Goal: Task Accomplishment & Management: Use online tool/utility

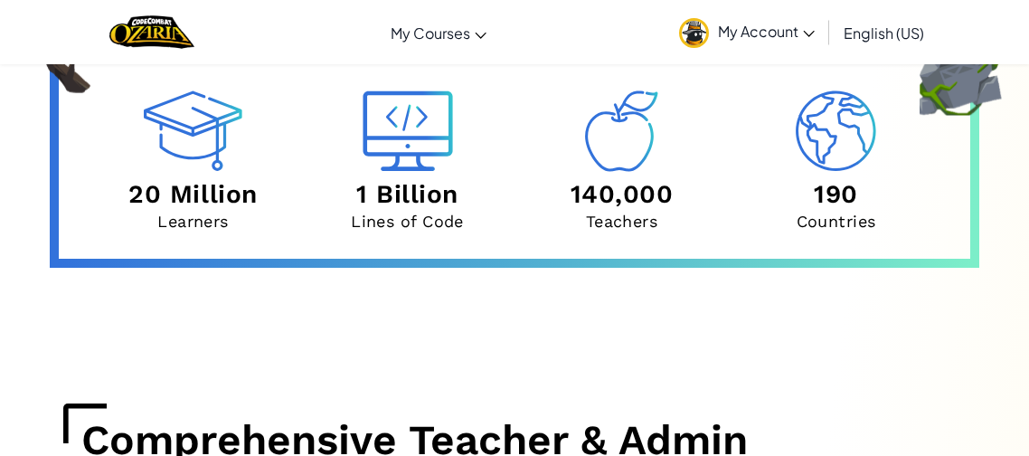
scroll to position [6381, 0]
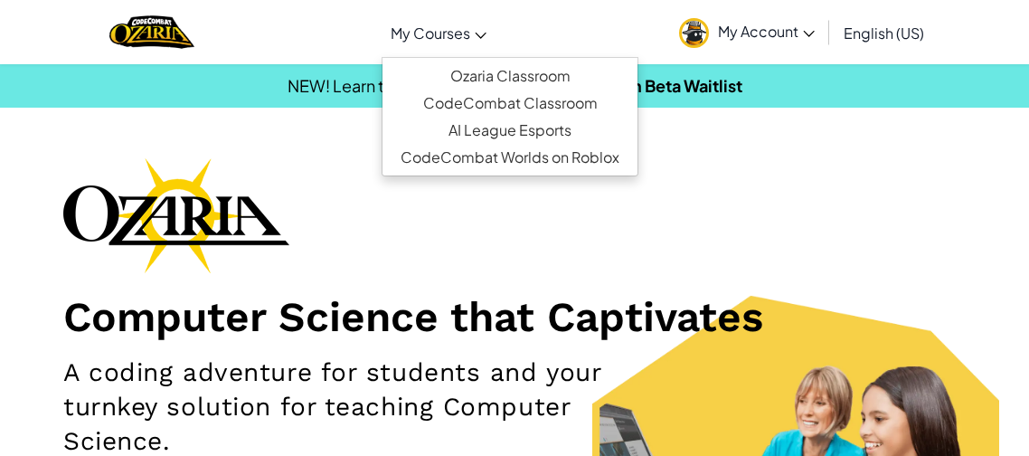
click at [485, 34] on icon at bounding box center [481, 36] width 12 height 6
click at [499, 278] on div "Computer Science that Captivates A coding adventure for students and your turnk…" at bounding box center [514, 362] width 902 height 410
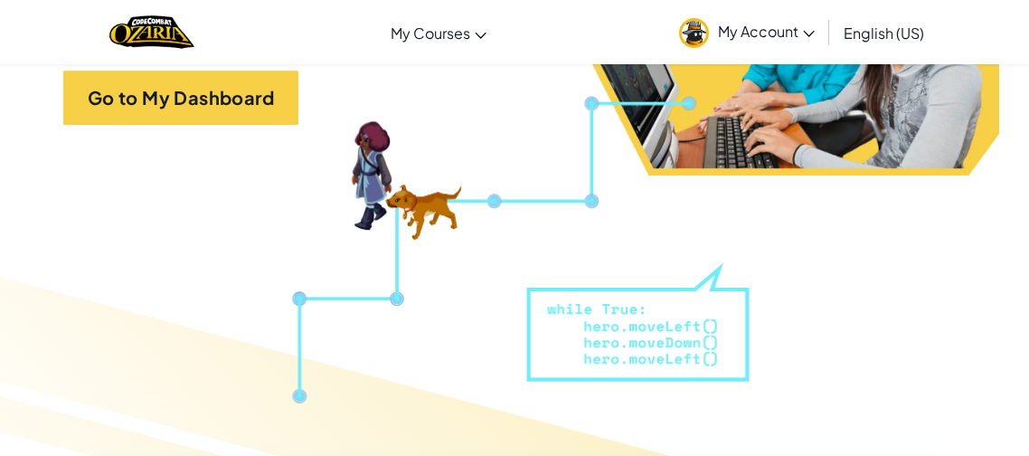
scroll to position [426, 0]
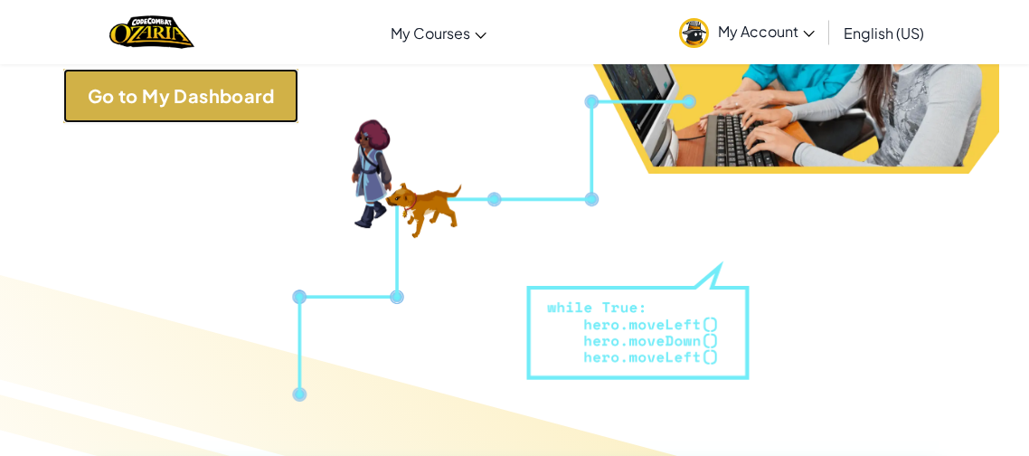
click at [196, 87] on link "Go to My Dashboard" at bounding box center [180, 96] width 235 height 54
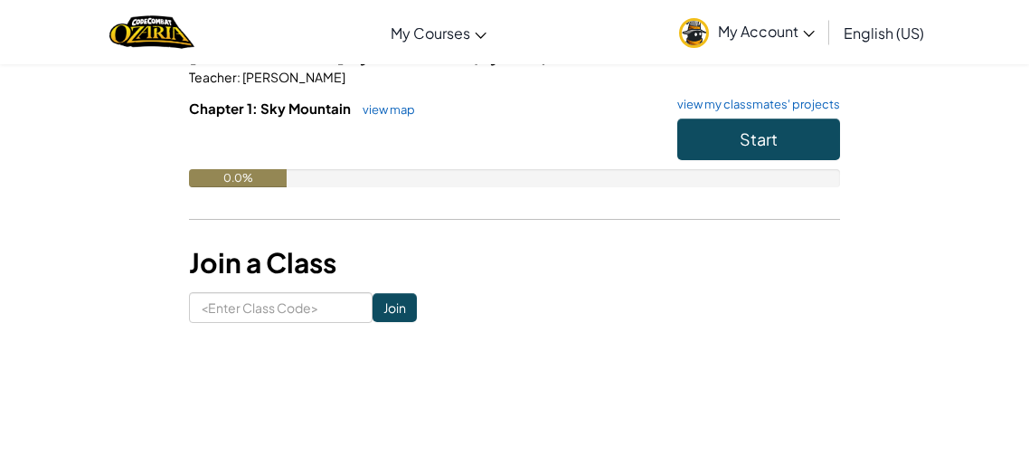
scroll to position [263, 0]
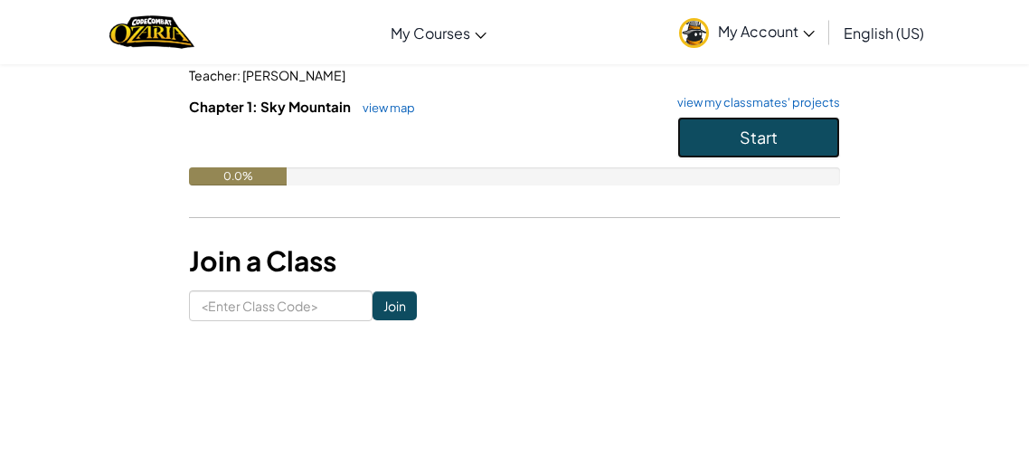
click at [769, 137] on span "Start" at bounding box center [759, 137] width 38 height 21
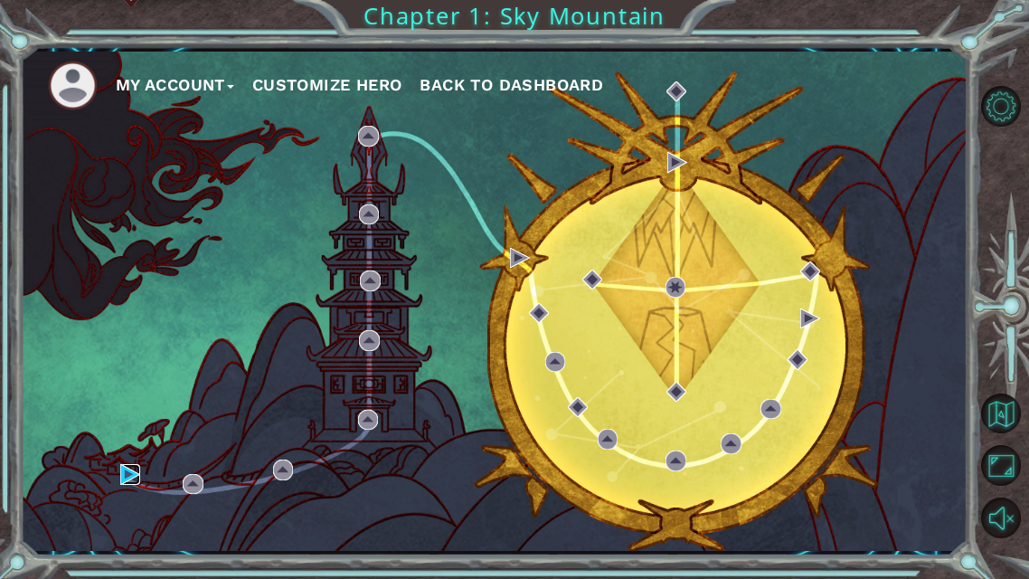
click at [131, 455] on img at bounding box center [130, 474] width 20 height 20
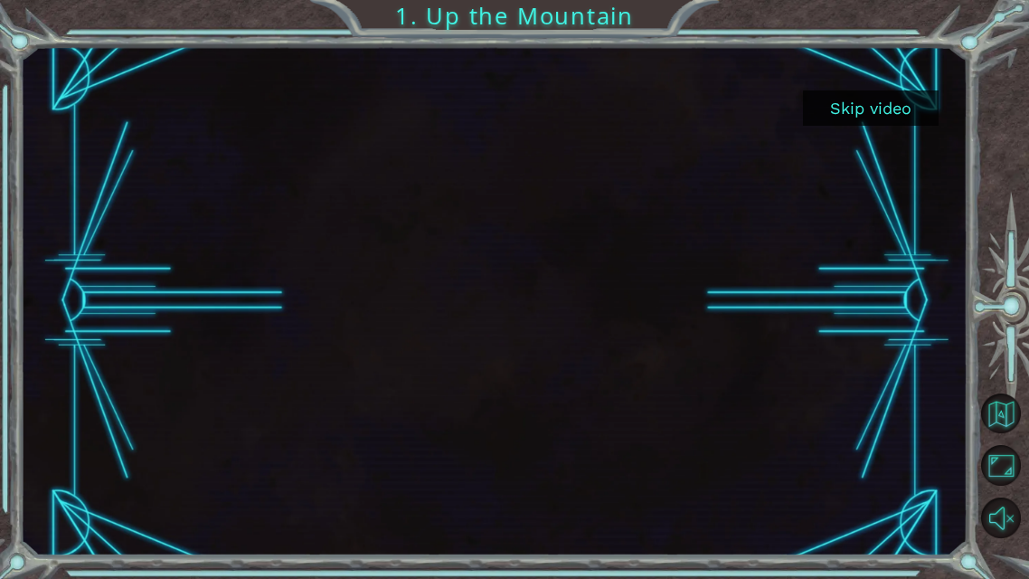
click at [877, 115] on button "Skip video" at bounding box center [871, 107] width 136 height 35
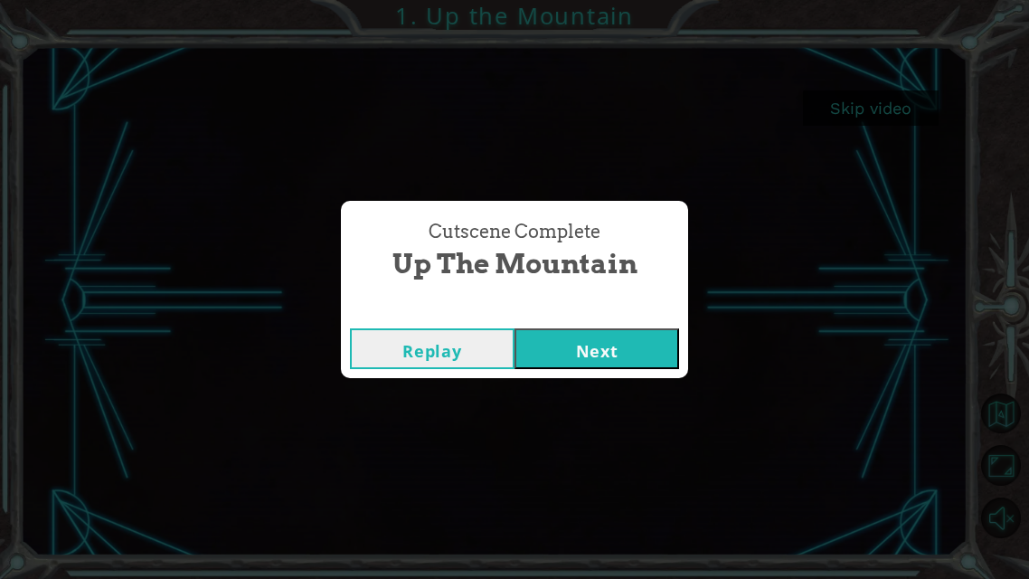
click at [873, 105] on div "Cutscene Complete Up the Mountain Replay Next" at bounding box center [514, 289] width 1029 height 579
click at [595, 359] on button "Next" at bounding box center [596, 348] width 165 height 41
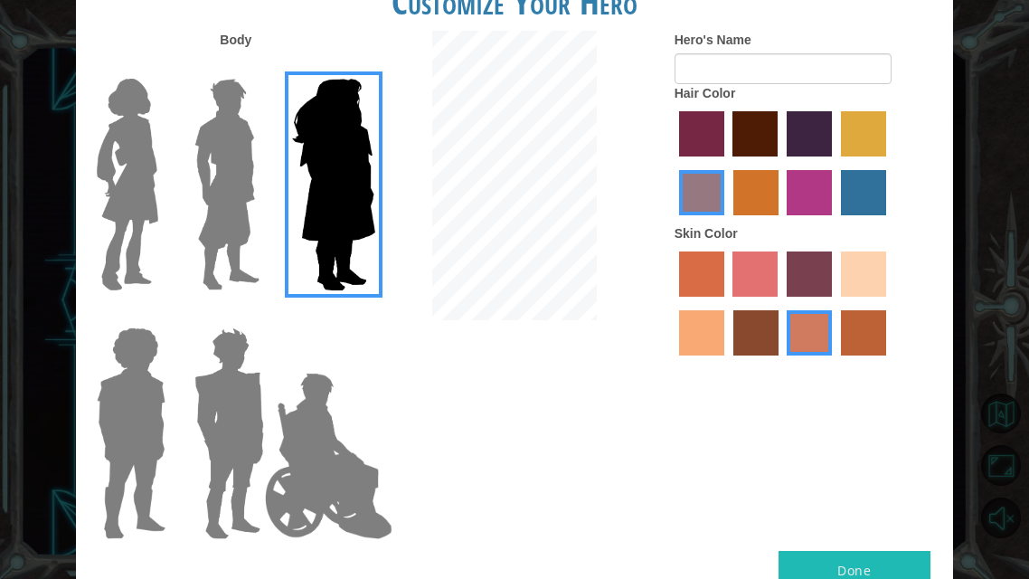
click at [222, 256] on img at bounding box center [227, 184] width 80 height 226
click at [258, 67] on input "Hero Lars" at bounding box center [258, 67] width 0 height 0
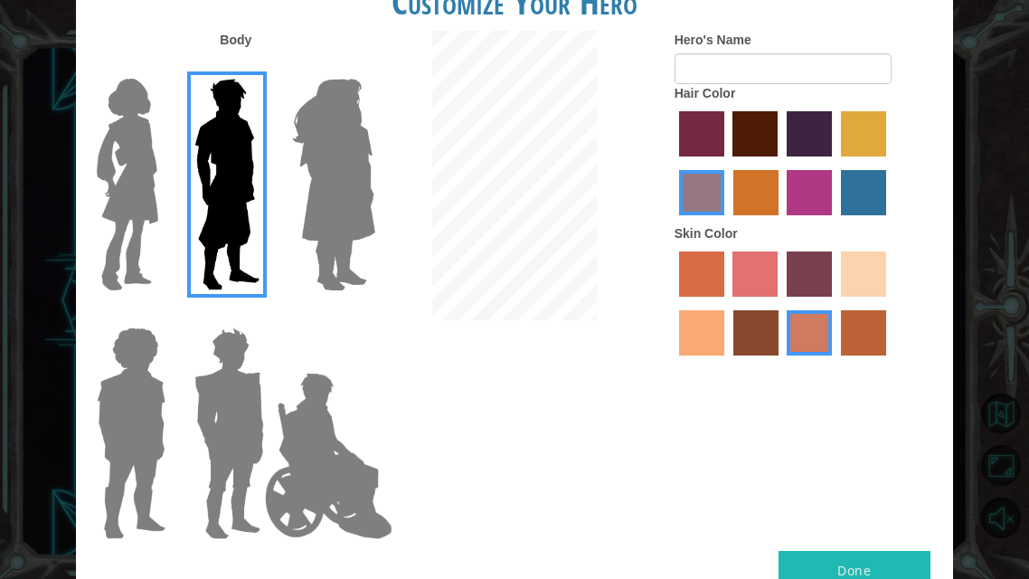
click at [114, 238] on img at bounding box center [128, 184] width 76 height 226
click at [160, 67] on input "Hero Connie" at bounding box center [160, 67] width 0 height 0
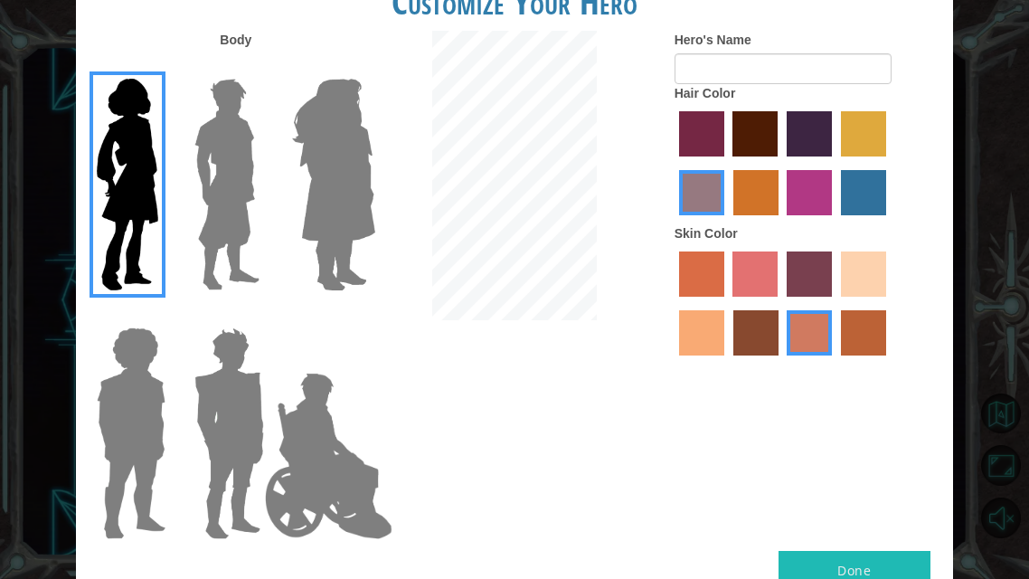
click at [703, 267] on label "sorbus skin color" at bounding box center [701, 273] width 45 height 45
click at [673, 303] on input "sorbus skin color" at bounding box center [673, 303] width 0 height 0
click at [702, 343] on label "tacao skin color" at bounding box center [701, 332] width 45 height 45
click at [889, 303] on input "tacao skin color" at bounding box center [889, 303] width 0 height 0
click at [770, 193] on label "gold drop hair color" at bounding box center [755, 192] width 45 height 45
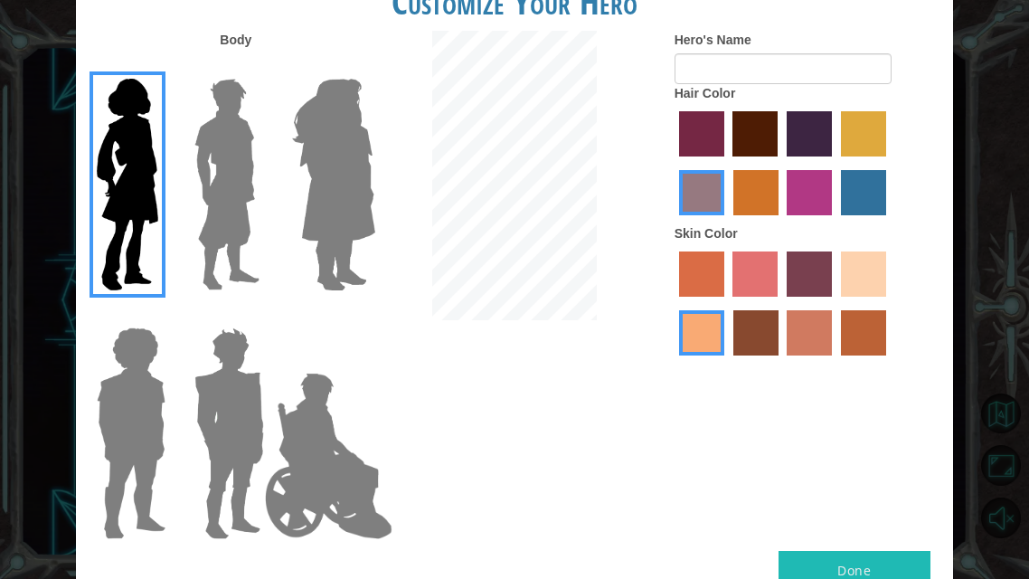
click at [727, 222] on input "gold drop hair color" at bounding box center [727, 222] width 0 height 0
click at [745, 144] on label "maroon hair color" at bounding box center [754, 133] width 45 height 45
click at [727, 163] on input "maroon hair color" at bounding box center [727, 163] width 0 height 0
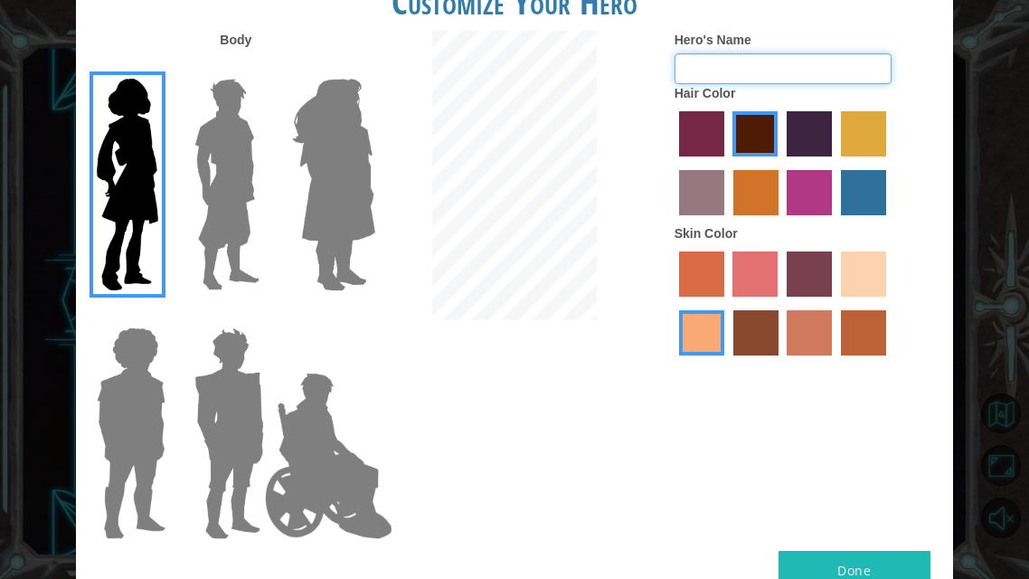
click at [685, 64] on input "Hero's Name" at bounding box center [782, 68] width 217 height 31
type input "[PERSON_NAME]"
click at [918, 455] on button "Done" at bounding box center [854, 571] width 152 height 41
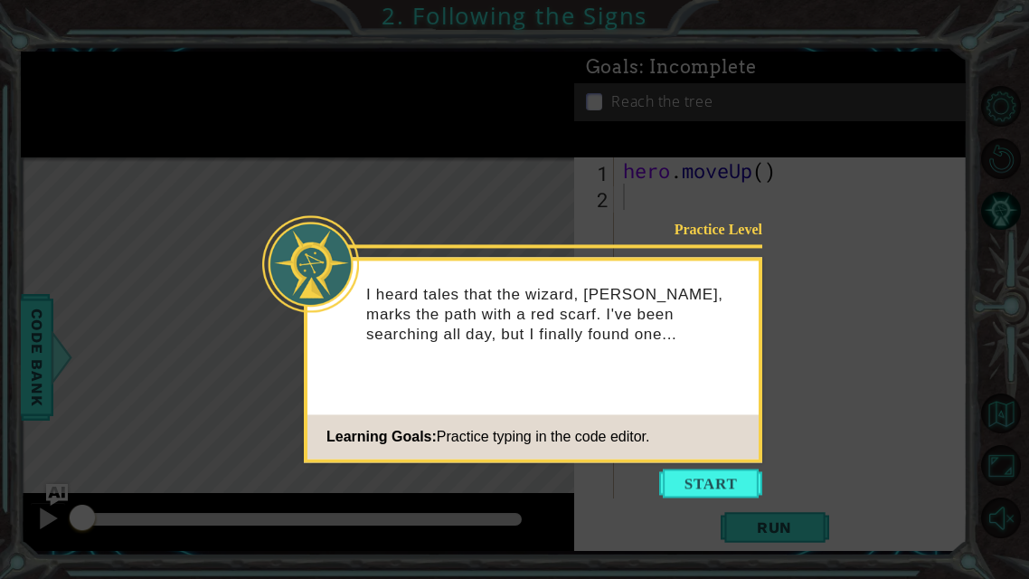
click at [743, 455] on icon at bounding box center [514, 289] width 1029 height 579
click at [743, 455] on button "Start" at bounding box center [710, 482] width 103 height 29
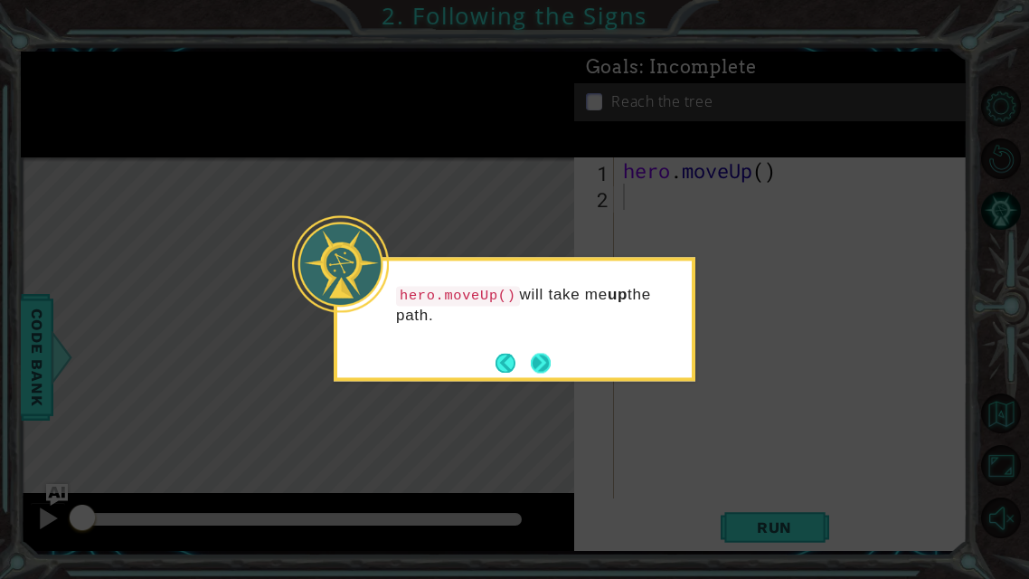
click at [546, 363] on button "Next" at bounding box center [541, 363] width 20 height 20
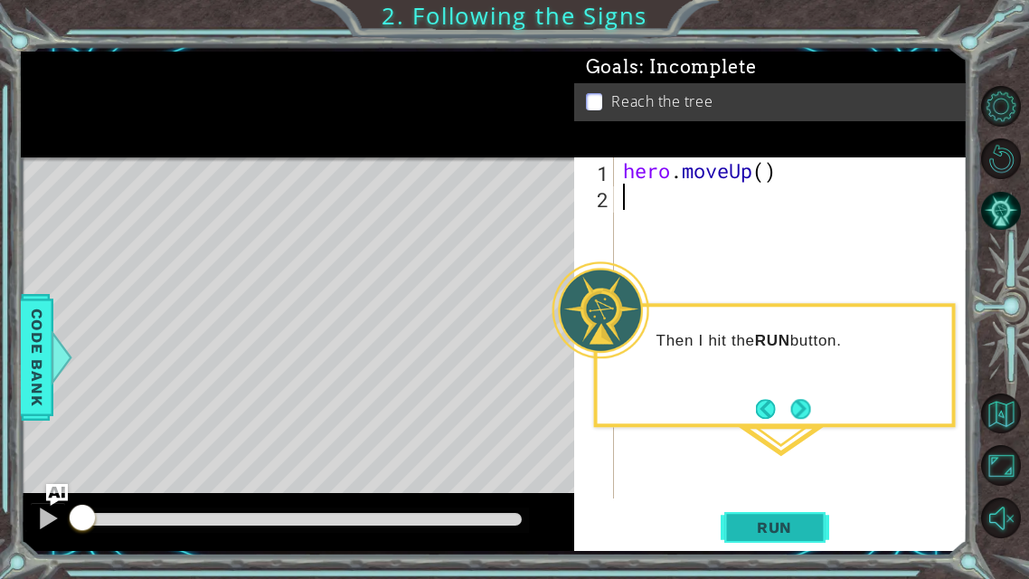
click at [813, 455] on button "Run" at bounding box center [775, 527] width 108 height 39
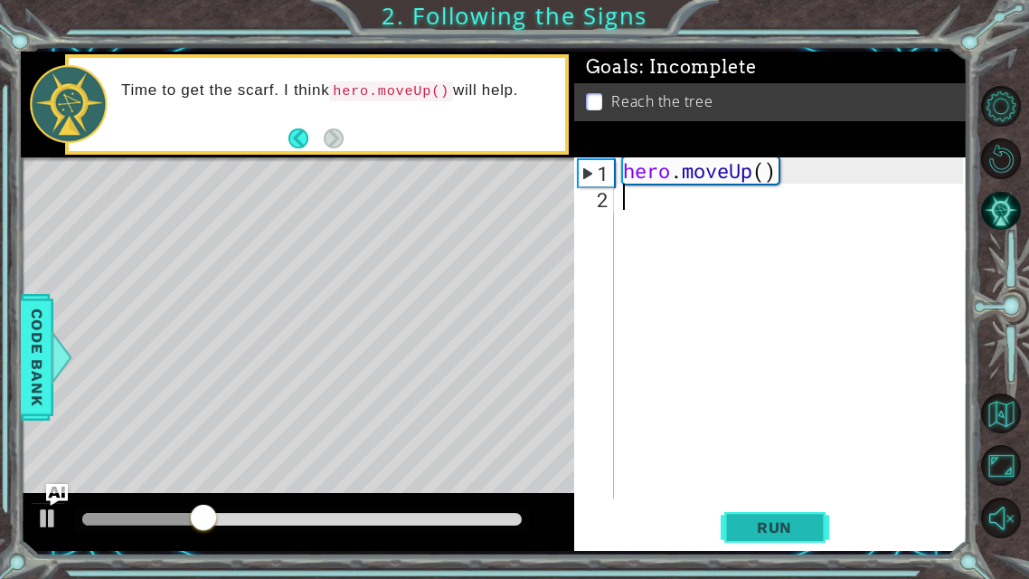
click at [802, 455] on span "Run" at bounding box center [774, 527] width 71 height 18
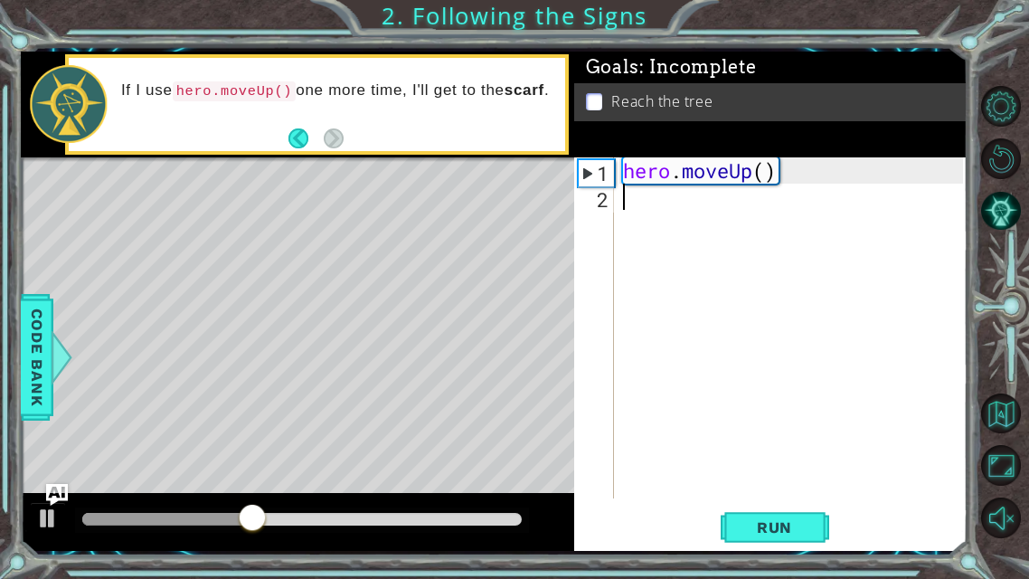
type textarea "h"
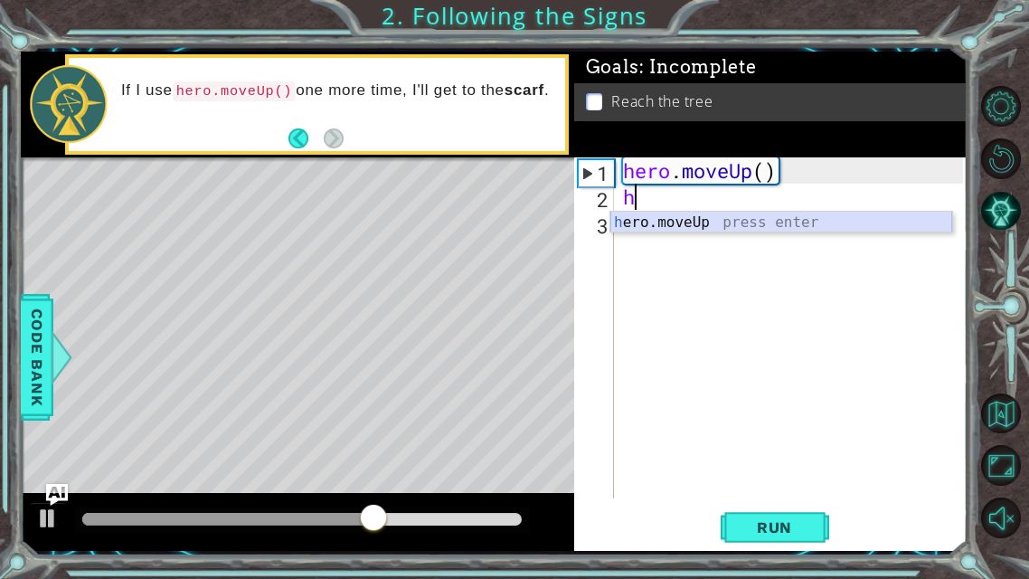
click at [661, 220] on div "h ero.moveUp press enter" at bounding box center [781, 244] width 342 height 65
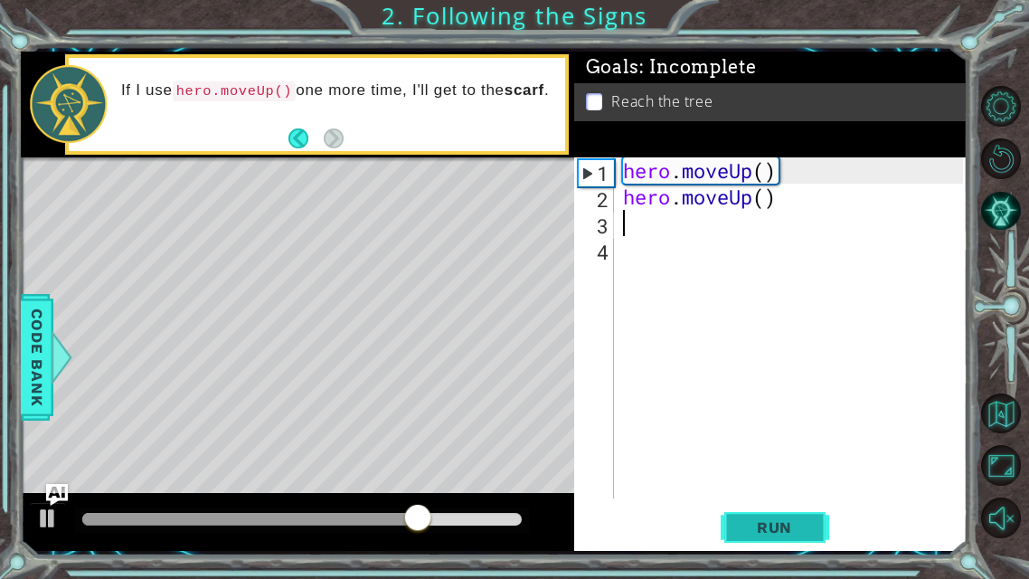
click at [767, 455] on span "Run" at bounding box center [774, 527] width 71 height 18
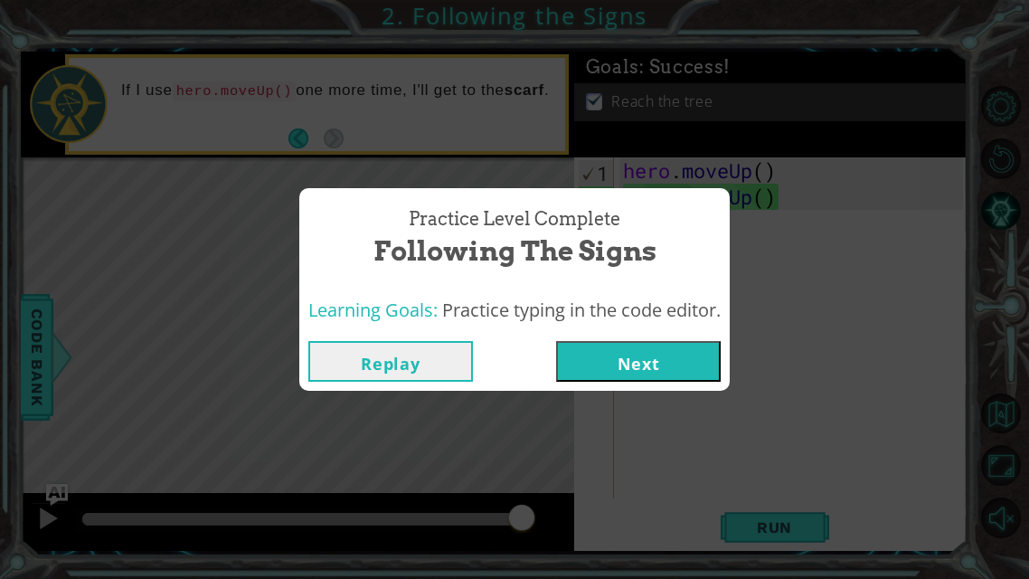
click at [649, 368] on button "Next" at bounding box center [638, 361] width 165 height 41
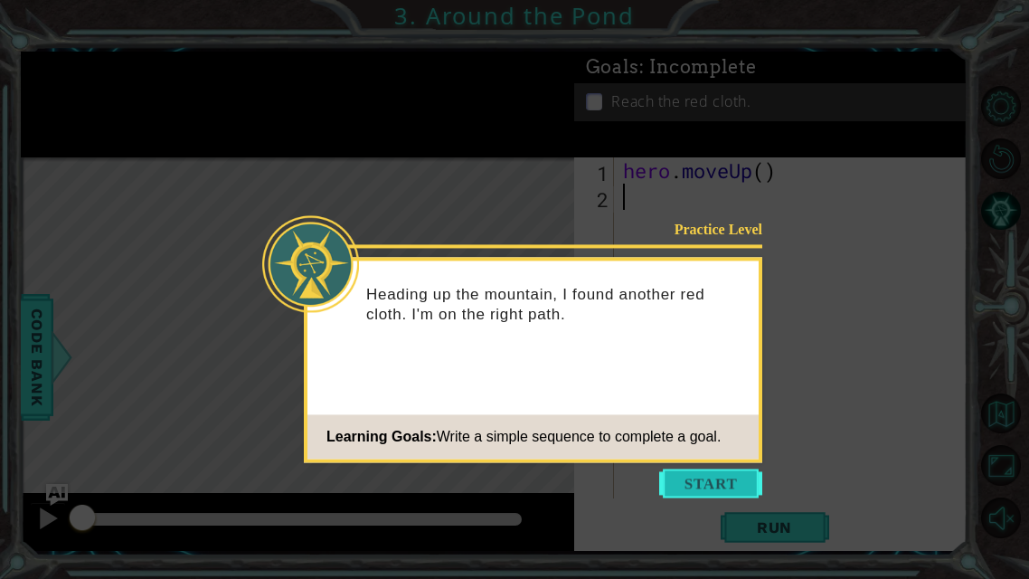
click at [708, 455] on button "Start" at bounding box center [710, 482] width 103 height 29
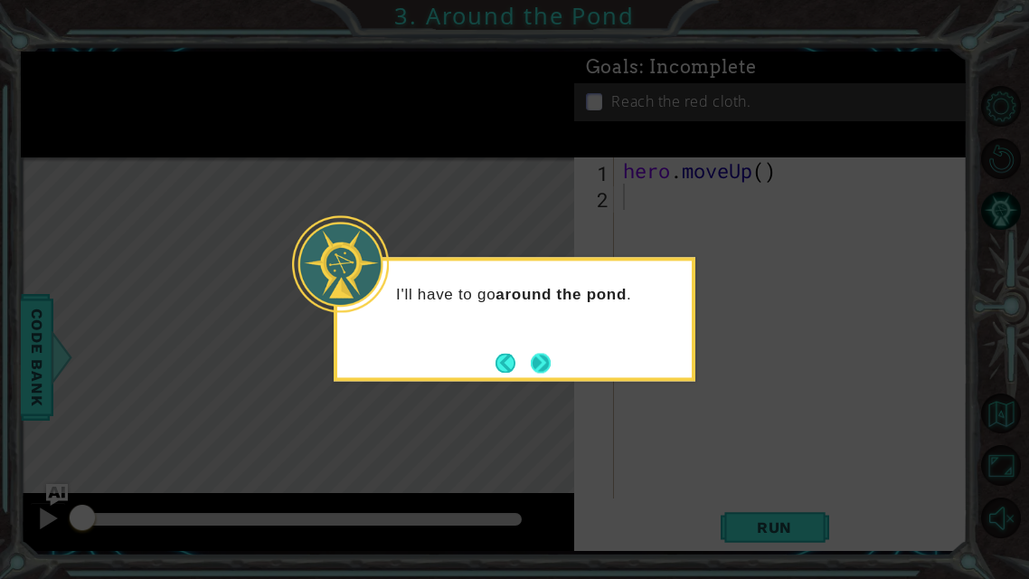
click at [543, 362] on button "Next" at bounding box center [541, 363] width 20 height 20
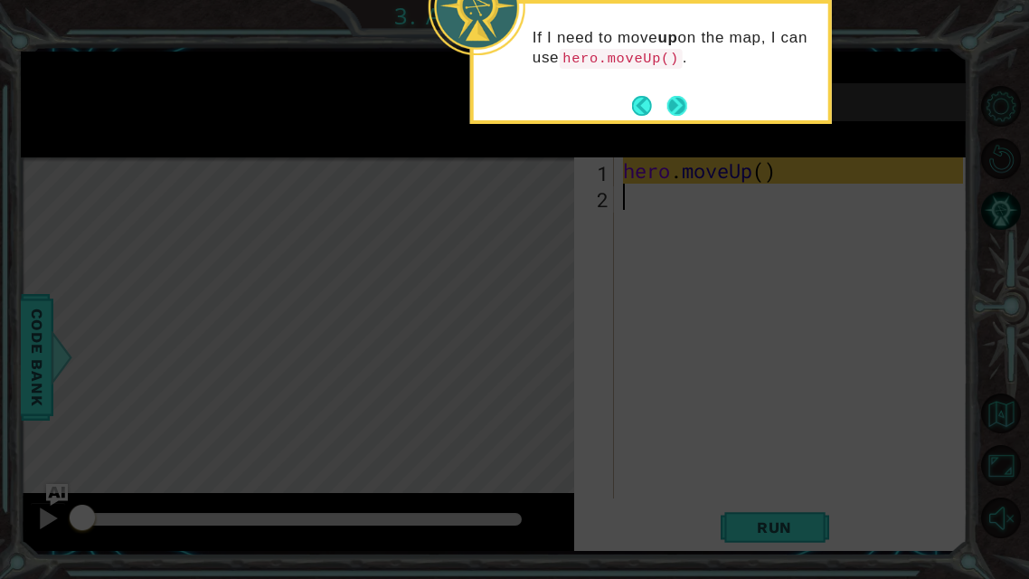
click at [674, 103] on button "Next" at bounding box center [677, 106] width 20 height 20
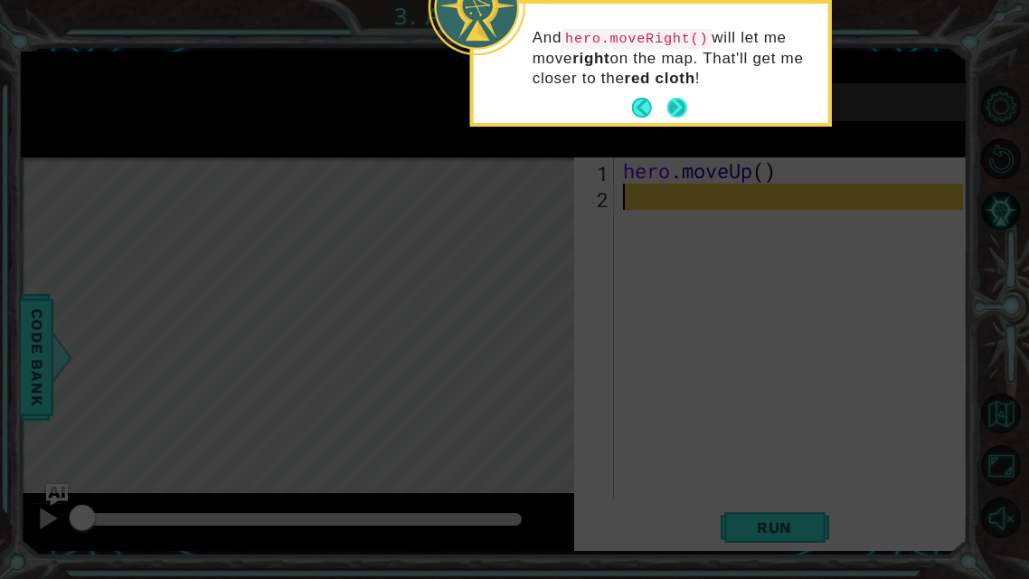
click at [667, 102] on button "Next" at bounding box center [677, 108] width 20 height 20
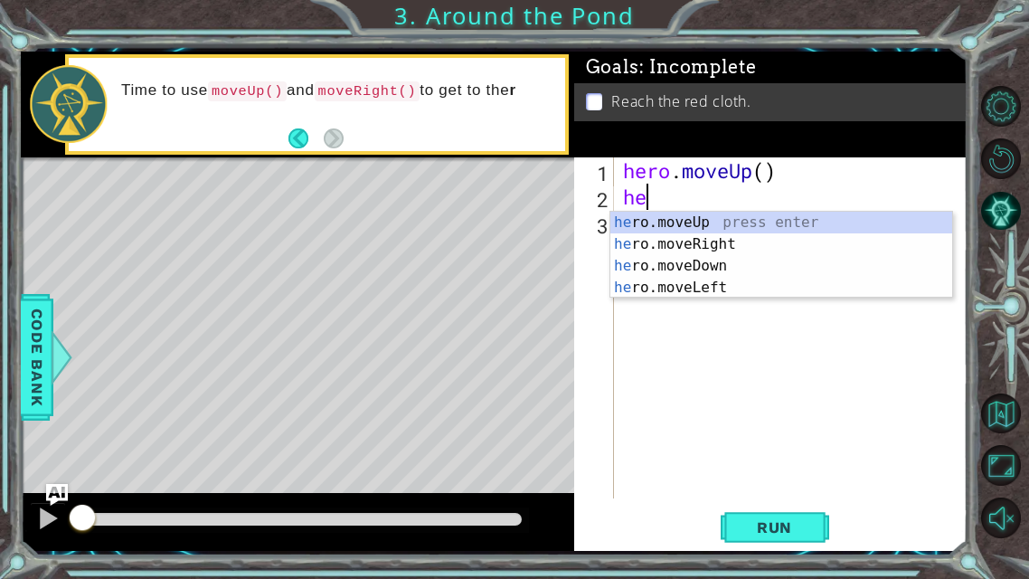
type textarea "her"
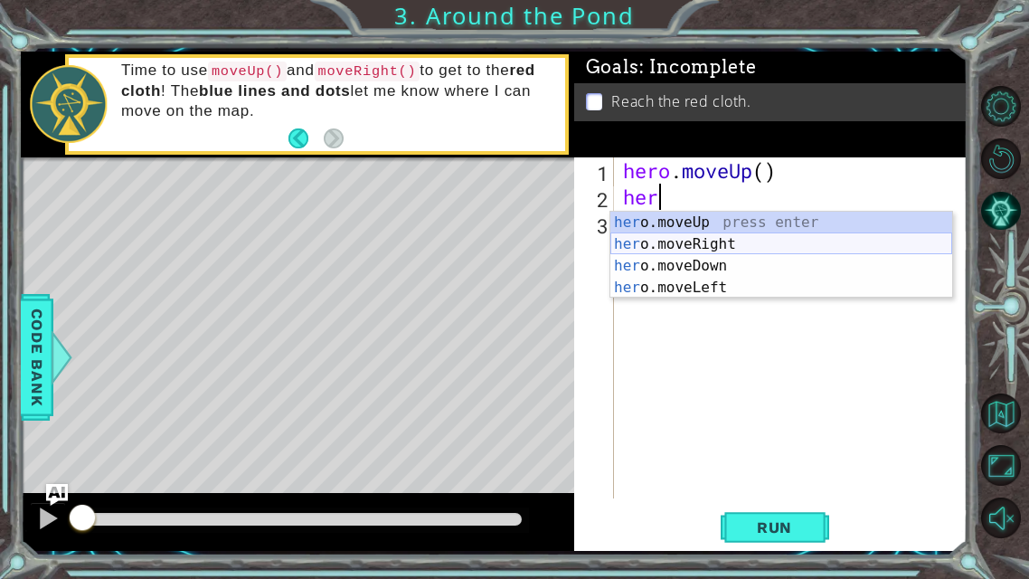
click at [668, 245] on div "her o.moveUp press enter her o.moveRight press enter her o.moveDown press enter…" at bounding box center [781, 277] width 342 height 130
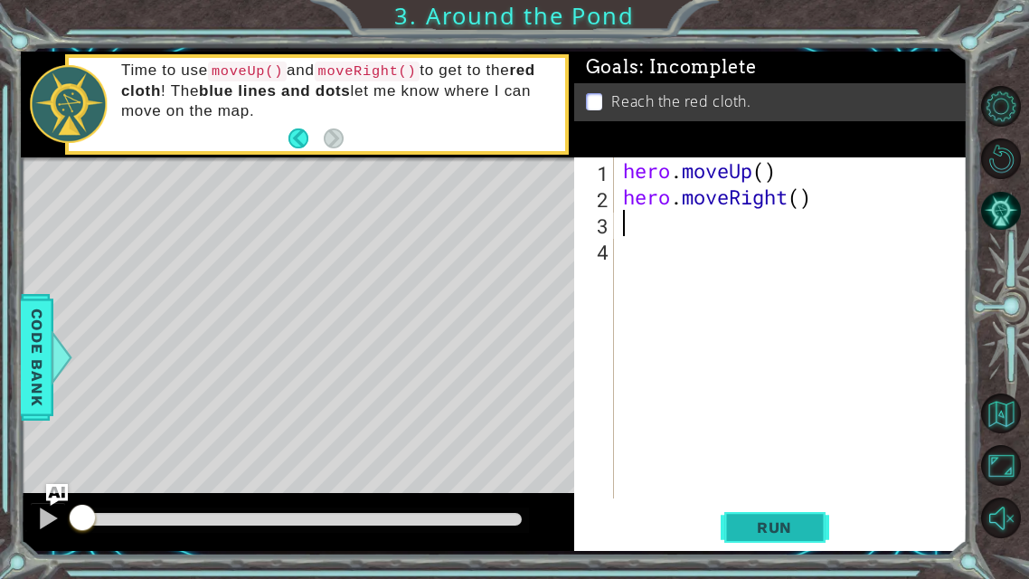
click at [778, 455] on span "Run" at bounding box center [774, 527] width 71 height 18
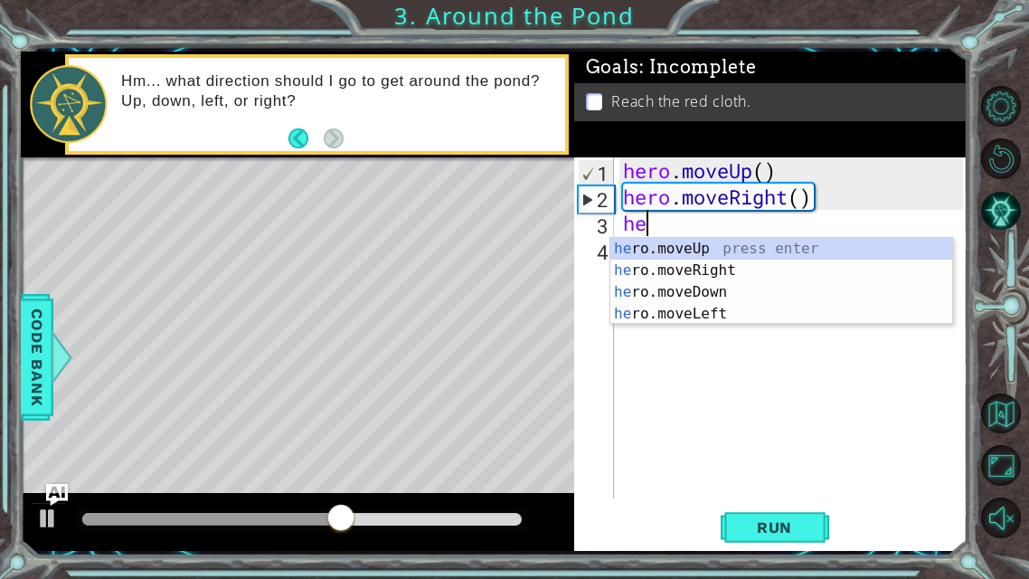
type textarea "her"
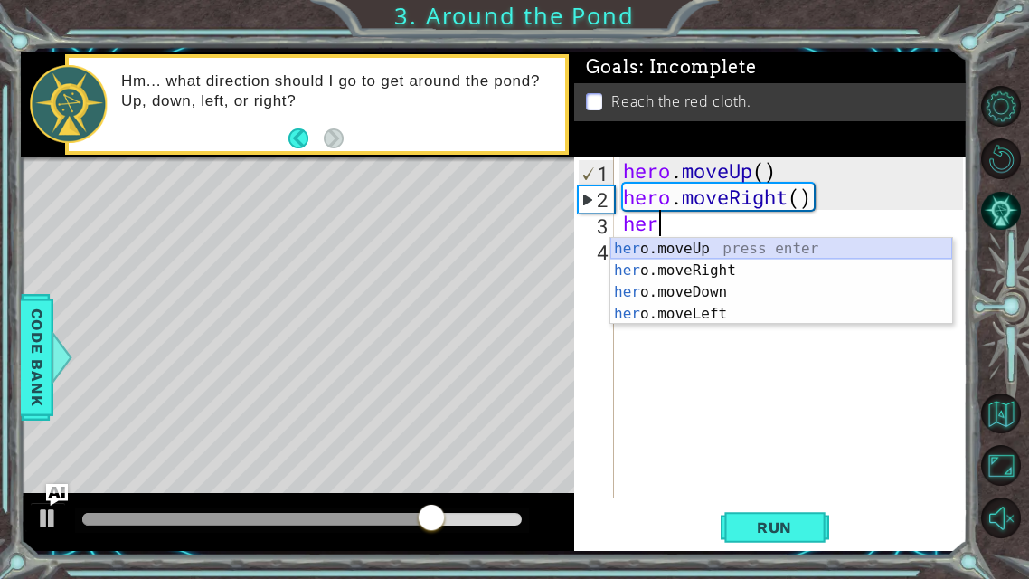
click at [665, 242] on div "her o.moveUp press enter her o.moveRight press enter her o.moveDown press enter…" at bounding box center [781, 303] width 342 height 130
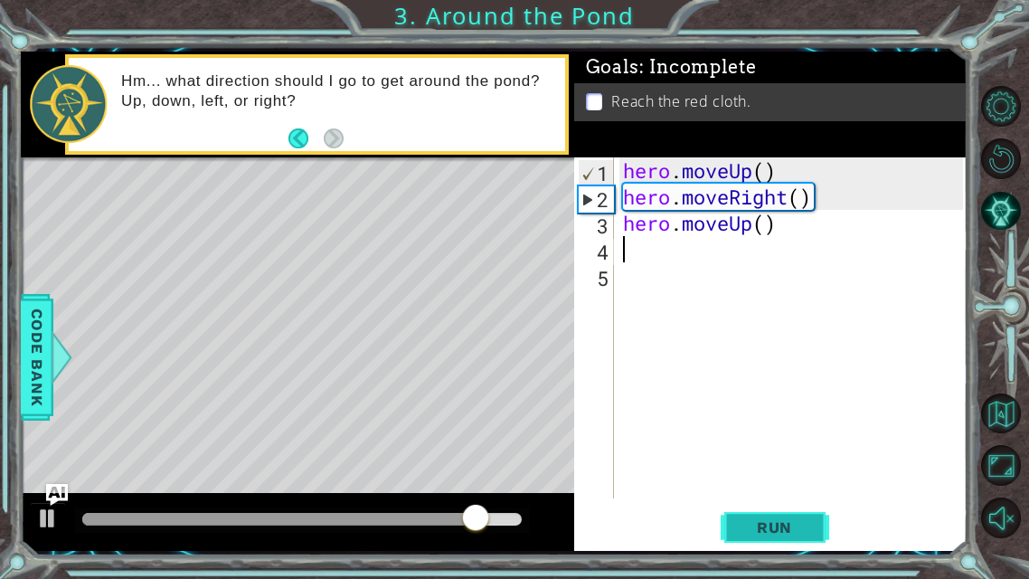
click at [785, 455] on span "Run" at bounding box center [774, 527] width 71 height 18
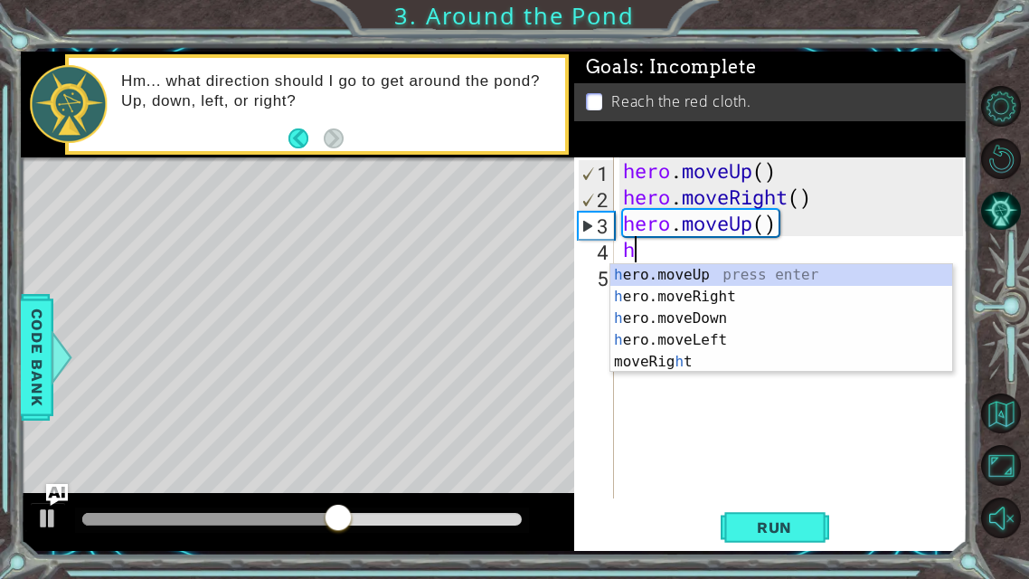
type textarea "he"
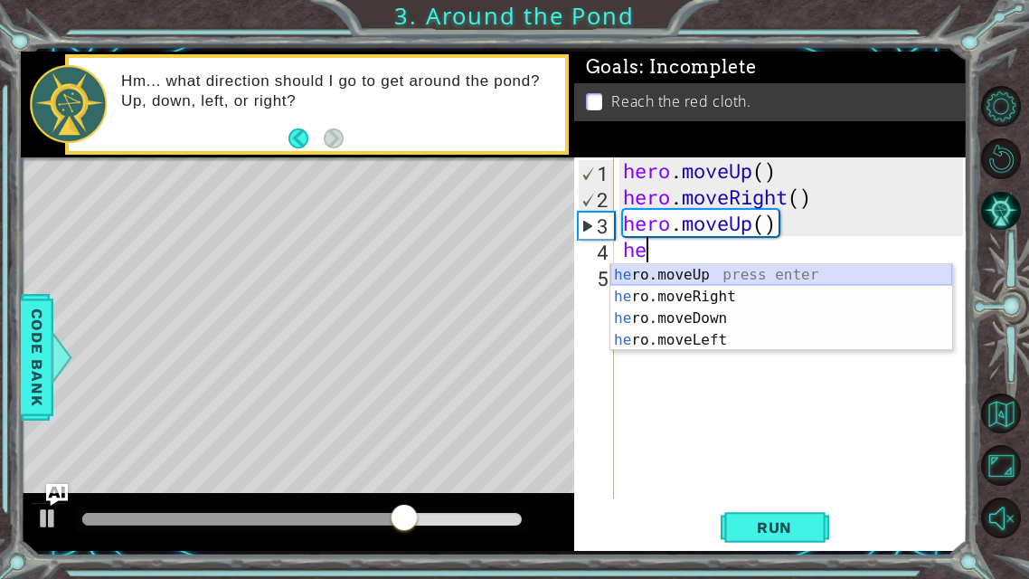
click at [713, 268] on div "he ro.moveUp press enter he ro.moveRight press enter he ro.moveDown press enter…" at bounding box center [781, 329] width 342 height 130
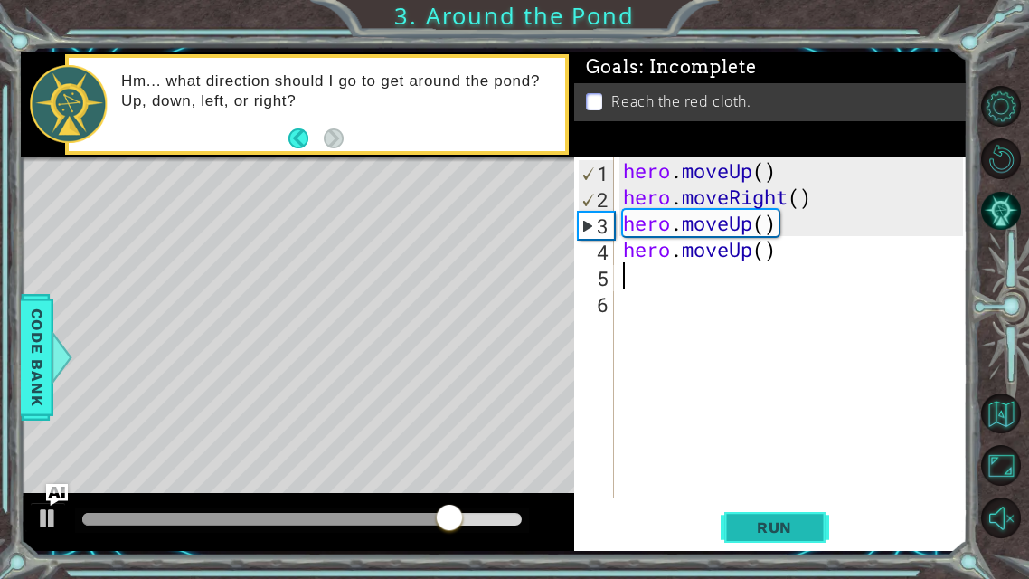
click at [798, 455] on span "Run" at bounding box center [774, 527] width 71 height 18
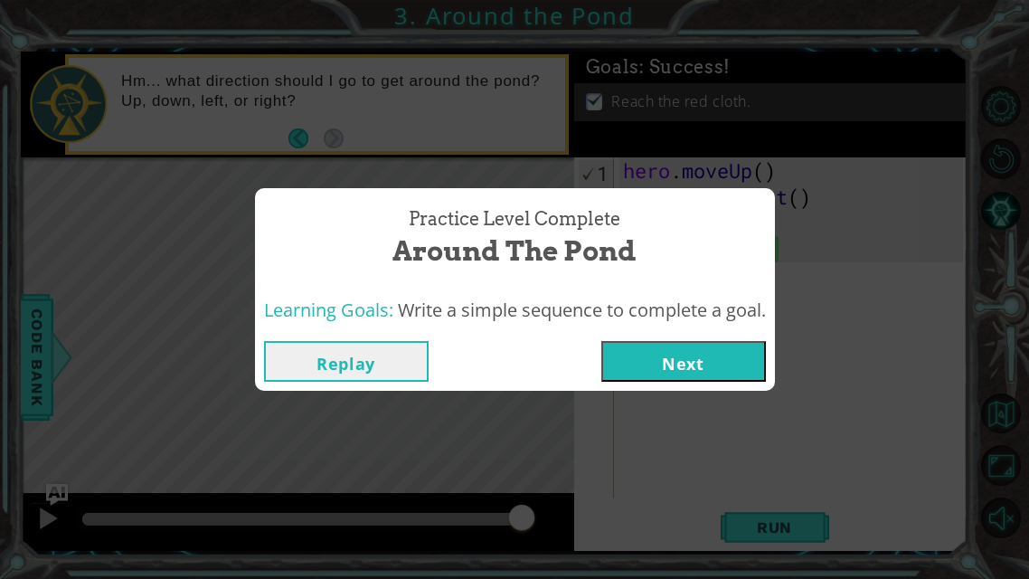
click at [712, 371] on button "Next" at bounding box center [683, 361] width 165 height 41
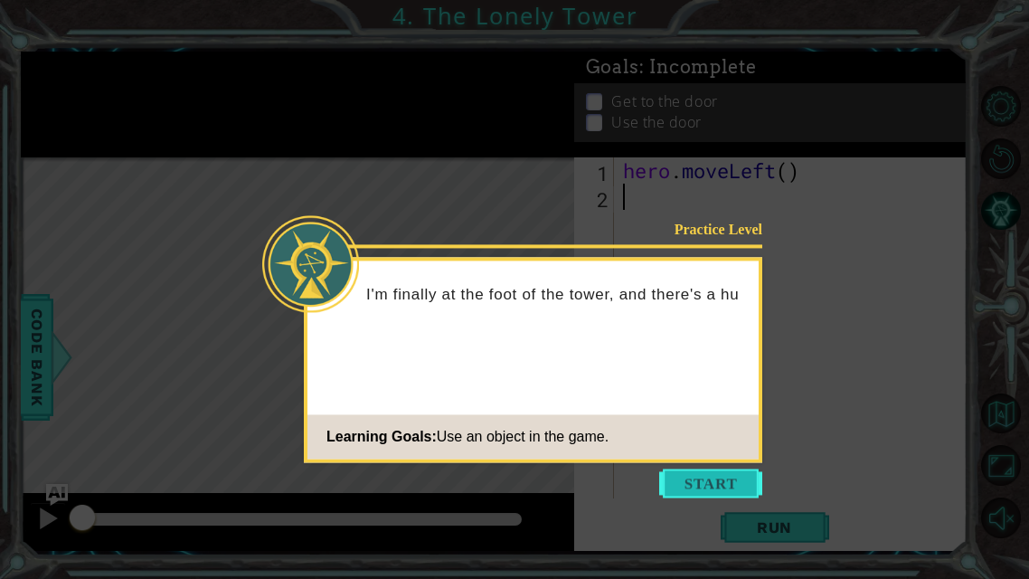
click at [696, 455] on button "Start" at bounding box center [710, 482] width 103 height 29
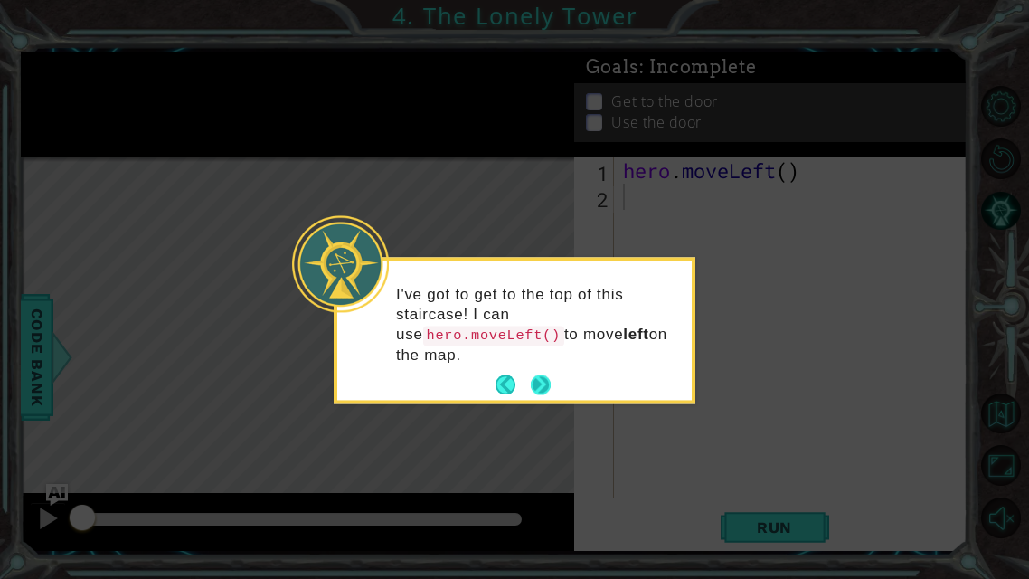
click at [545, 374] on button "Next" at bounding box center [541, 384] width 21 height 21
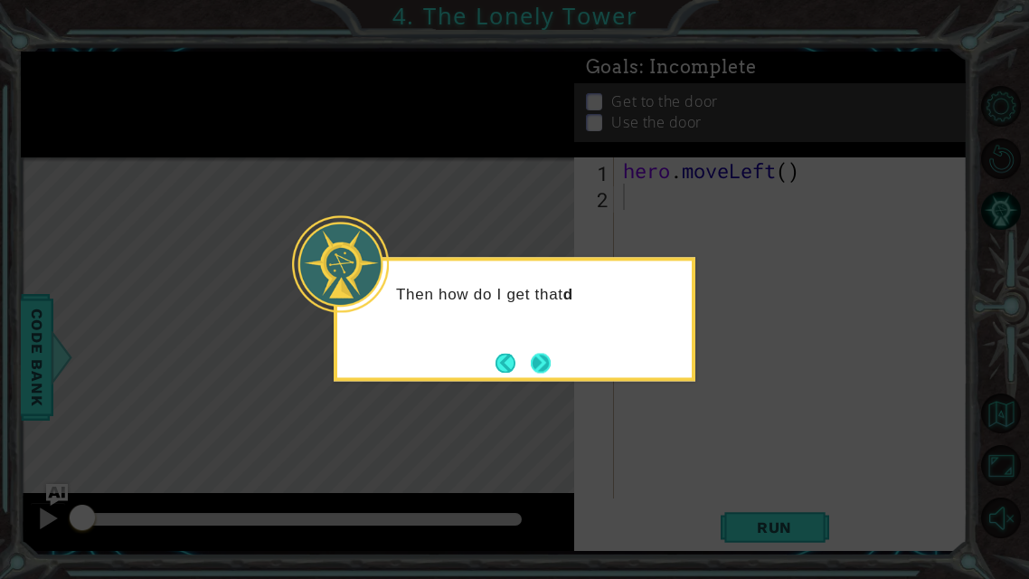
click at [541, 363] on button "Next" at bounding box center [541, 363] width 20 height 20
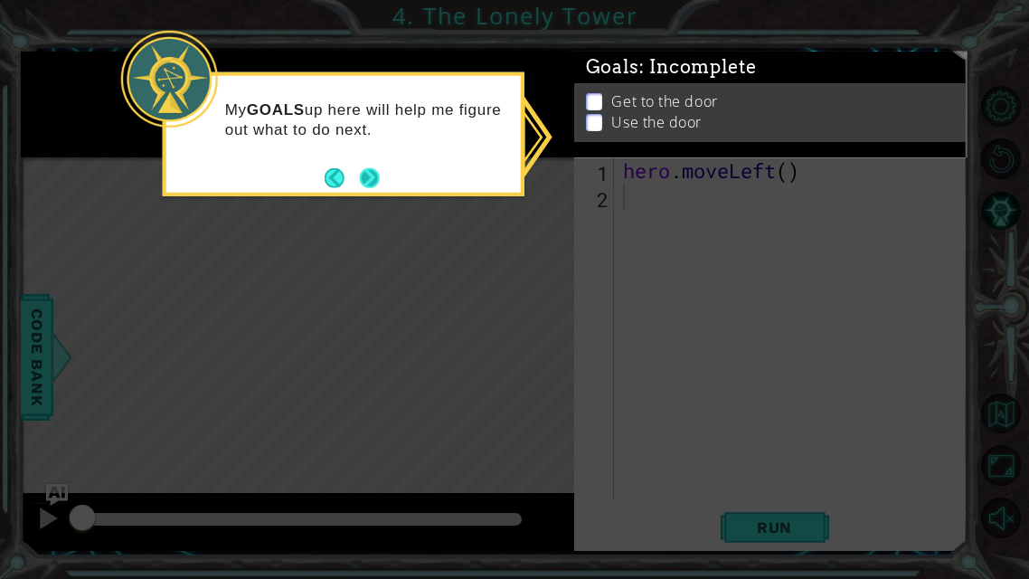
click at [361, 184] on button "Next" at bounding box center [370, 177] width 20 height 20
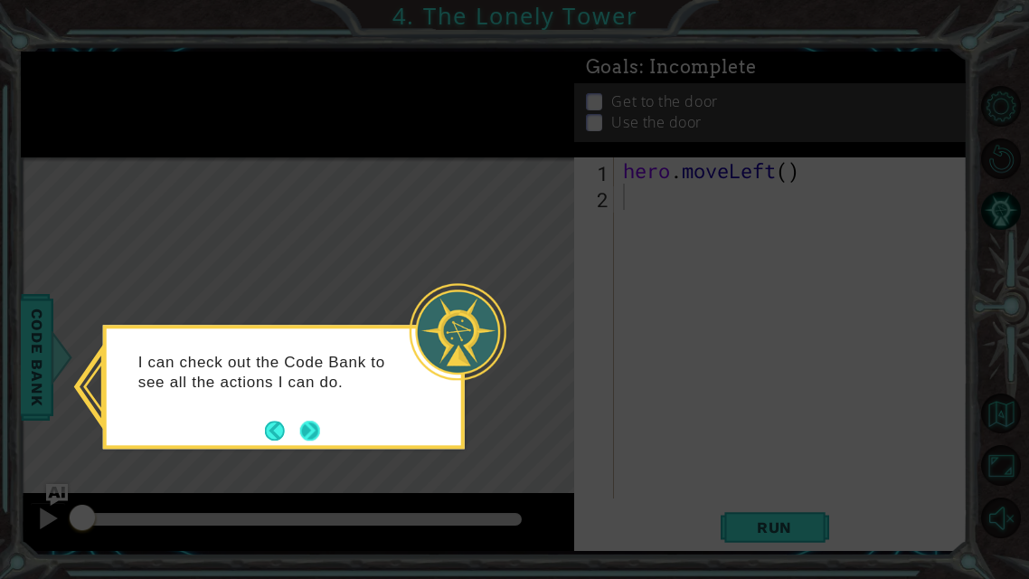
click at [307, 422] on button "Next" at bounding box center [310, 430] width 20 height 20
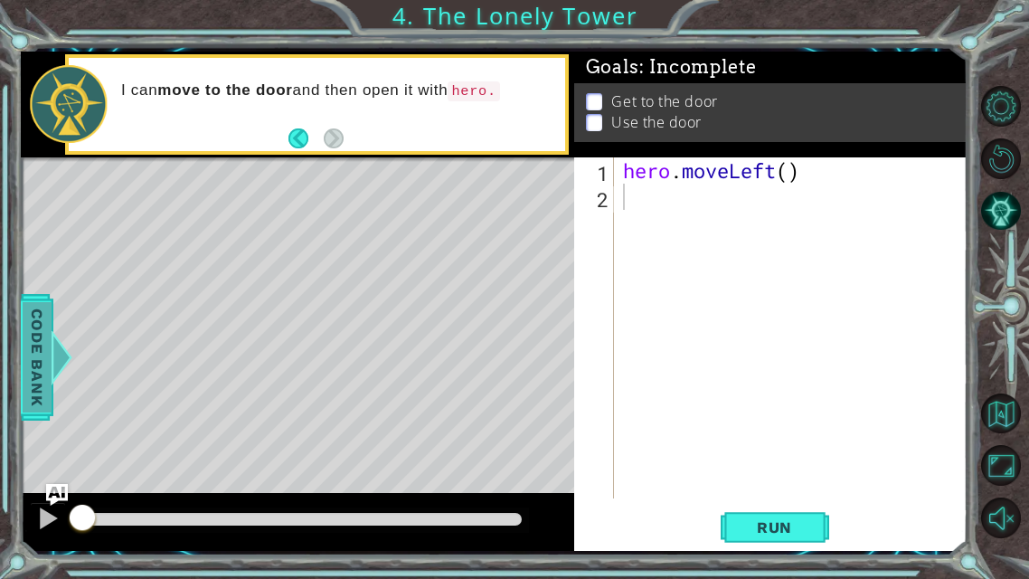
click at [45, 373] on span "Code Bank" at bounding box center [36, 357] width 29 height 110
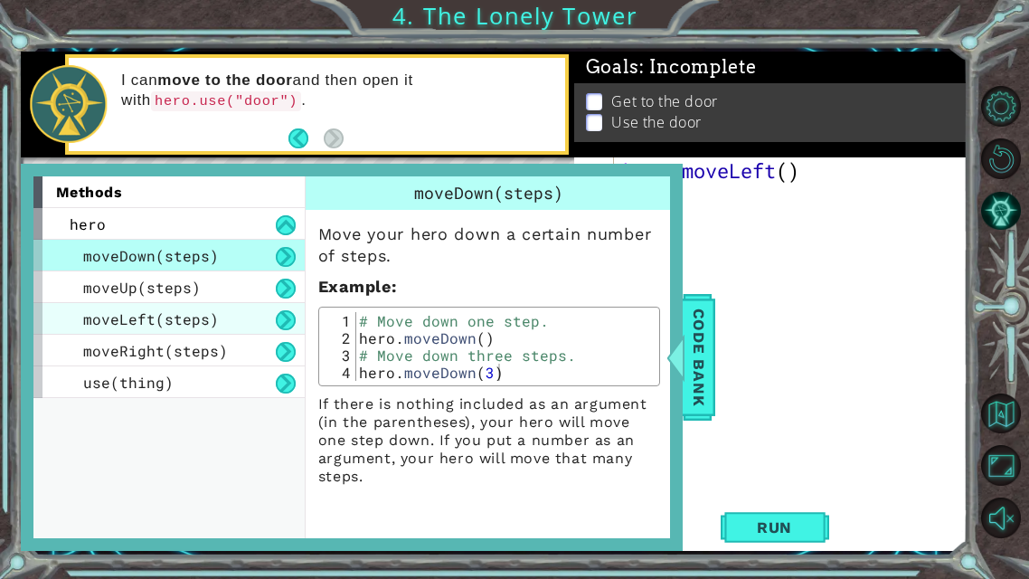
click at [210, 311] on span "moveLeft(steps)" at bounding box center [151, 318] width 136 height 19
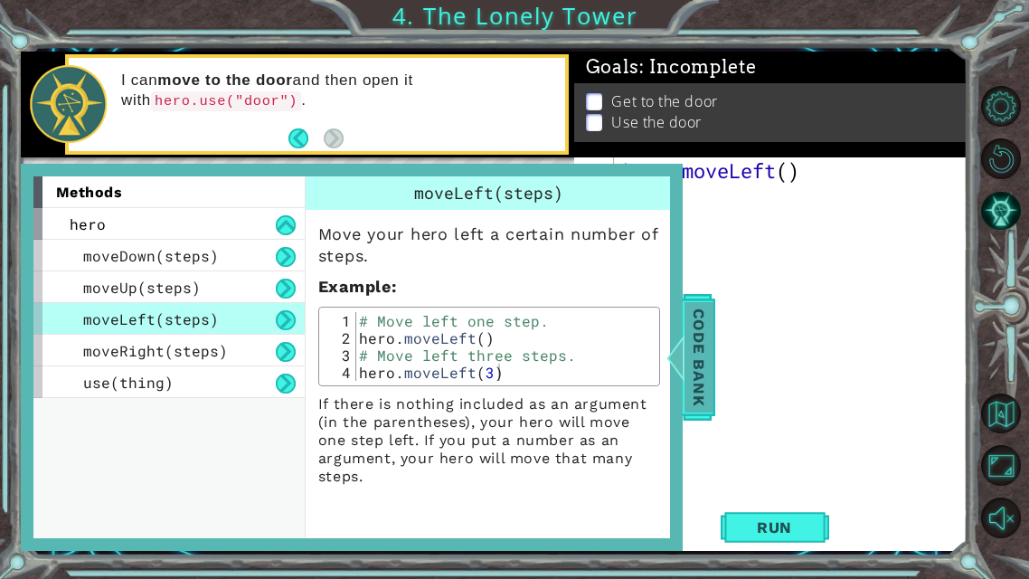
click at [707, 325] on span "Code Bank" at bounding box center [698, 357] width 29 height 110
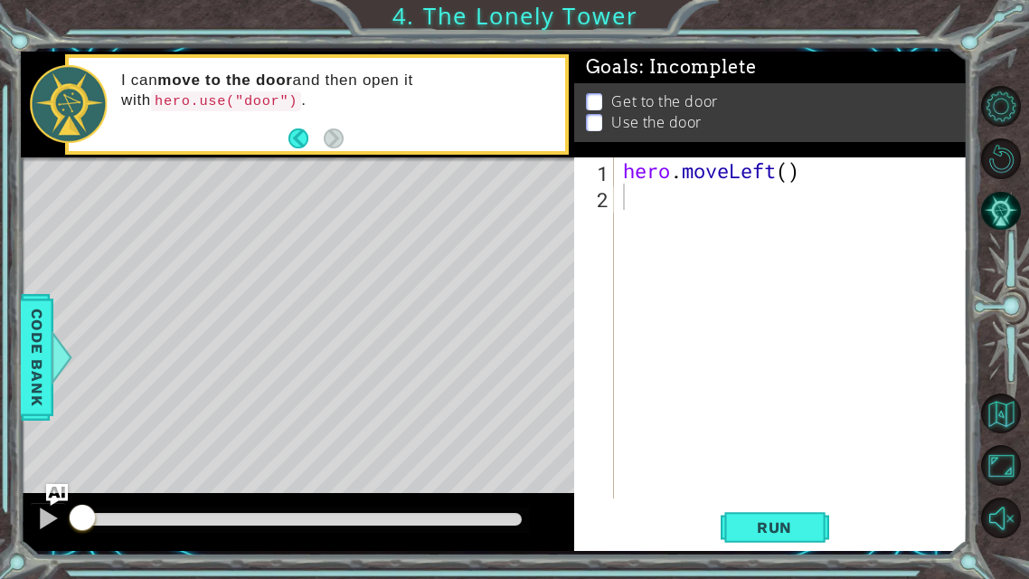
click at [655, 190] on div "hero . moveLeft ( )" at bounding box center [796, 353] width 354 height 393
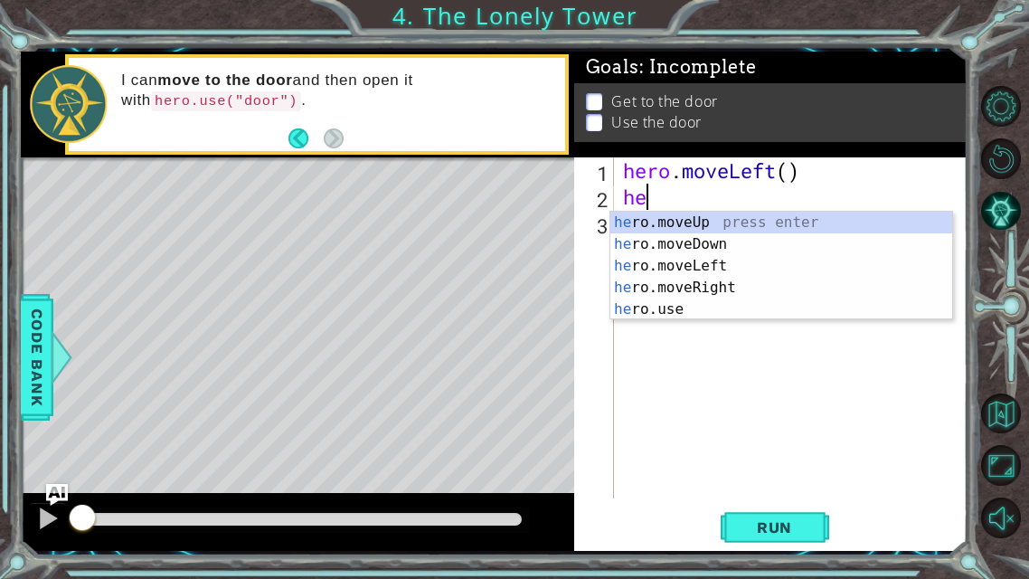
type textarea "her"
click at [720, 257] on div "her o.moveUp press enter her o.moveDown press enter her o.moveLeft press enter …" at bounding box center [781, 288] width 342 height 152
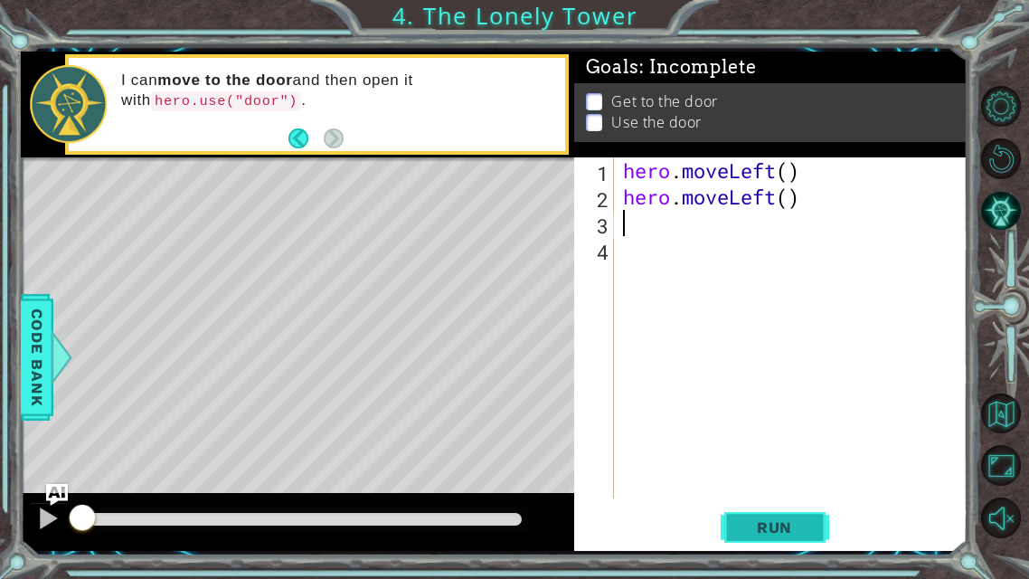
click at [729, 455] on button "Run" at bounding box center [775, 527] width 108 height 39
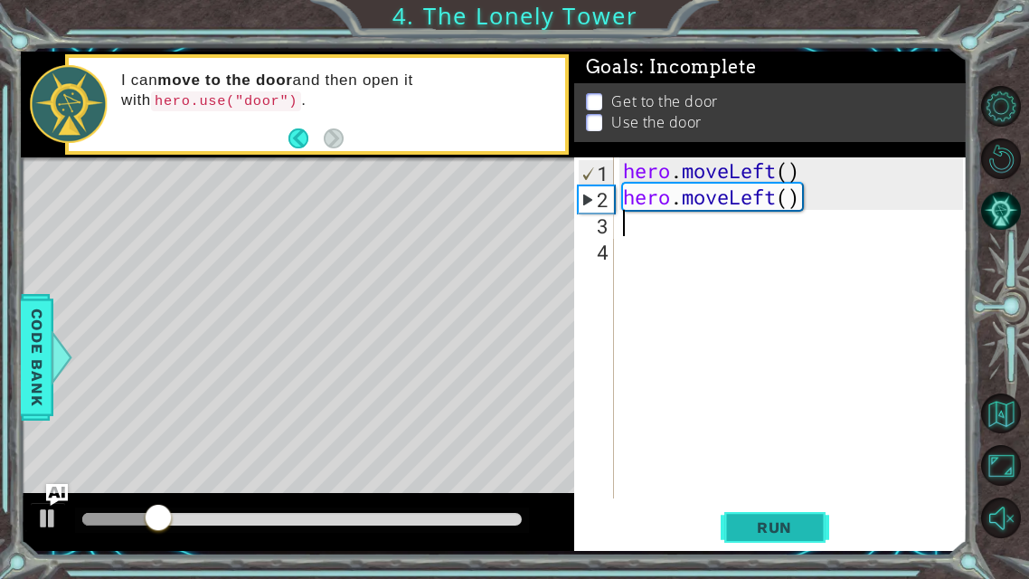
type textarea "h"
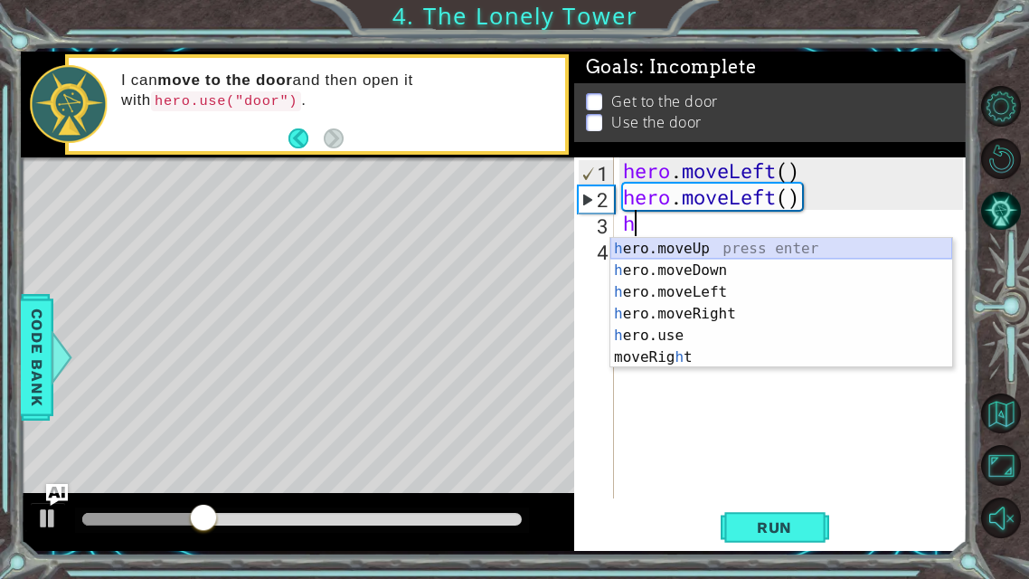
click at [674, 260] on div "h ero.moveUp press enter h ero.moveDown press enter h ero.moveLeft press enter …" at bounding box center [781, 325] width 342 height 174
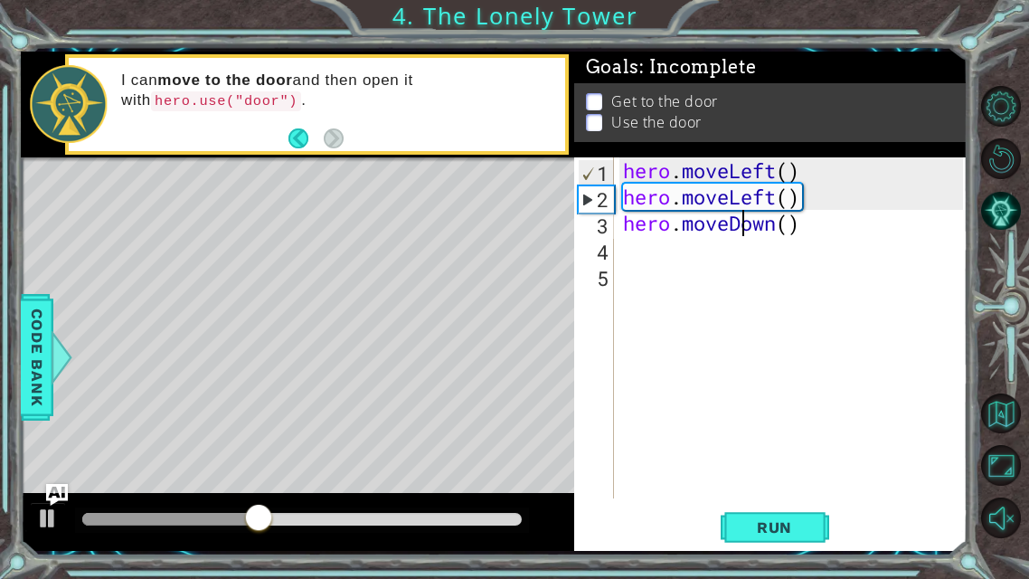
click at [744, 225] on div "hero . moveLeft ( ) hero . moveLeft ( ) hero . moveDown ( )" at bounding box center [796, 353] width 354 height 393
click at [809, 221] on div "hero . moveLeft ( ) hero . moveLeft ( ) hero . moveDown ( )" at bounding box center [796, 353] width 354 height 393
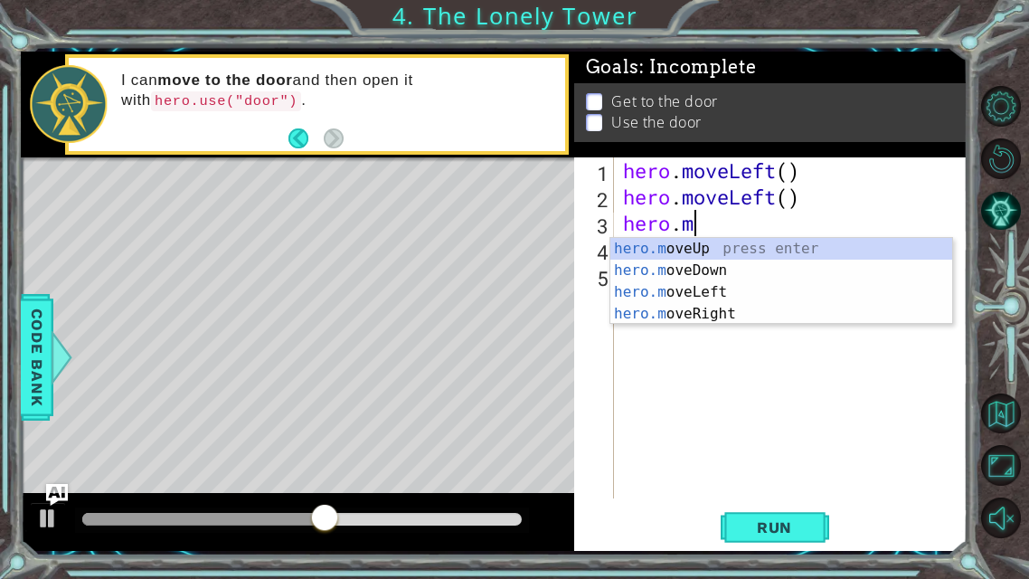
type textarea "h"
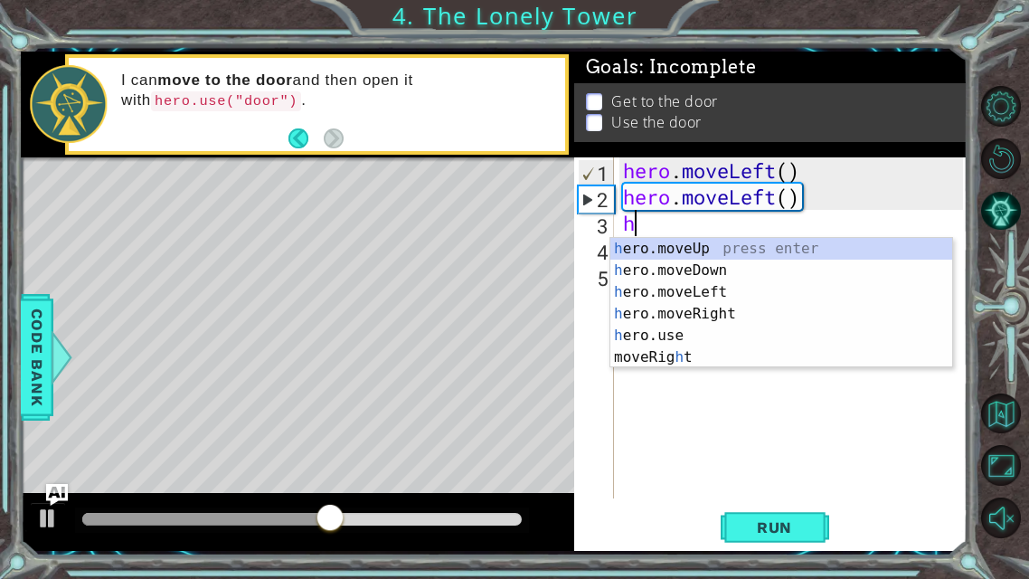
scroll to position [0, 7]
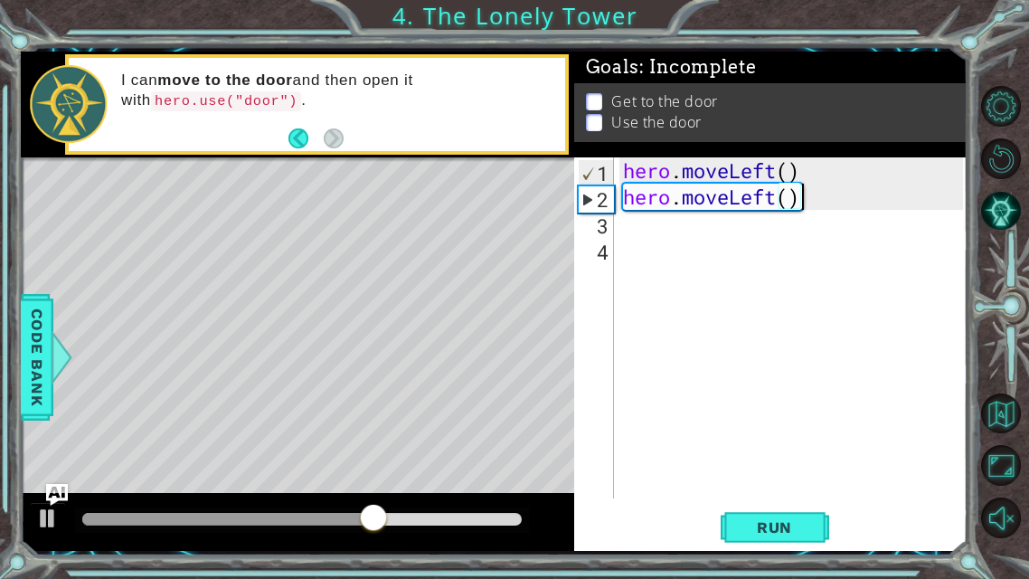
type textarea "hero.moveLeft()"
click at [621, 231] on div "hero . moveLeft ( ) hero . moveLeft ( )" at bounding box center [796, 353] width 354 height 393
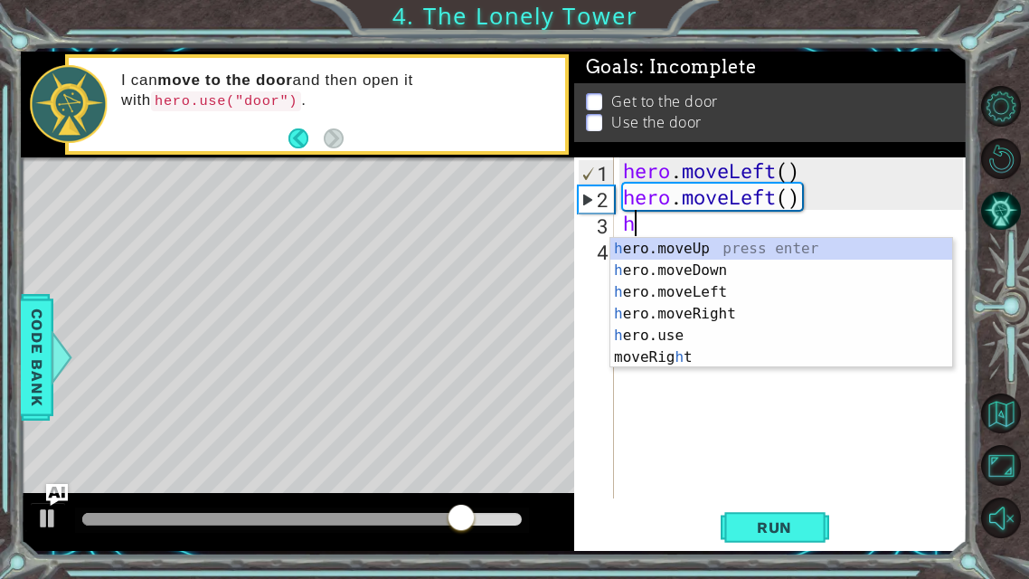
type textarea "he"
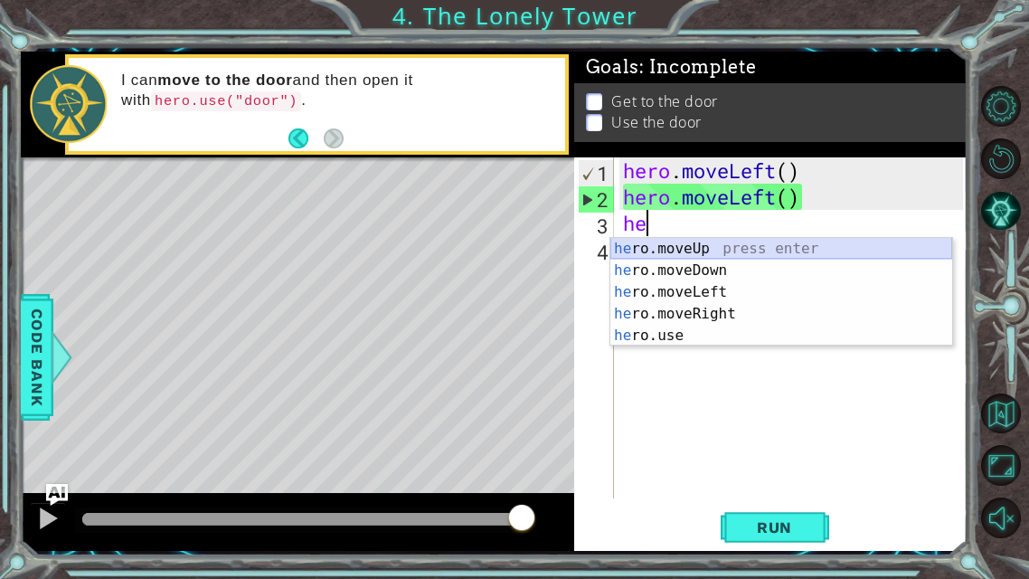
click at [700, 241] on div "he ro.moveUp press enter he ro.moveDown press enter he ro.moveLeft press enter …" at bounding box center [781, 314] width 342 height 152
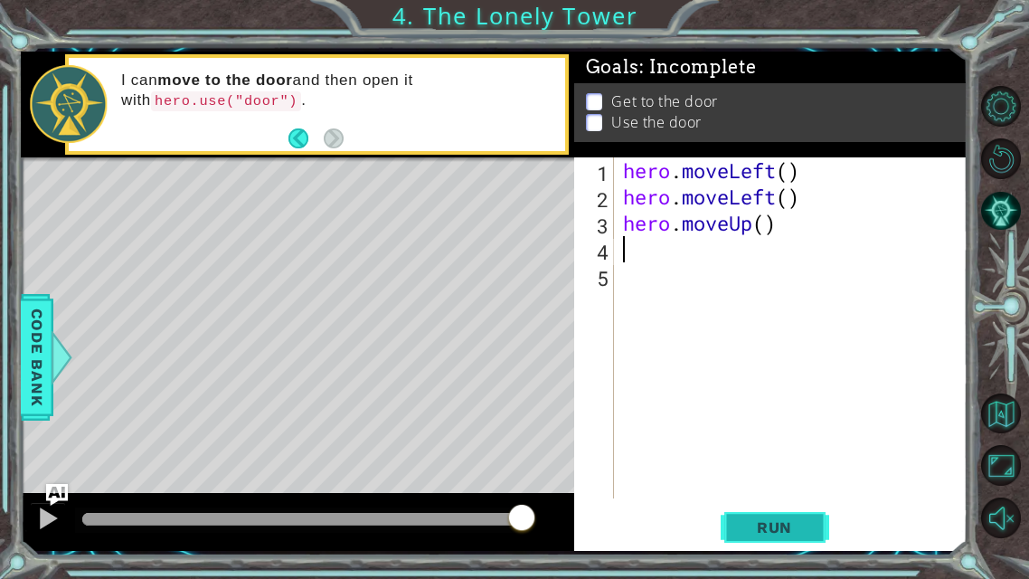
click at [758, 455] on span "Run" at bounding box center [774, 527] width 71 height 18
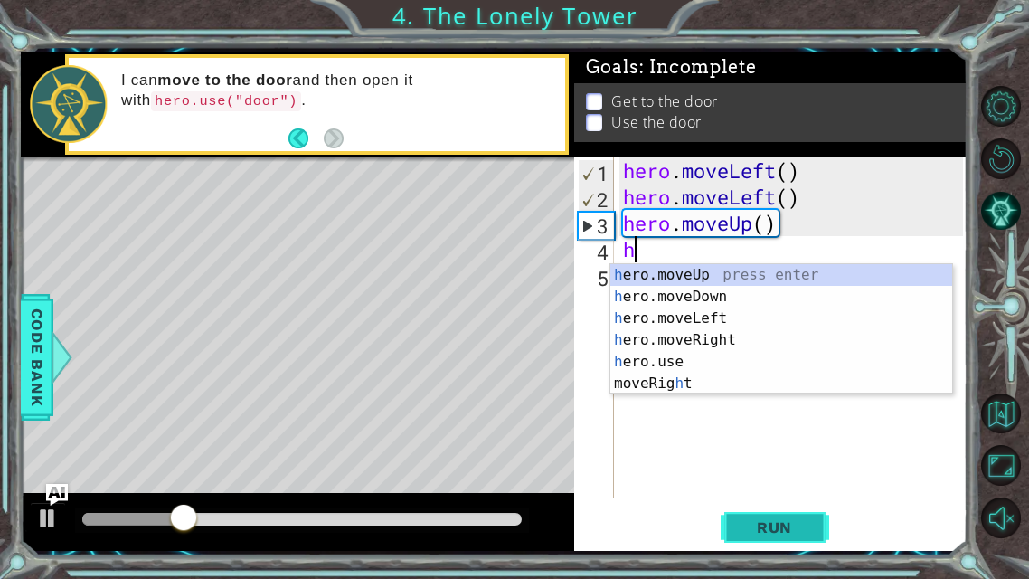
type textarea "he"
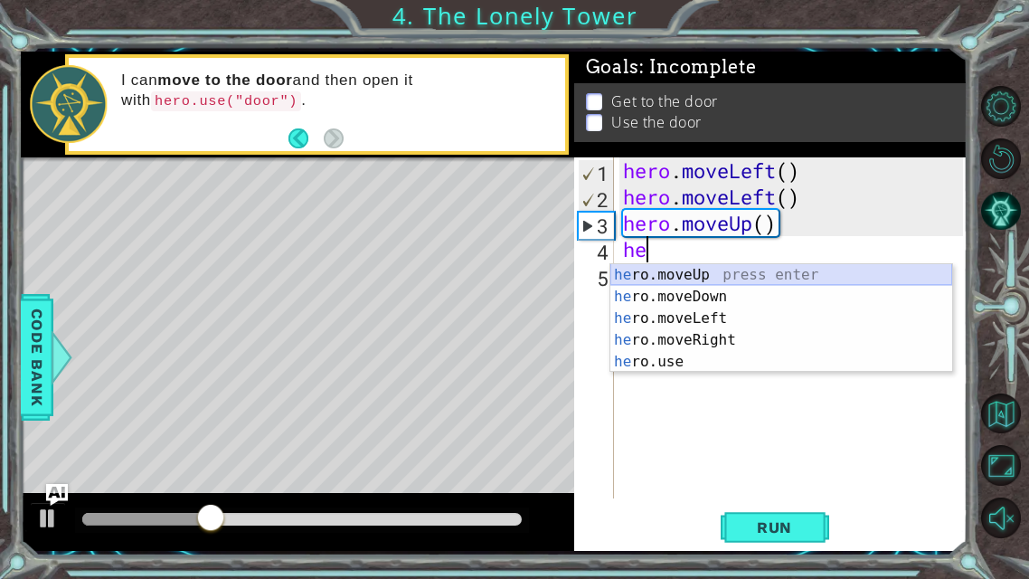
click at [725, 273] on div "he ro.moveUp press enter he ro.moveDown press enter he ro.moveLeft press enter …" at bounding box center [781, 340] width 342 height 152
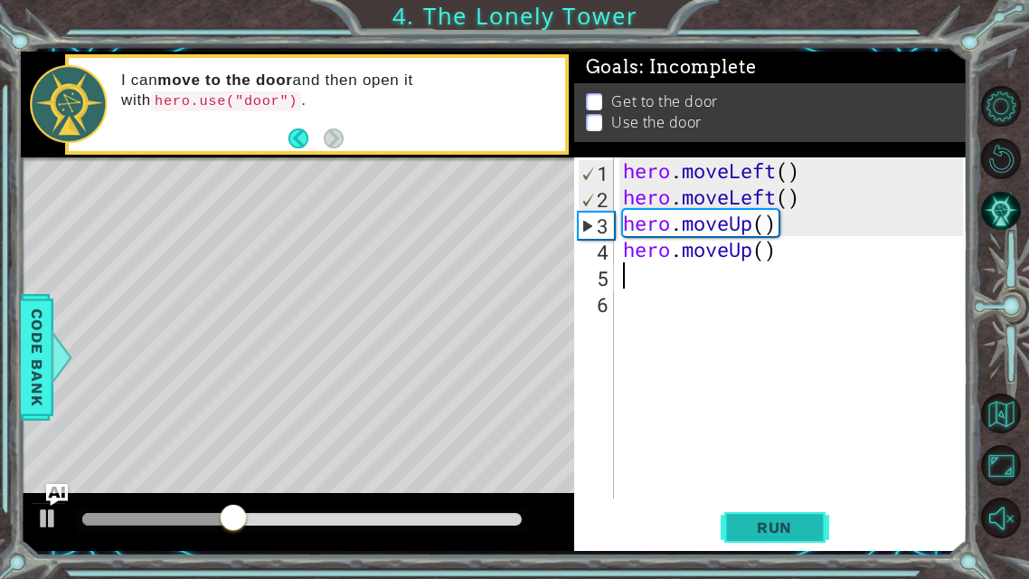
click at [761, 455] on span "Run" at bounding box center [774, 527] width 71 height 18
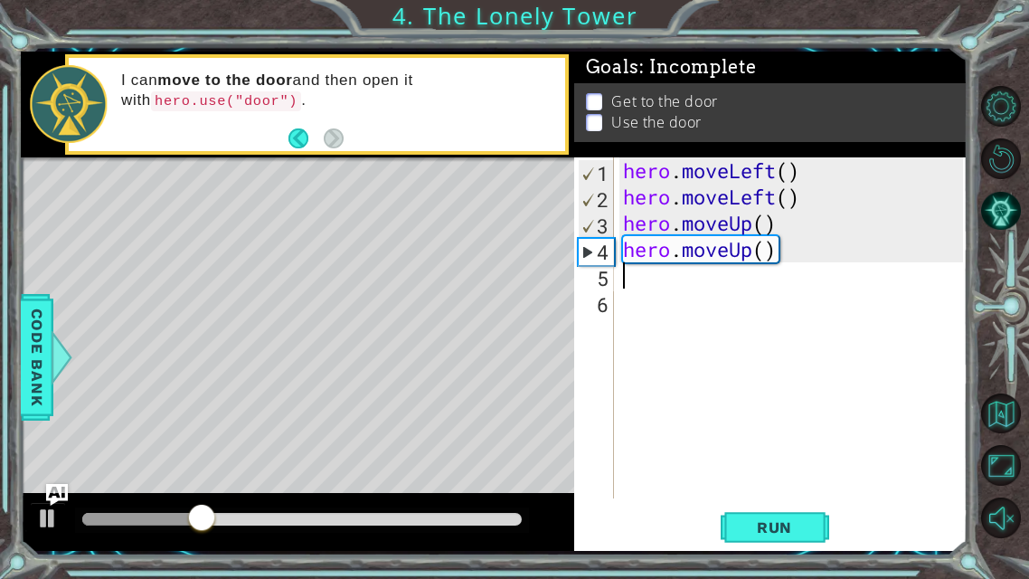
type textarea "he"
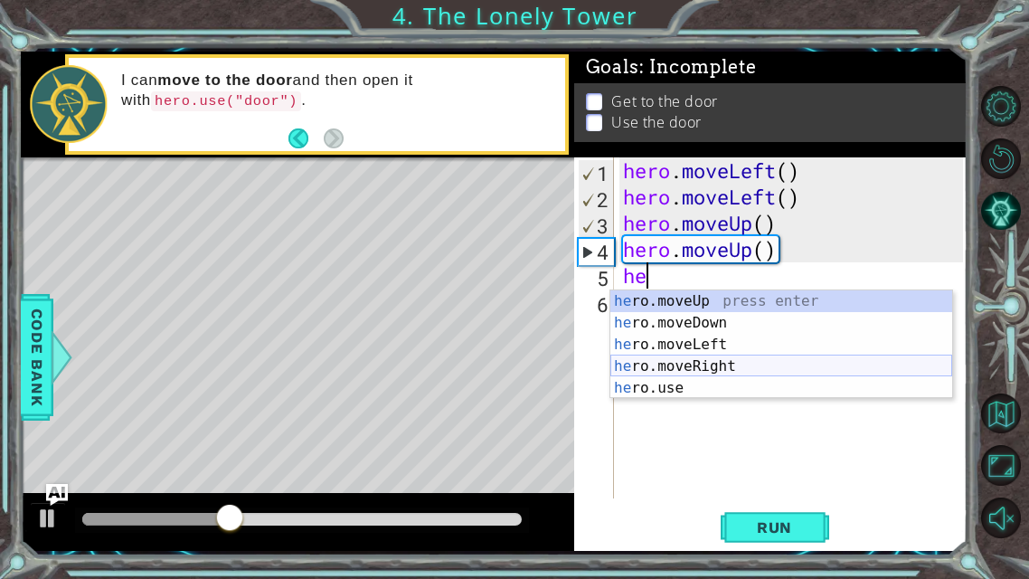
click at [743, 356] on div "he ro.moveUp press enter he ro.moveDown press enter he ro.moveLeft press enter …" at bounding box center [781, 366] width 342 height 152
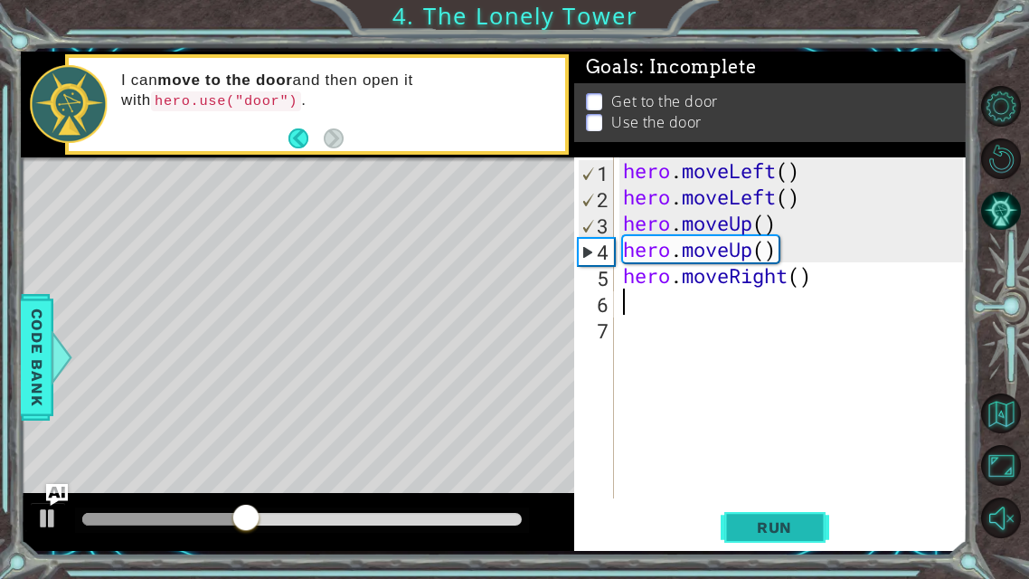
click at [760, 455] on span "Run" at bounding box center [774, 527] width 71 height 18
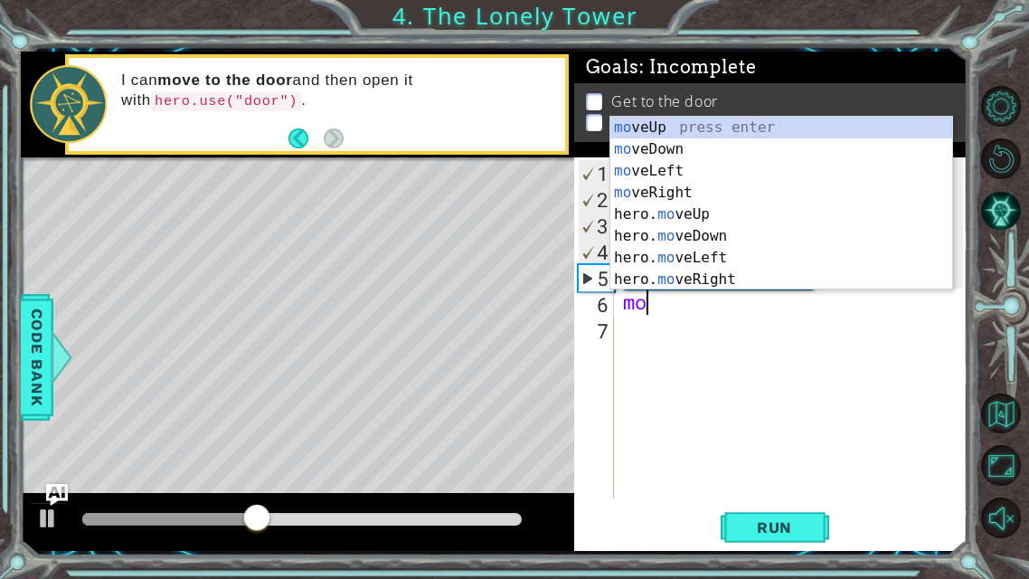
type textarea "m"
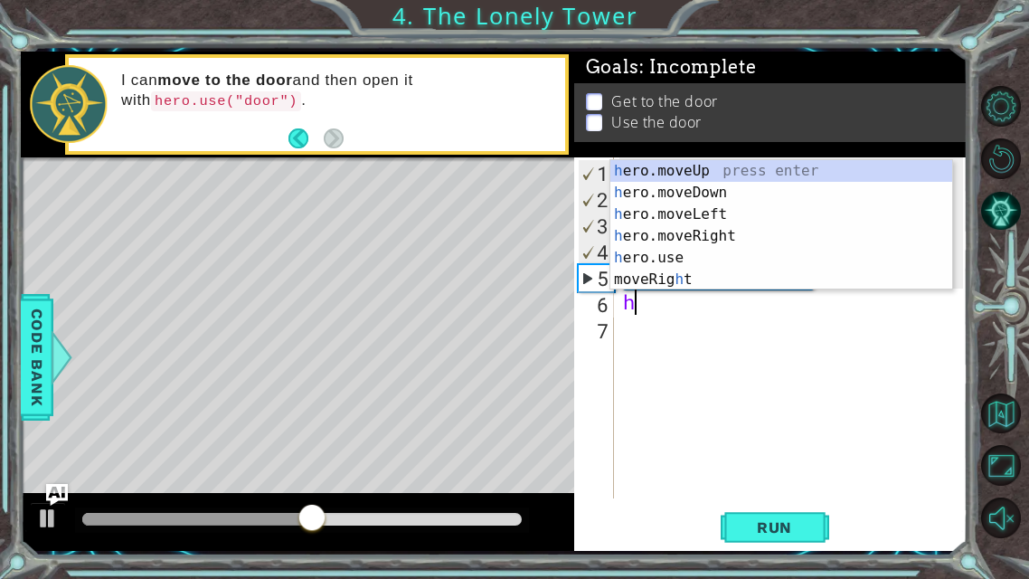
type textarea "he"
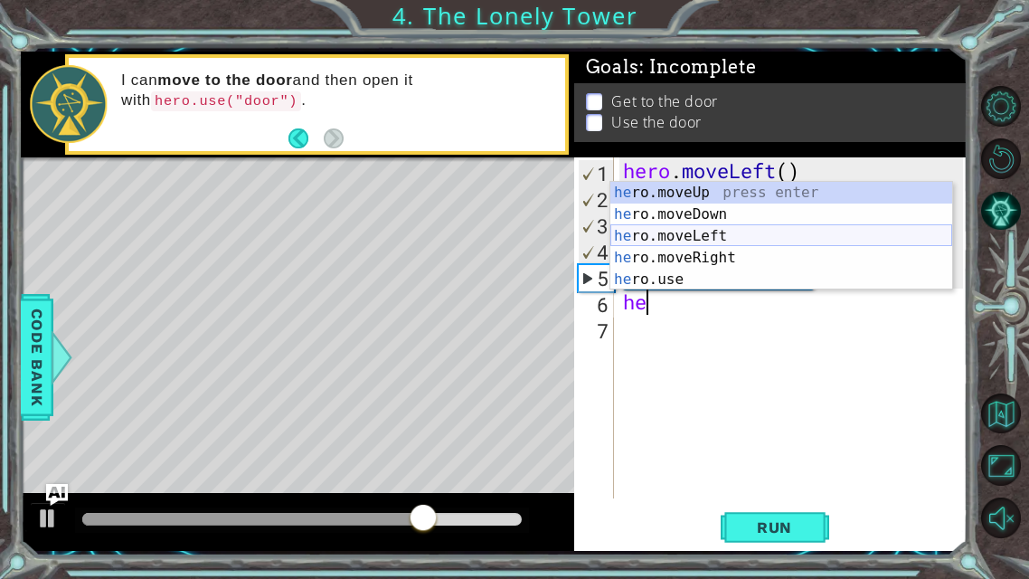
click at [724, 235] on div "he ro.moveUp press enter he ro.moveDown press enter he ro.moveLeft press enter …" at bounding box center [781, 258] width 342 height 152
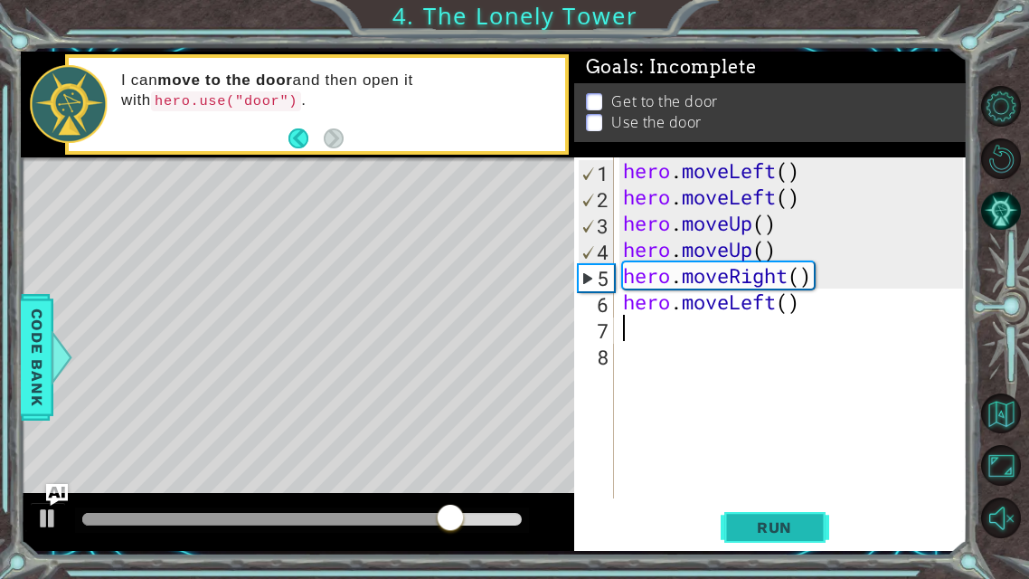
click at [764, 455] on button "Run" at bounding box center [775, 527] width 108 height 39
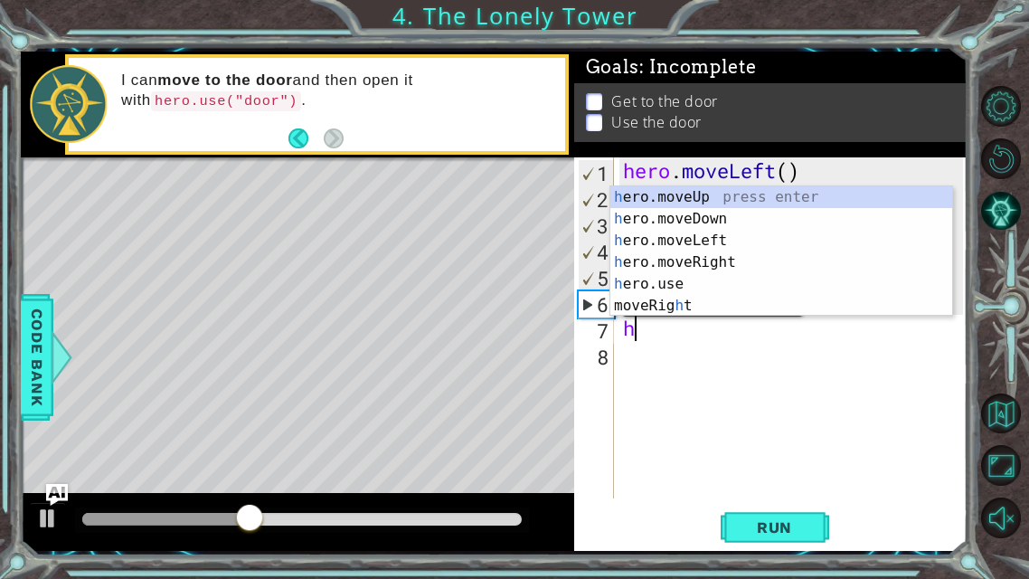
type textarea "he"
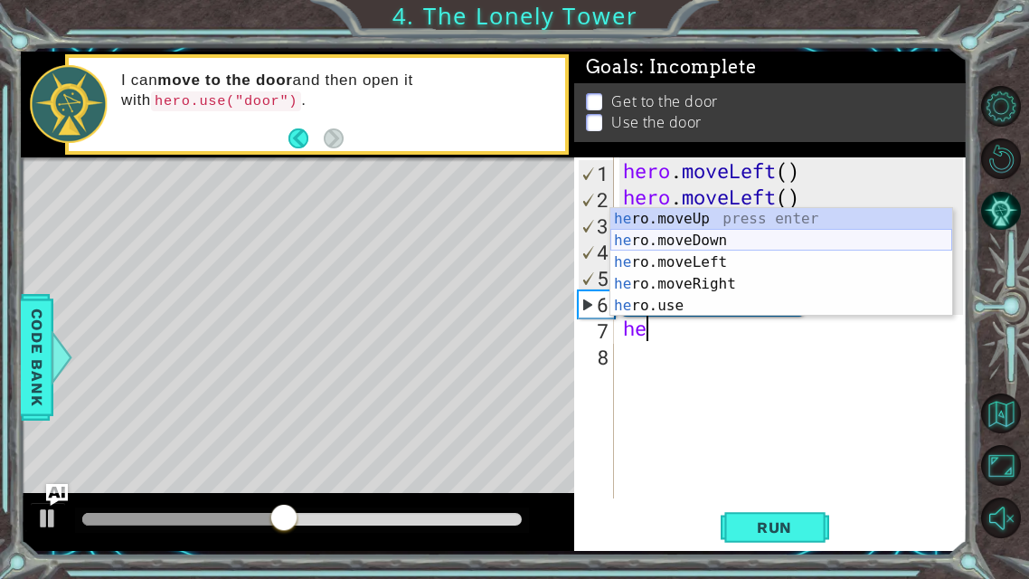
click at [729, 250] on div "he ro.moveUp press enter he ro.moveDown press enter he ro.moveLeft press enter …" at bounding box center [781, 284] width 342 height 152
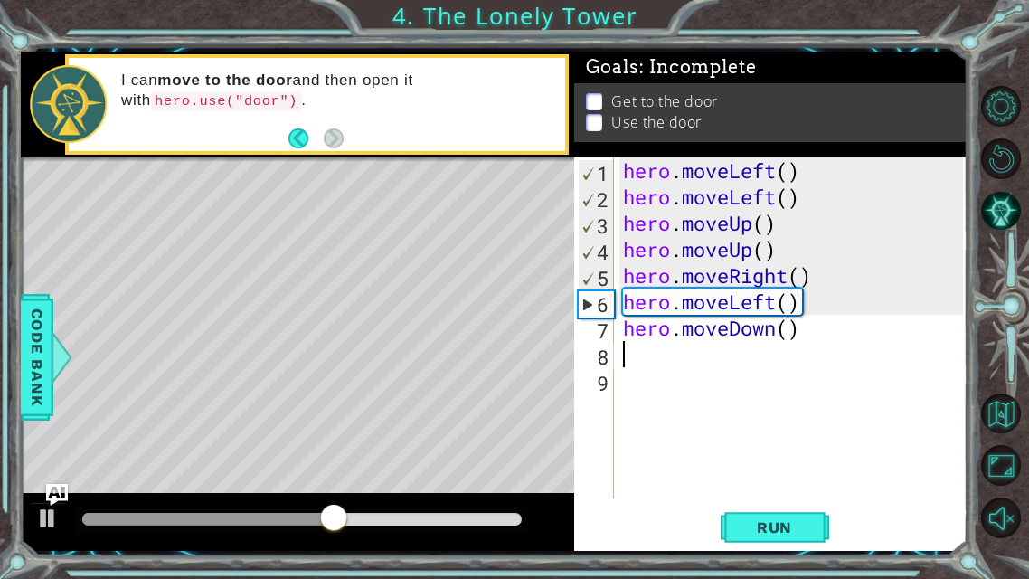
click at [649, 354] on div "hero . moveLeft ( ) hero . moveLeft ( ) hero . moveUp ( ) hero . moveUp ( ) her…" at bounding box center [796, 353] width 354 height 393
click at [754, 455] on span "Run" at bounding box center [774, 527] width 71 height 18
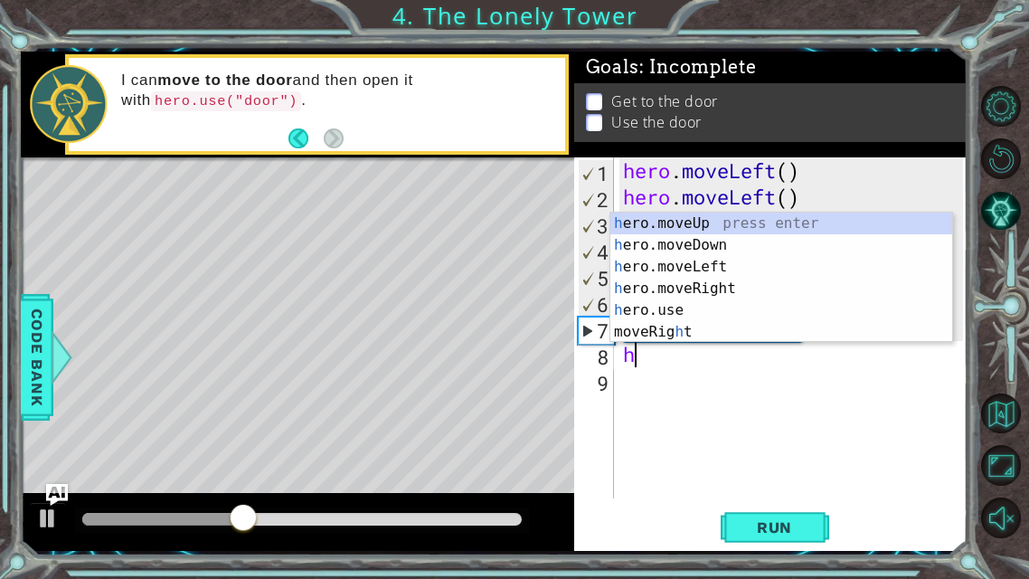
type textarea "he"
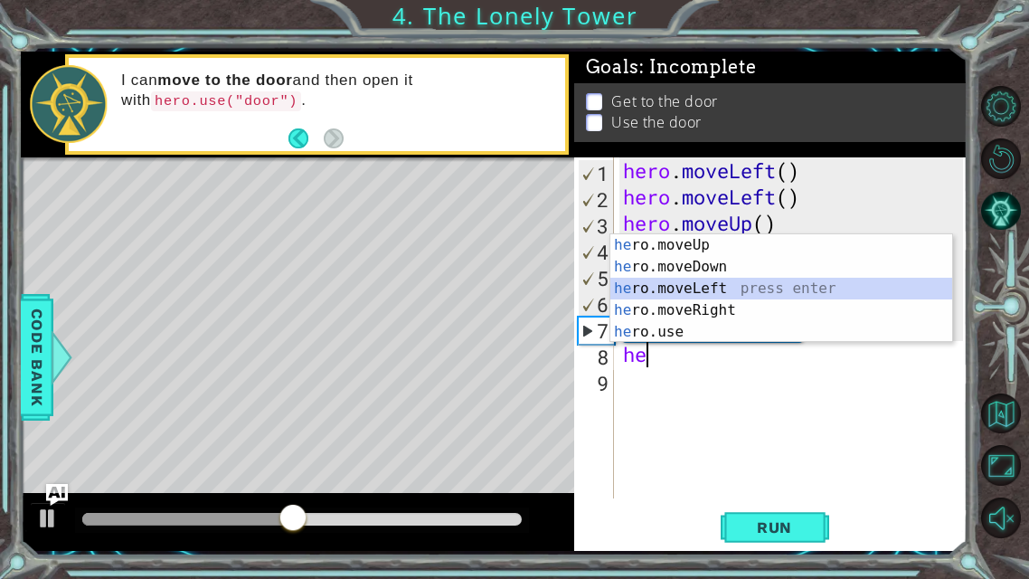
click at [685, 281] on div "he ro.moveUp press enter he ro.moveDown press enter he ro.moveLeft press enter …" at bounding box center [781, 310] width 342 height 152
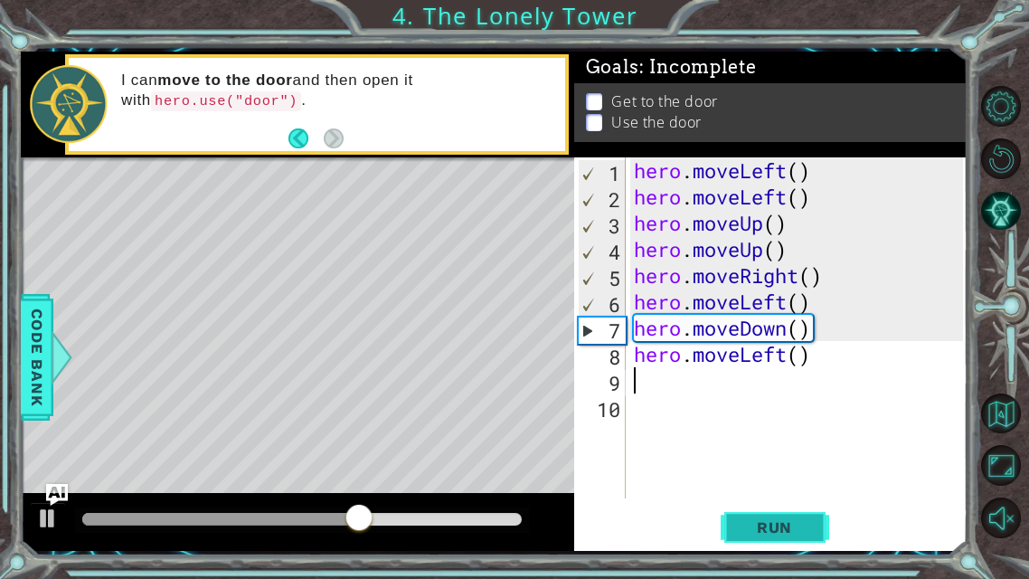
click at [769, 455] on span "Run" at bounding box center [774, 527] width 71 height 18
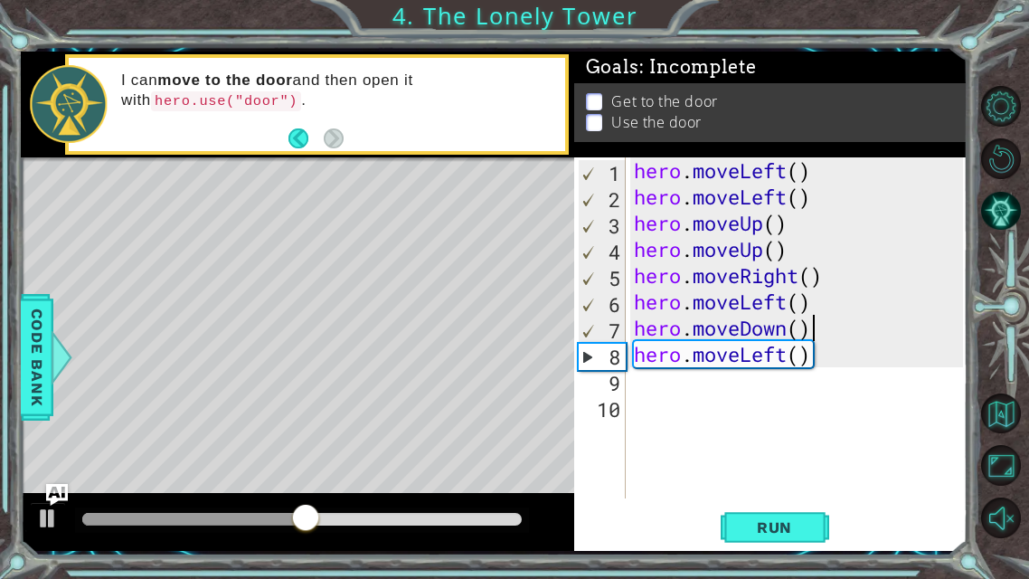
click at [816, 330] on div "hero . moveLeft ( ) hero . moveLeft ( ) hero . moveUp ( ) hero . moveUp ( ) her…" at bounding box center [801, 353] width 343 height 393
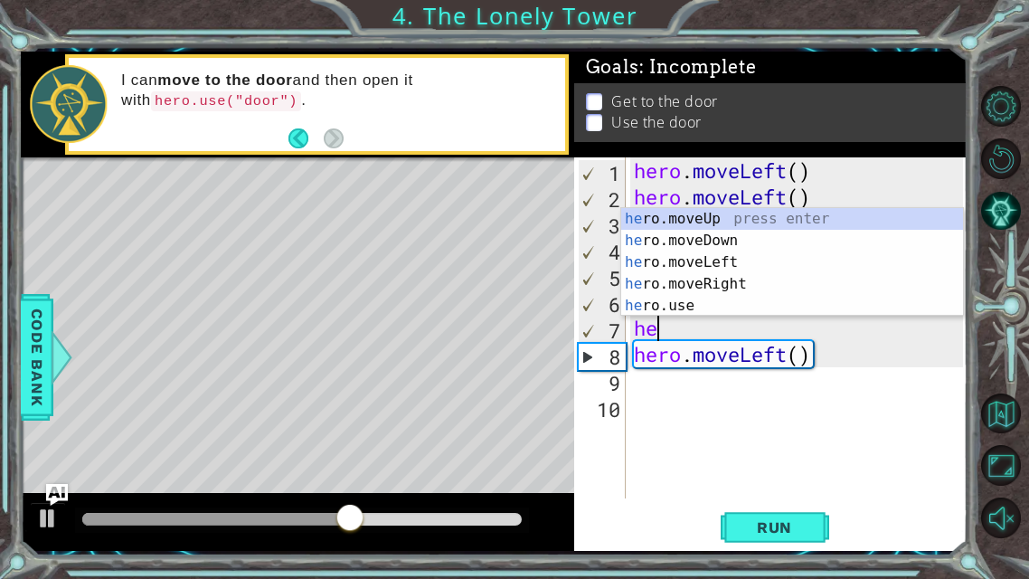
type textarea "h"
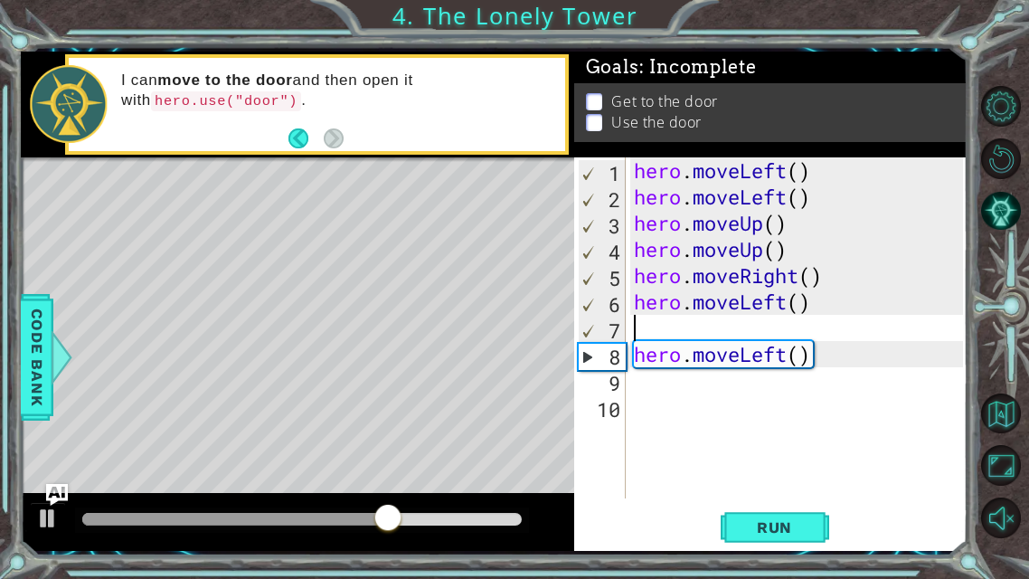
click at [895, 359] on div "hero . moveLeft ( ) hero . moveLeft ( ) hero . moveUp ( ) hero . moveUp ( ) her…" at bounding box center [801, 353] width 343 height 393
click at [856, 359] on div "hero . moveLeft ( ) hero . moveLeft ( ) hero . moveUp ( ) hero . moveUp ( ) her…" at bounding box center [801, 353] width 343 height 393
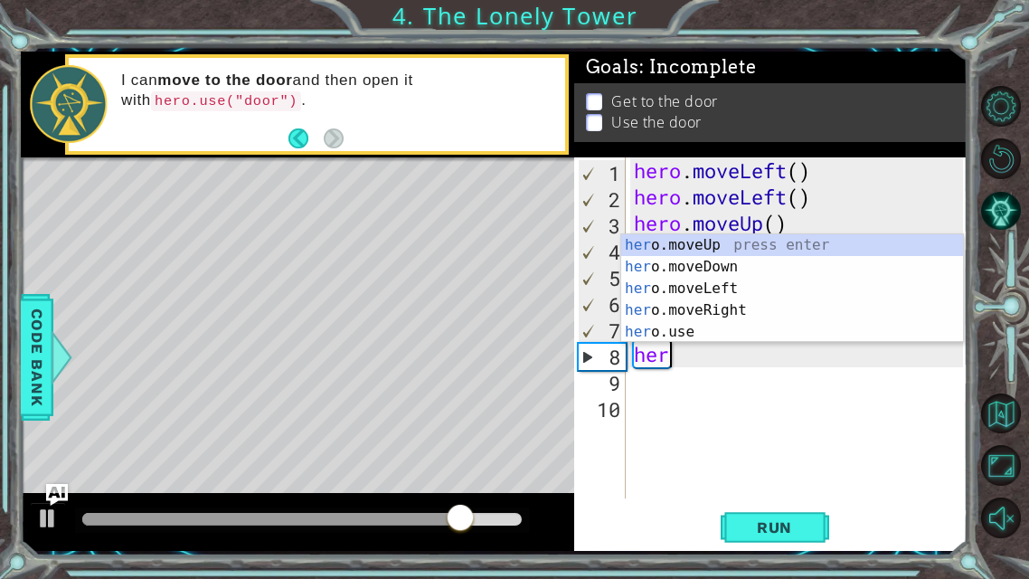
type textarea "h"
type textarea "hero.moveLeft()"
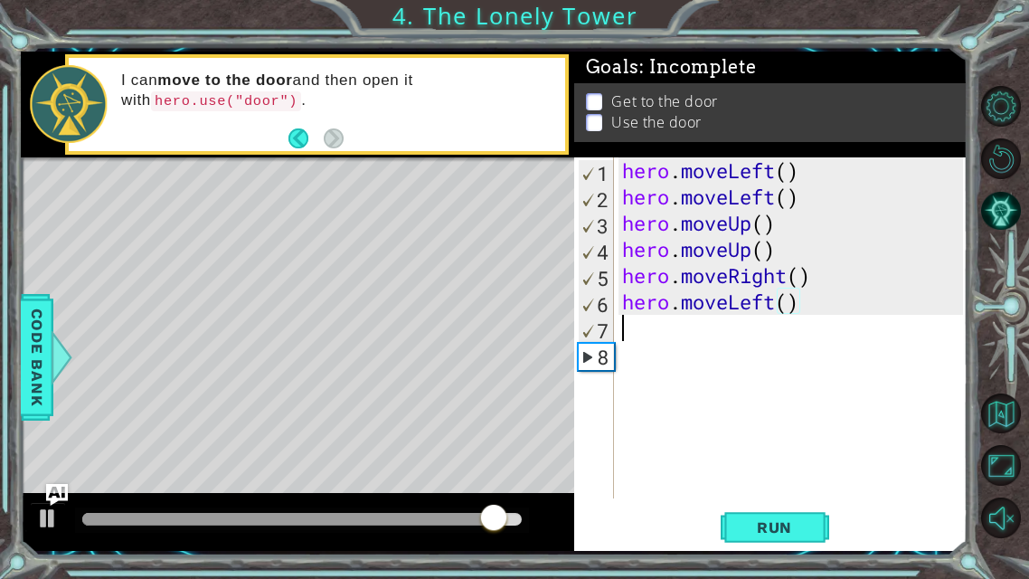
click at [681, 325] on div "hero . moveLeft ( ) hero . moveLeft ( ) hero . moveUp ( ) hero . moveUp ( ) her…" at bounding box center [795, 353] width 354 height 393
type textarea "h"
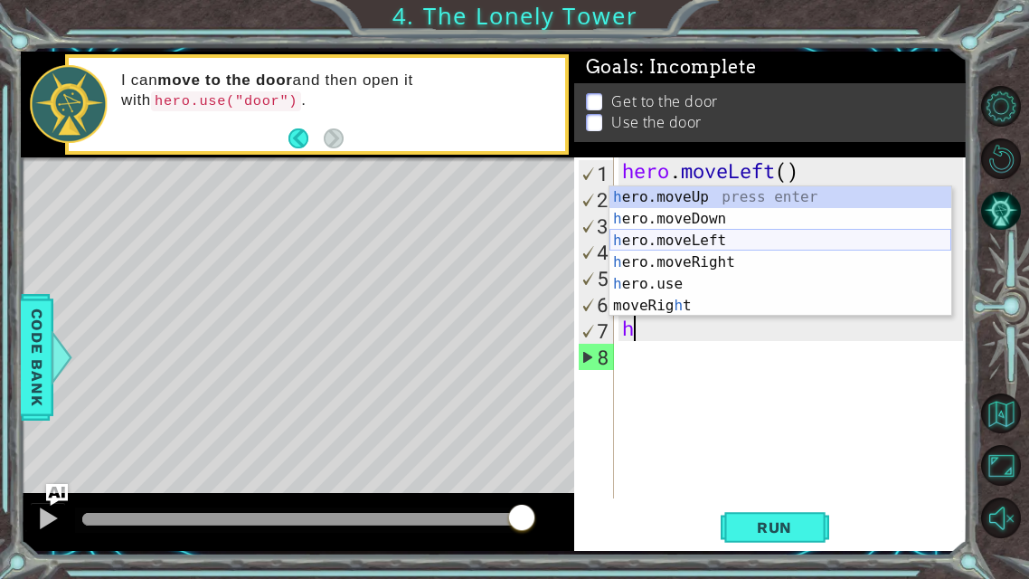
click at [706, 238] on div "h ero.moveUp press enter h ero.moveDown press enter h ero.moveLeft press enter …" at bounding box center [780, 273] width 342 height 174
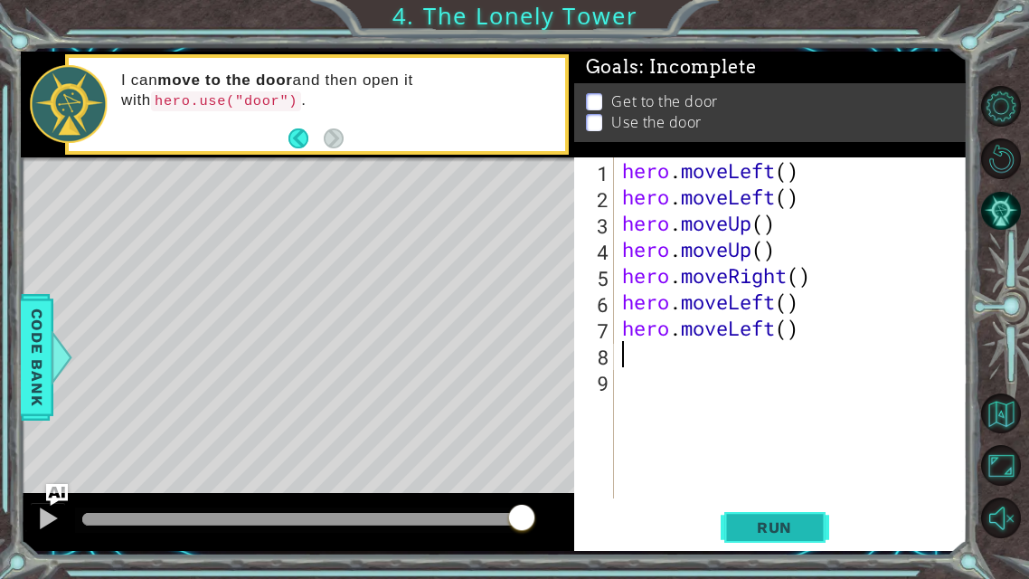
click at [767, 455] on span "Run" at bounding box center [774, 527] width 71 height 18
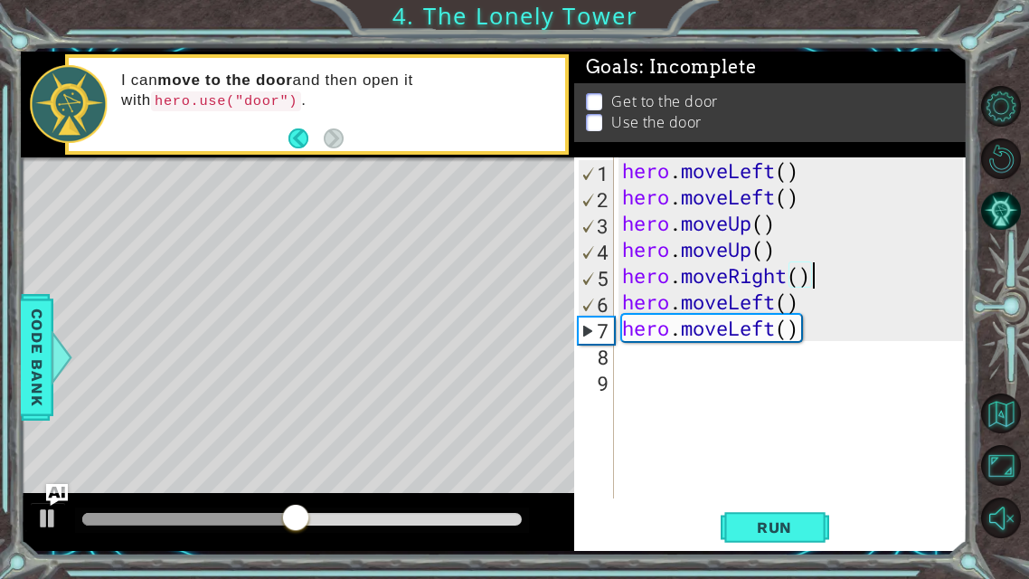
click at [813, 273] on div "hero . moveLeft ( ) hero . moveLeft ( ) hero . moveUp ( ) hero . moveUp ( ) her…" at bounding box center [795, 353] width 354 height 393
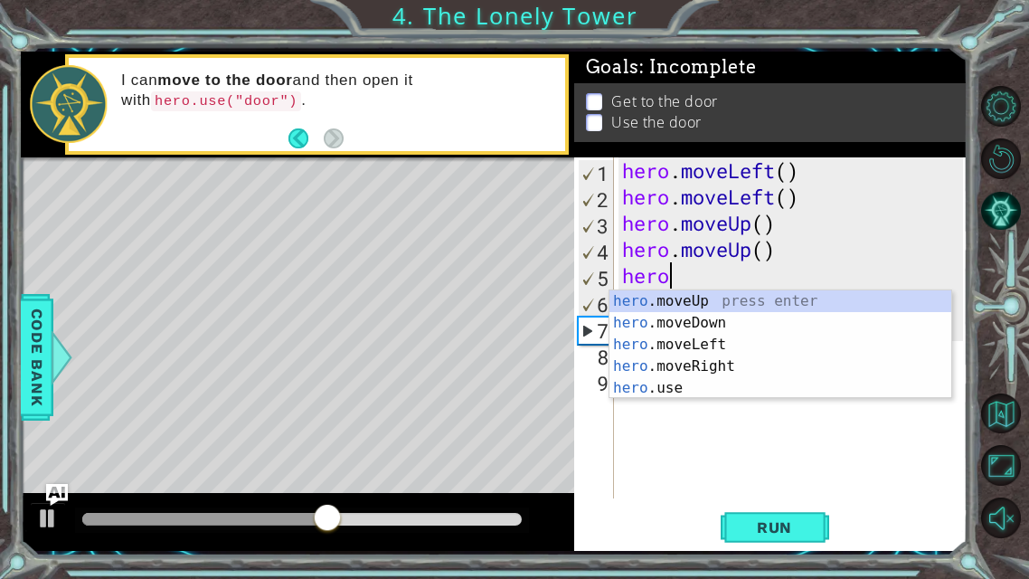
type textarea "h"
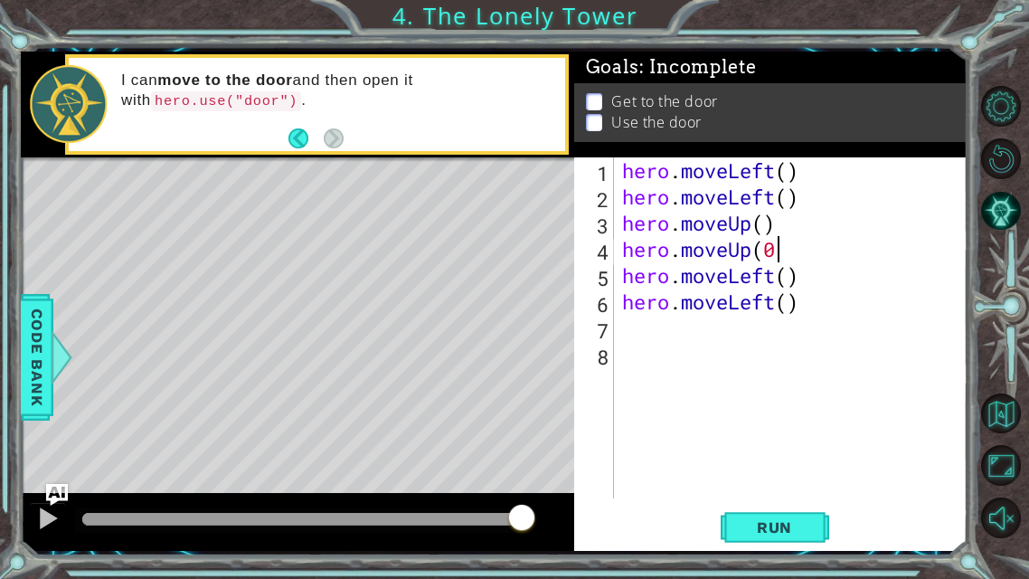
scroll to position [0, 5]
type textarea "hero.moveUp()"
click at [640, 320] on div "hero . moveLeft ( ) hero . moveLeft ( ) hero . moveUp ( ) hero . moveUp ( ) her…" at bounding box center [795, 353] width 354 height 393
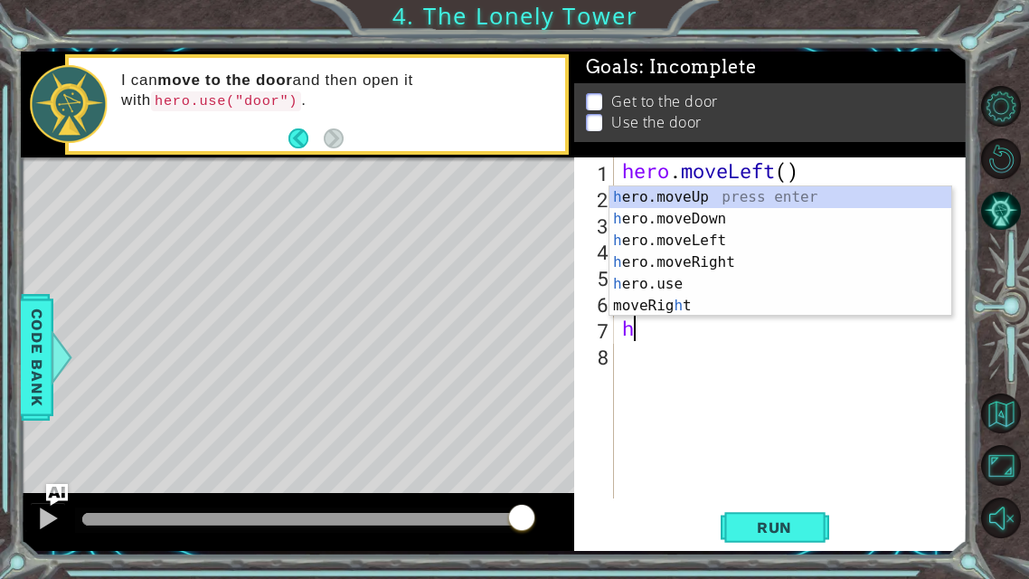
type textarea "he"
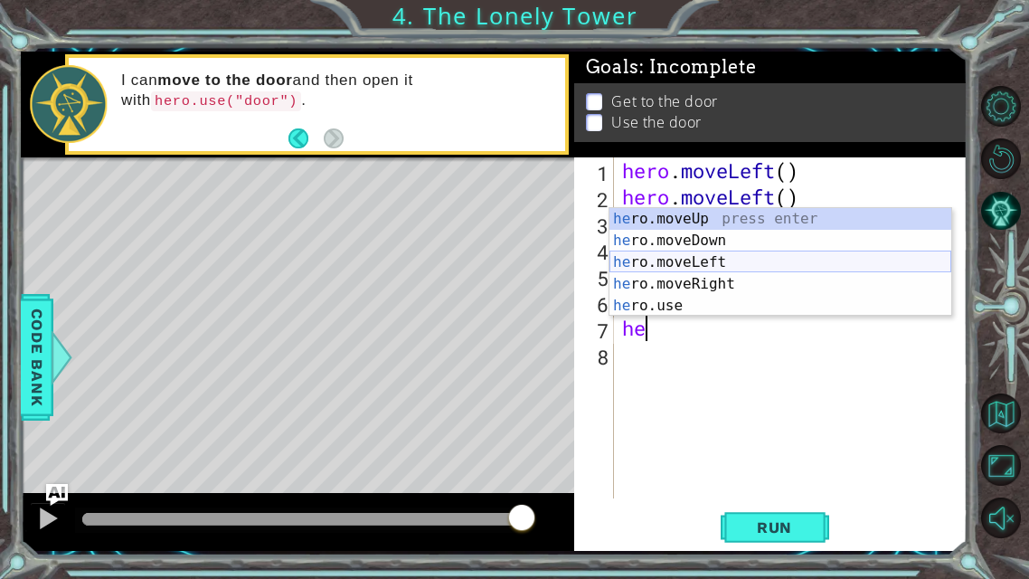
click at [706, 257] on div "he ro.moveUp press enter he ro.moveDown press enter he ro.moveLeft press enter …" at bounding box center [780, 284] width 342 height 152
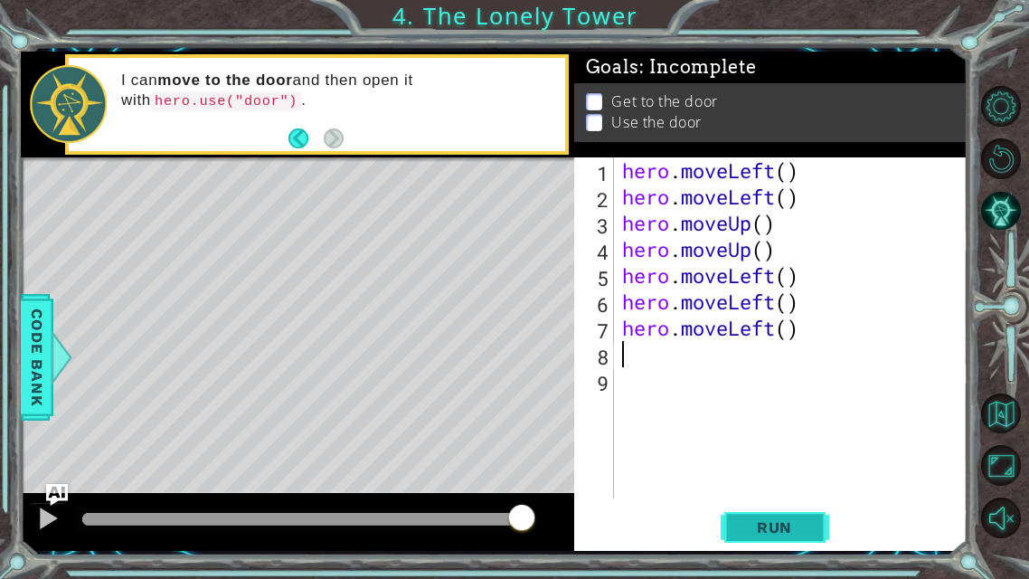
click at [753, 455] on button "Run" at bounding box center [775, 527] width 108 height 39
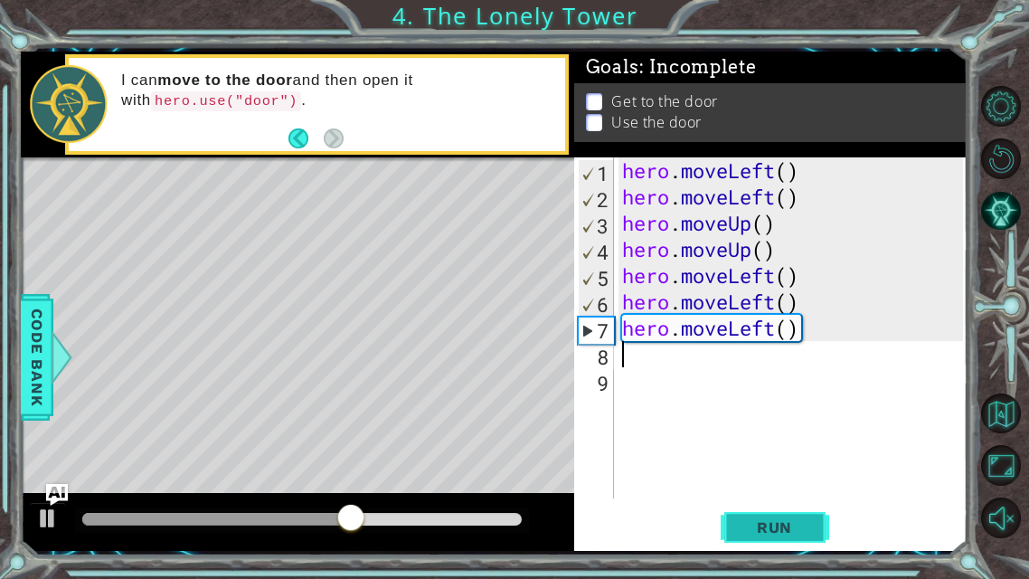
click at [753, 455] on button "Run" at bounding box center [775, 527] width 108 height 39
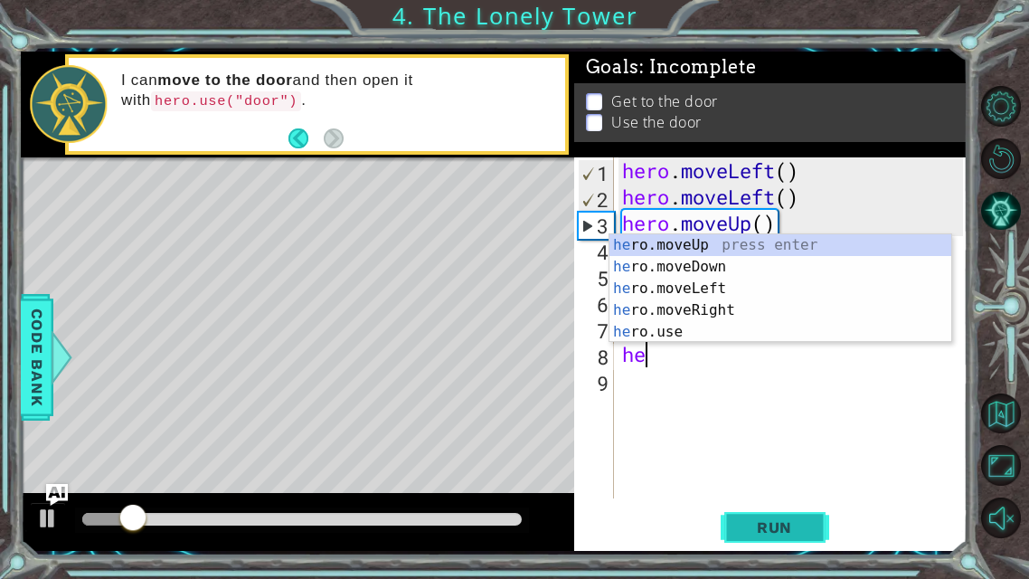
type textarea "her"
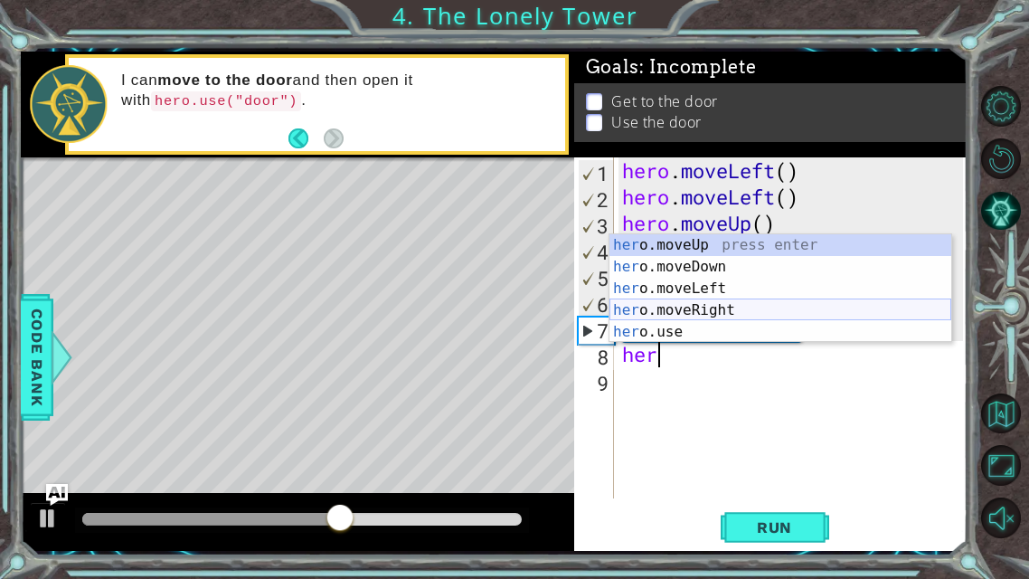
click at [729, 307] on div "her o.moveUp press enter her o.moveDown press enter her o.moveLeft press enter …" at bounding box center [780, 310] width 342 height 152
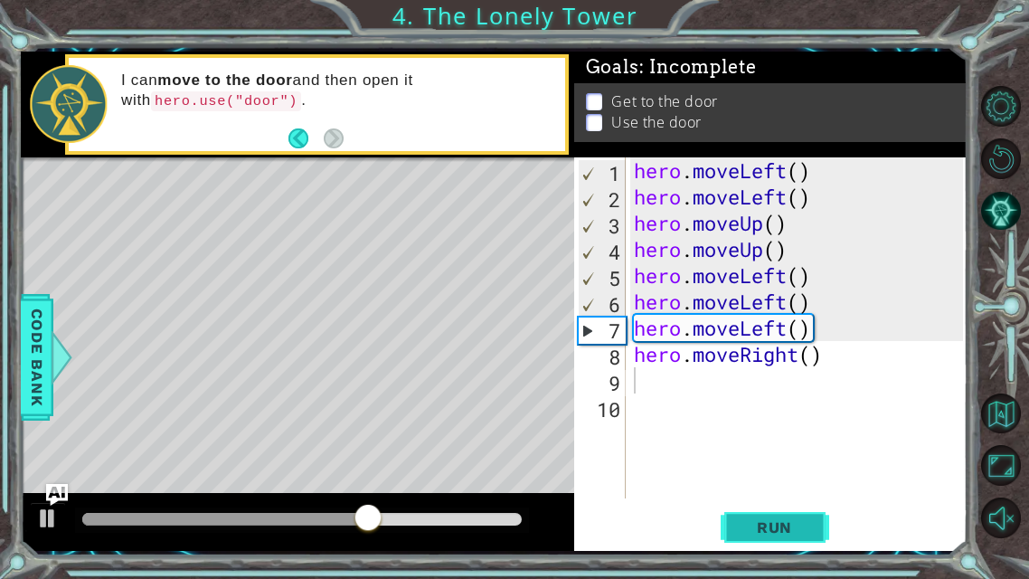
click at [786, 455] on span "Run" at bounding box center [774, 527] width 71 height 18
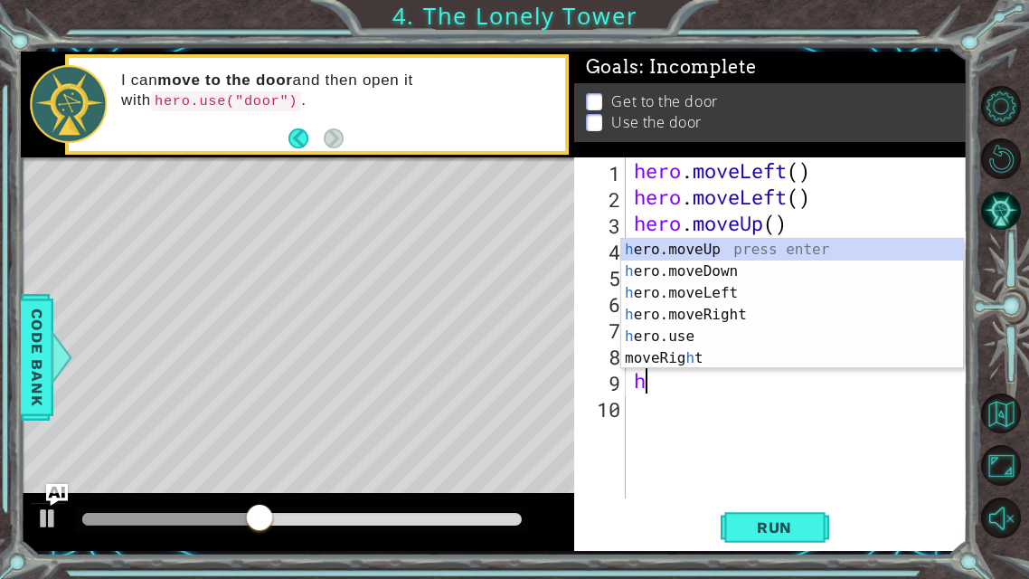
type textarea "he"
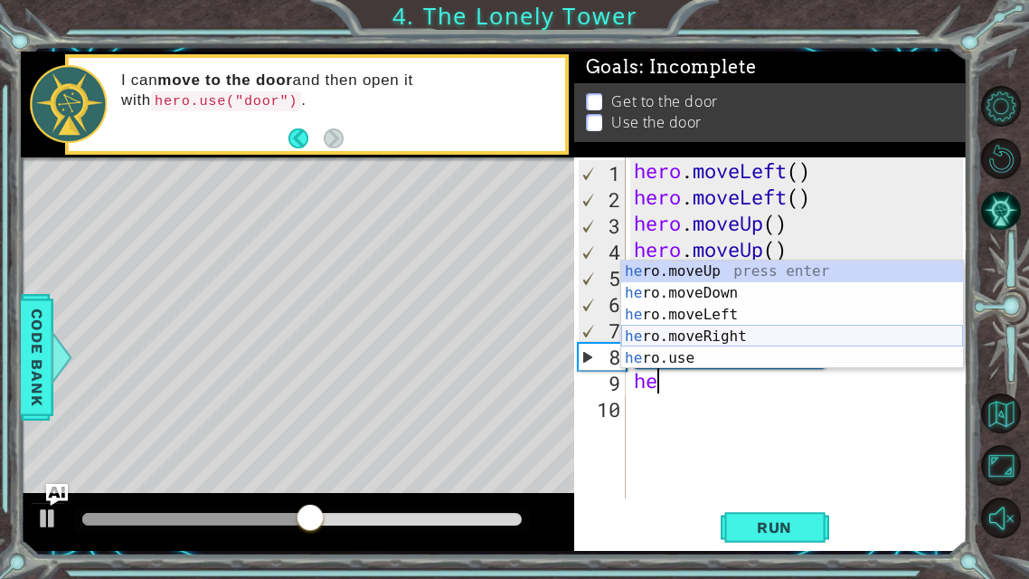
click at [706, 337] on div "he ro.moveUp press enter he ro.moveDown press enter he ro.moveLeft press enter …" at bounding box center [792, 336] width 342 height 152
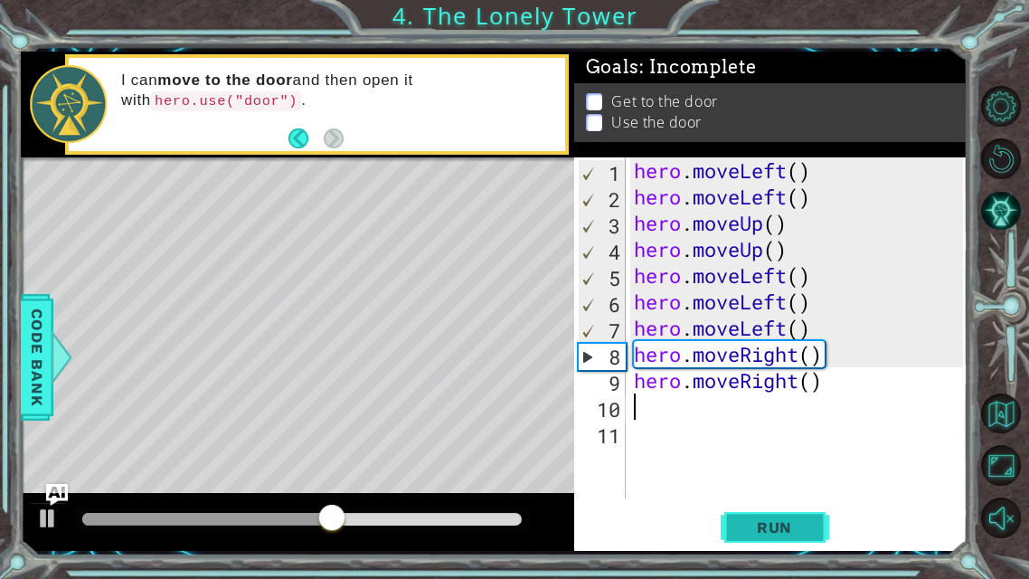
click at [776, 455] on button "Run" at bounding box center [775, 527] width 108 height 39
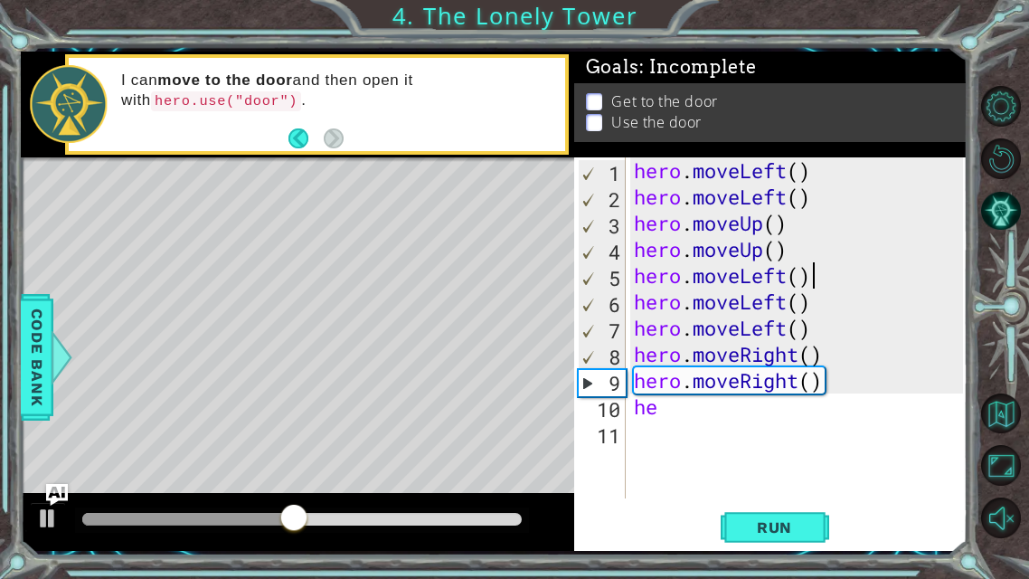
click at [824, 275] on div "hero . moveLeft ( ) hero . moveLeft ( ) hero . moveUp ( ) hero . moveUp ( ) her…" at bounding box center [801, 353] width 343 height 393
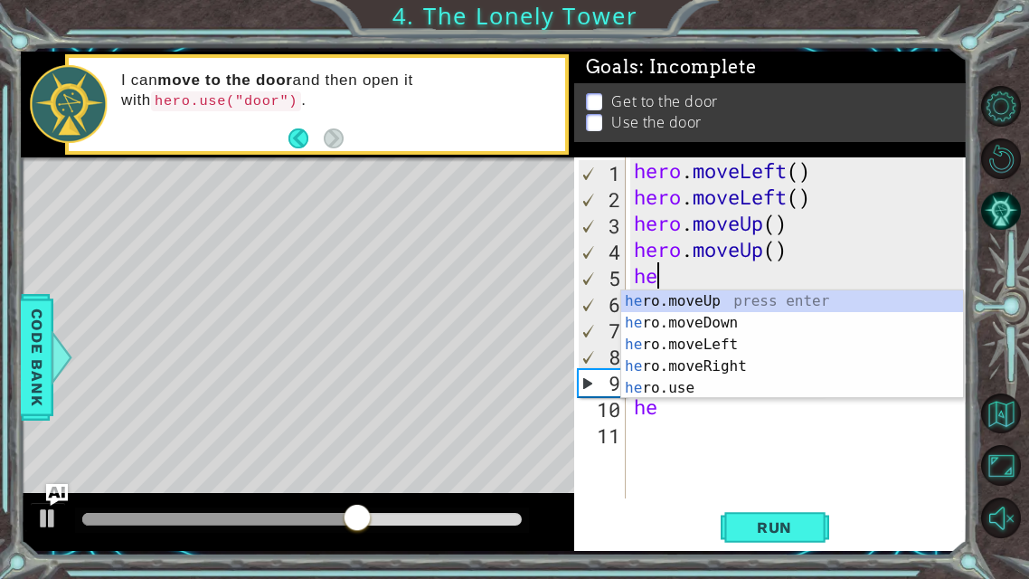
type textarea "h"
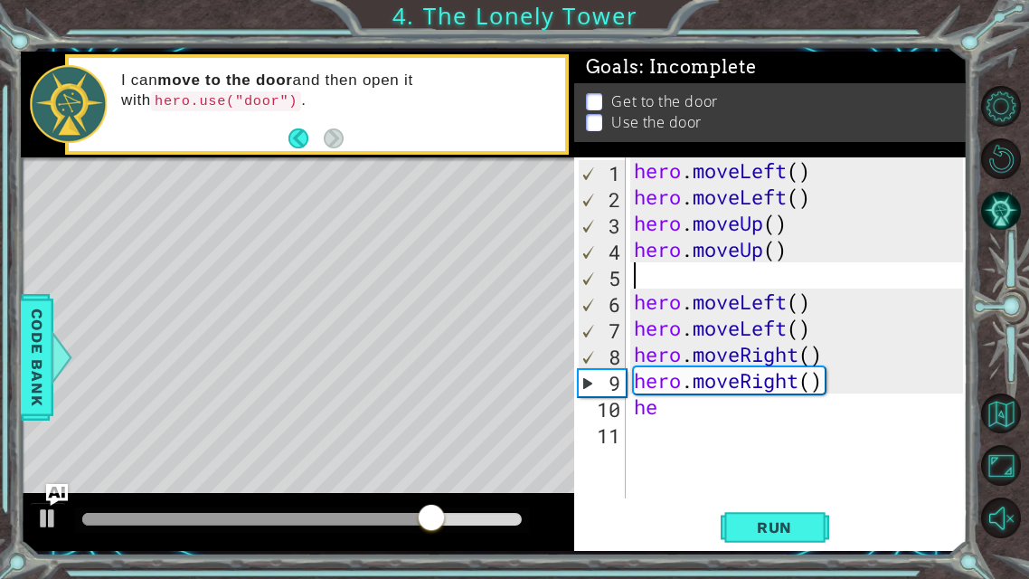
click at [674, 411] on div "hero . moveLeft ( ) hero . moveLeft ( ) hero . moveUp ( ) hero . moveUp ( ) her…" at bounding box center [801, 353] width 343 height 393
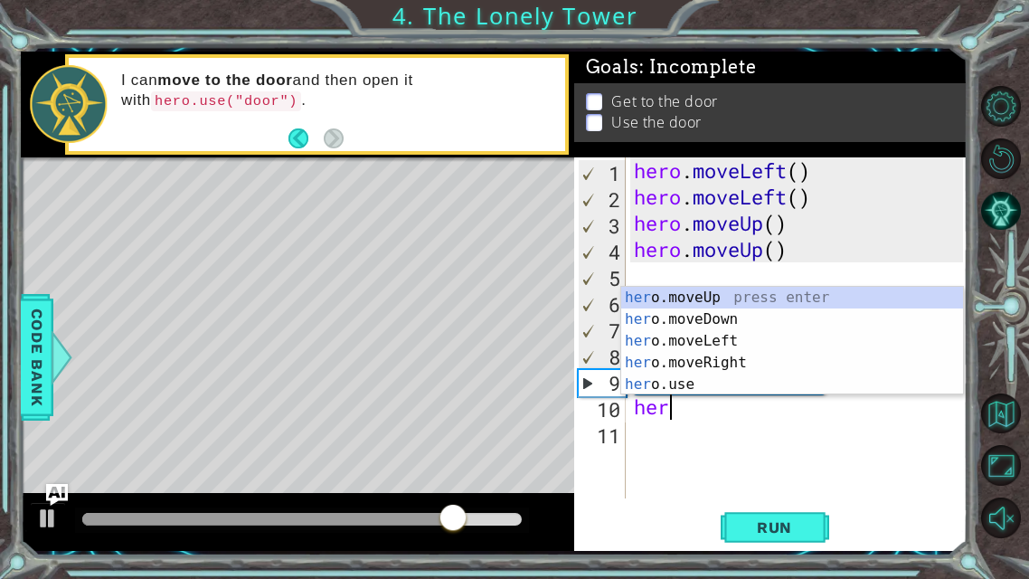
type textarea "hero"
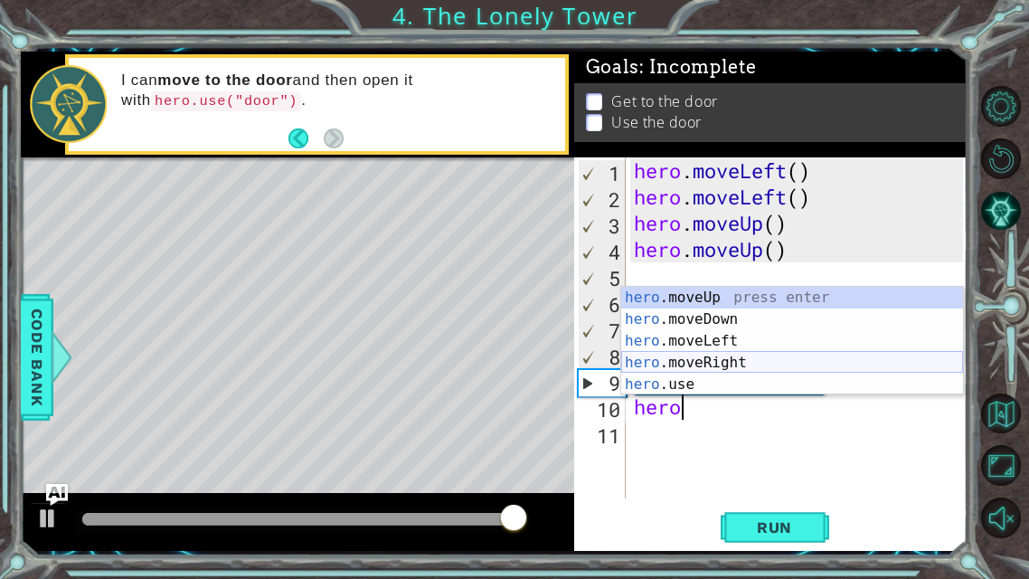
click at [723, 358] on div "hero .moveUp press enter hero .moveDown press enter hero .moveLeft press enter …" at bounding box center [792, 363] width 342 height 152
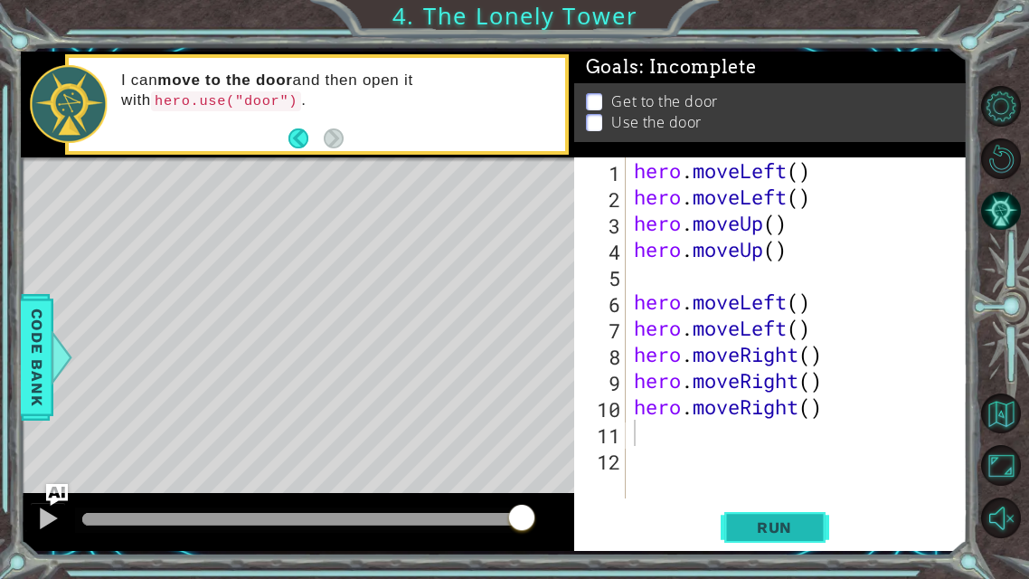
click at [765, 455] on span "Run" at bounding box center [774, 527] width 71 height 18
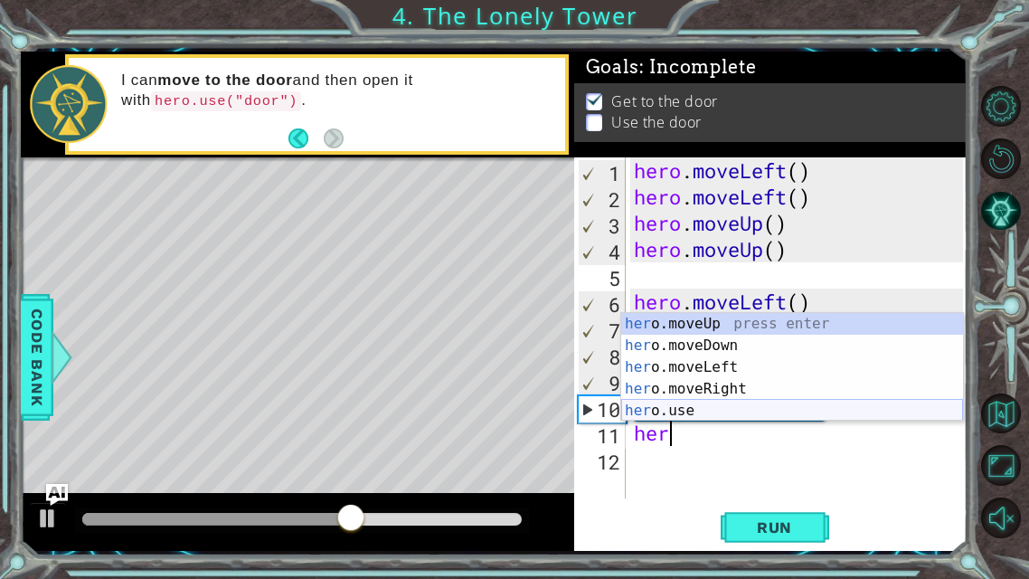
click at [679, 405] on div "her o.moveUp press enter her o.moveDown press enter her o.moveLeft press enter …" at bounding box center [792, 389] width 342 height 152
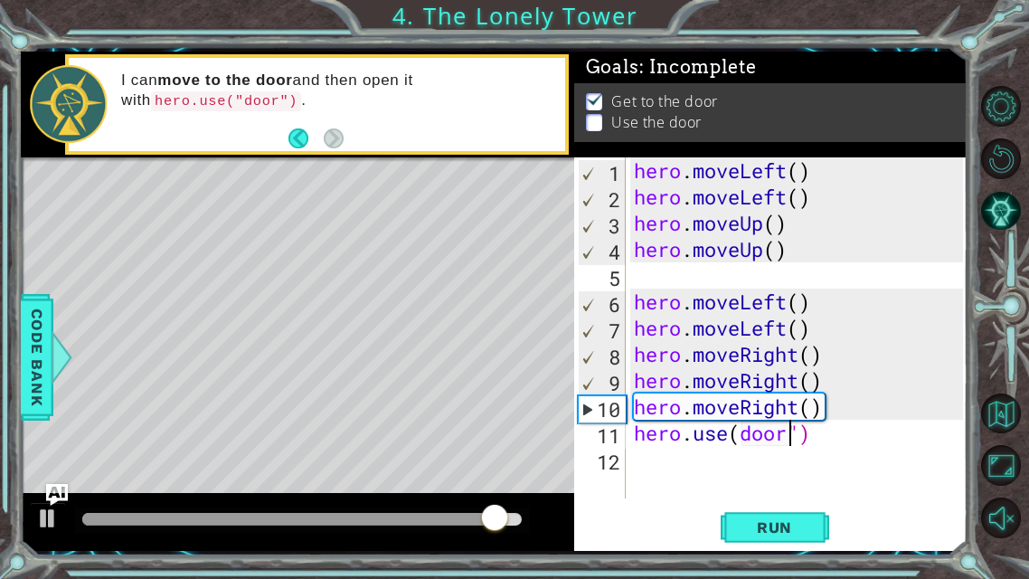
scroll to position [0, 6]
click at [805, 455] on span "Run" at bounding box center [774, 527] width 71 height 18
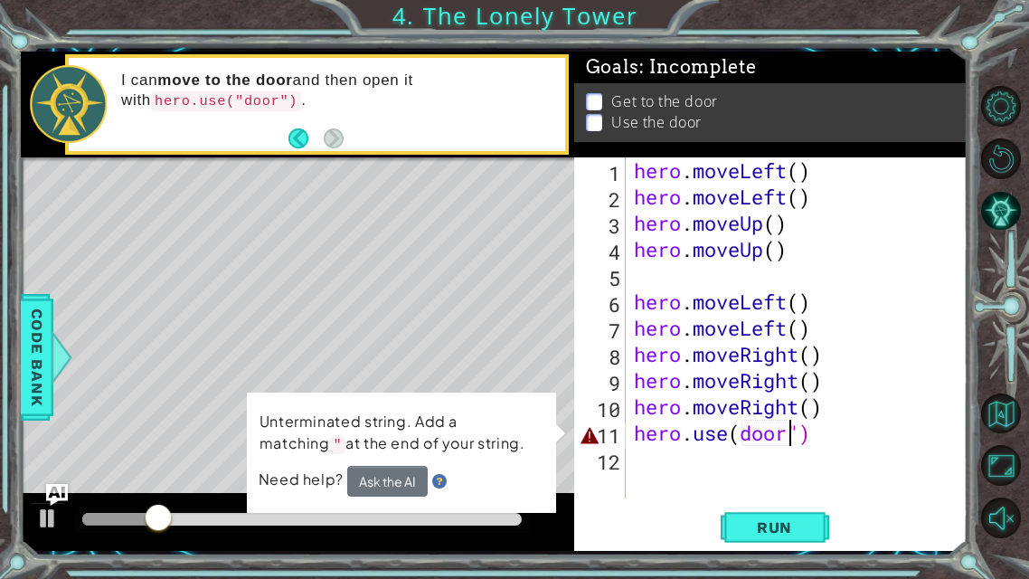
click at [744, 425] on div "hero . moveLeft ( ) hero . moveLeft ( ) hero . moveUp ( ) hero . moveUp ( ) her…" at bounding box center [801, 353] width 343 height 393
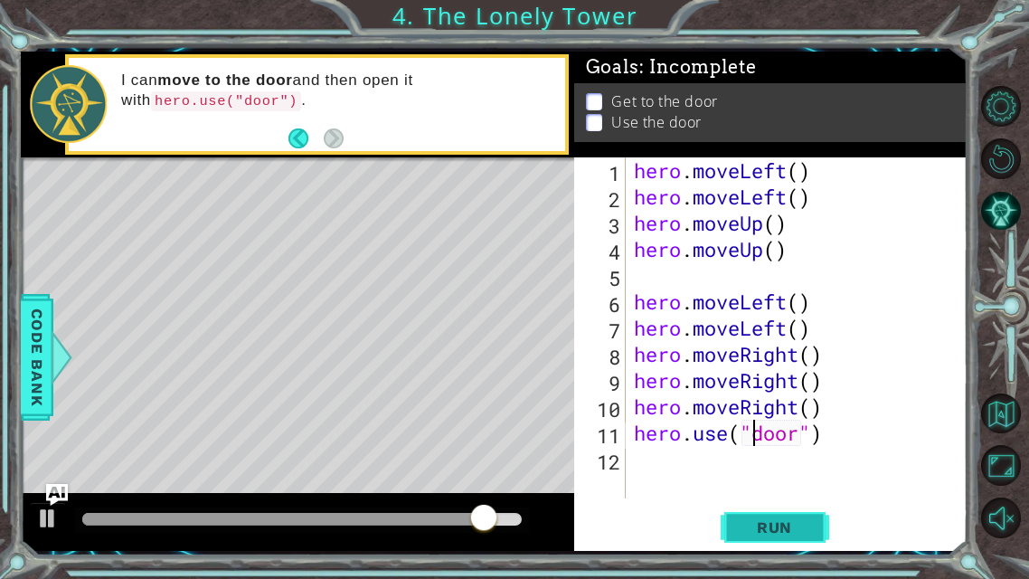
type textarea "hero.use("door")"
click at [794, 455] on span "Run" at bounding box center [774, 527] width 71 height 18
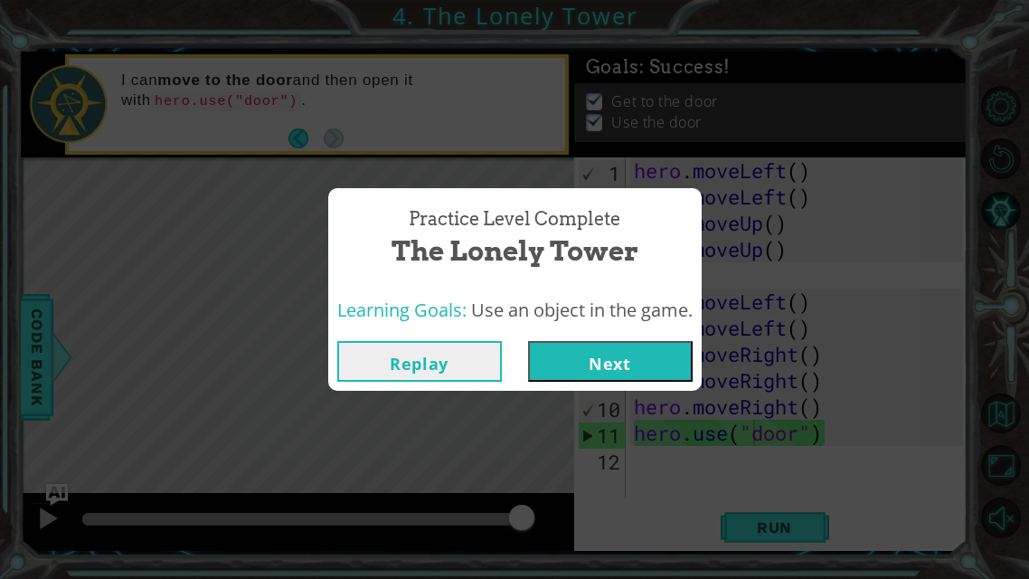
click at [605, 344] on button "Next" at bounding box center [610, 361] width 165 height 41
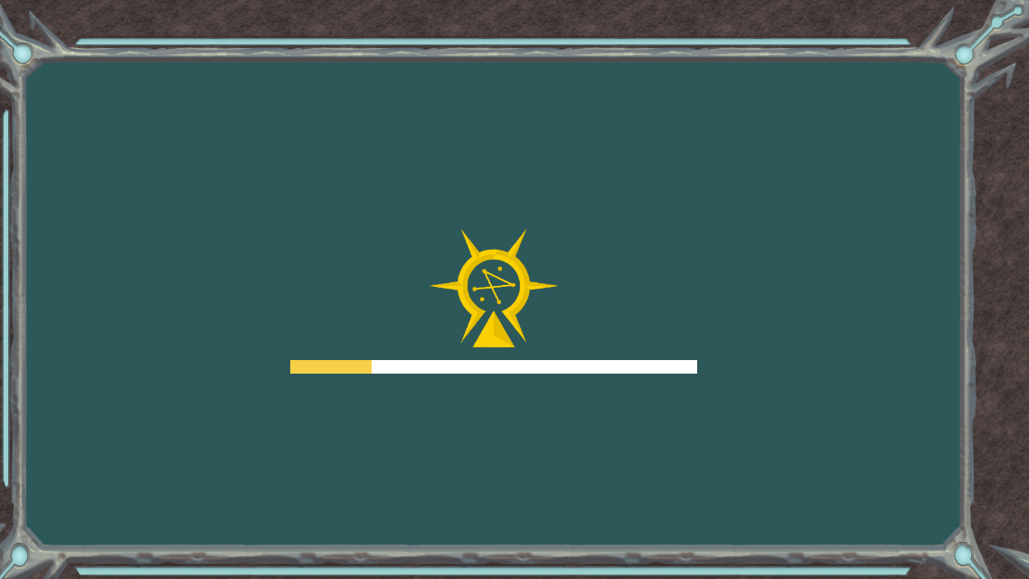
click at [615, 364] on div at bounding box center [493, 367] width 407 height 14
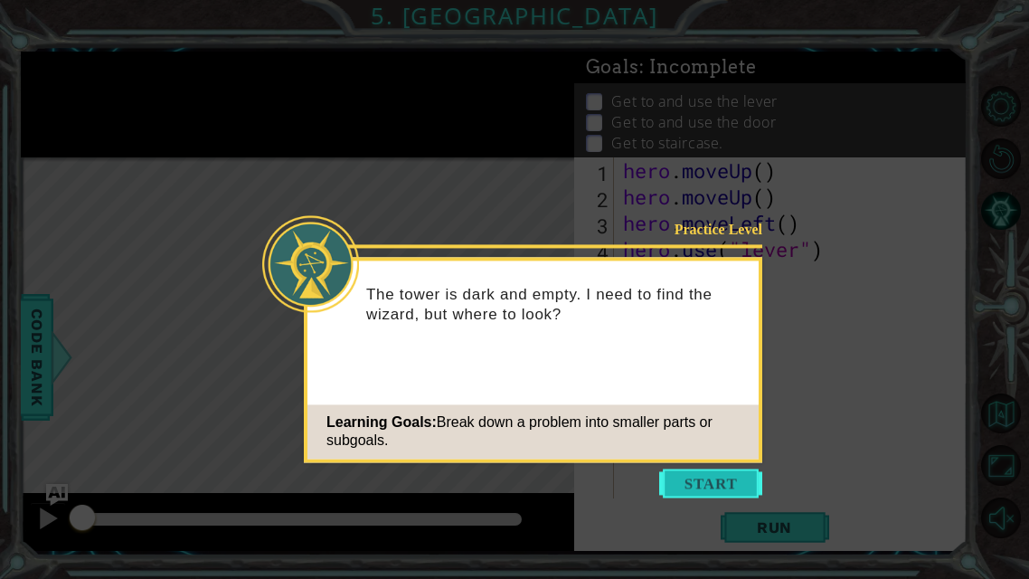
click at [682, 455] on button "Start" at bounding box center [710, 482] width 103 height 29
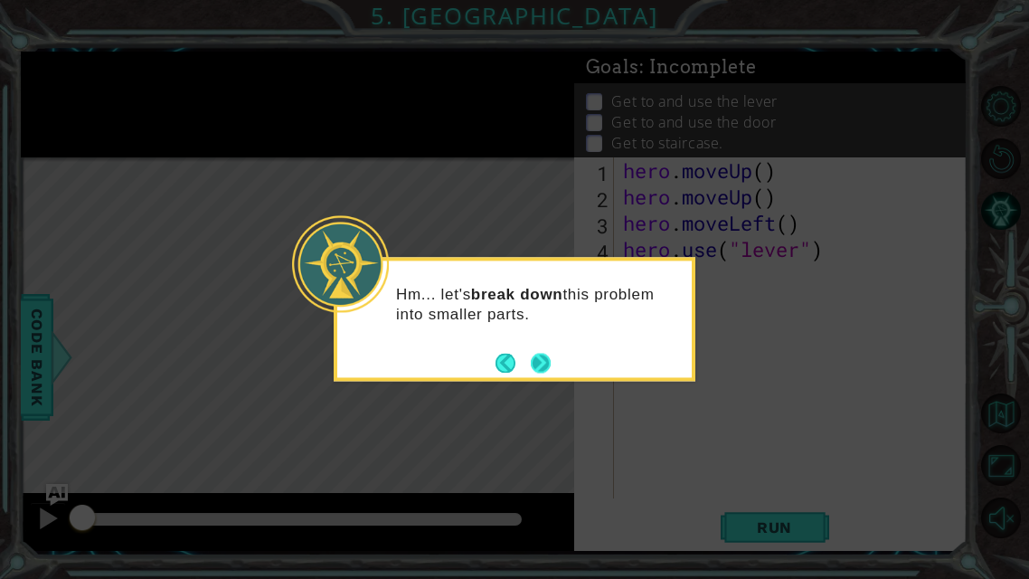
click at [536, 364] on button "Next" at bounding box center [541, 363] width 20 height 20
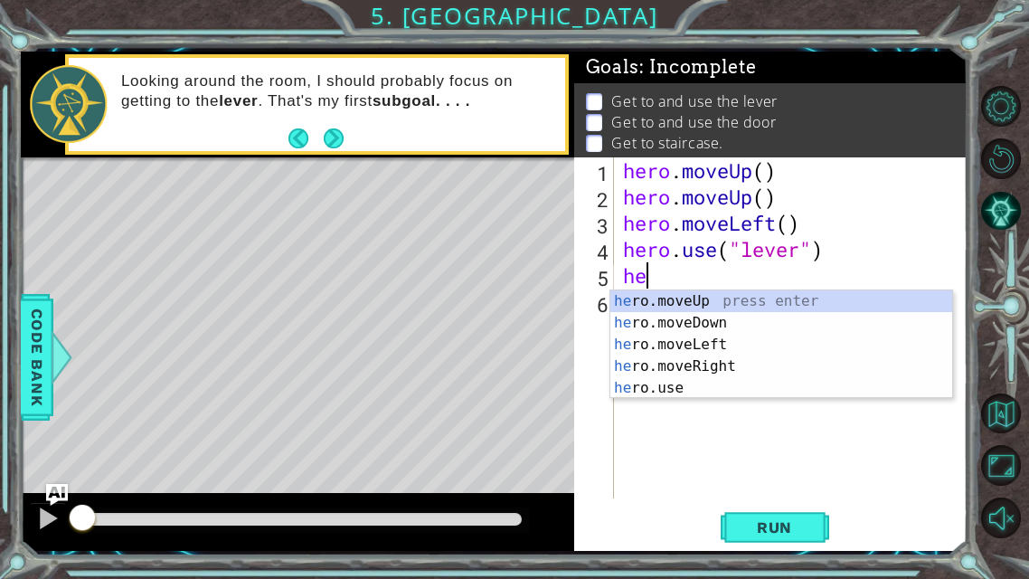
type textarea "her"
click at [687, 341] on div "her o.moveUp press enter her o.moveDown press enter her o.moveLeft press enter …" at bounding box center [781, 366] width 342 height 152
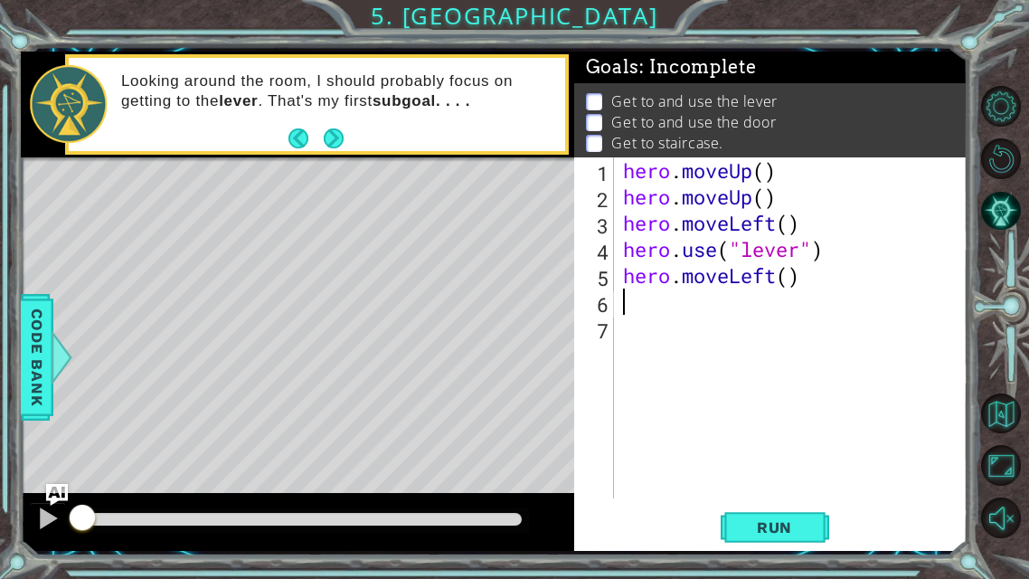
click at [650, 307] on div "hero . moveUp ( ) hero . moveUp ( ) hero . moveLeft ( ) hero . use ( "lever" ) …" at bounding box center [796, 353] width 354 height 393
click at [799, 278] on div "hero . moveUp ( ) hero . moveUp ( ) hero . moveLeft ( ) hero . use ( "lever" ) …" at bounding box center [796, 353] width 354 height 393
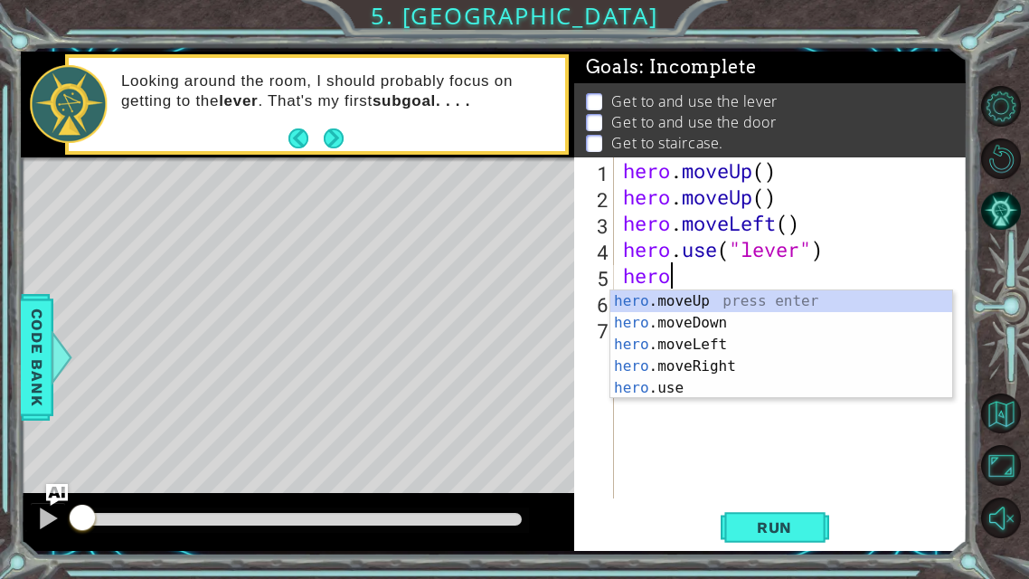
type textarea "h"
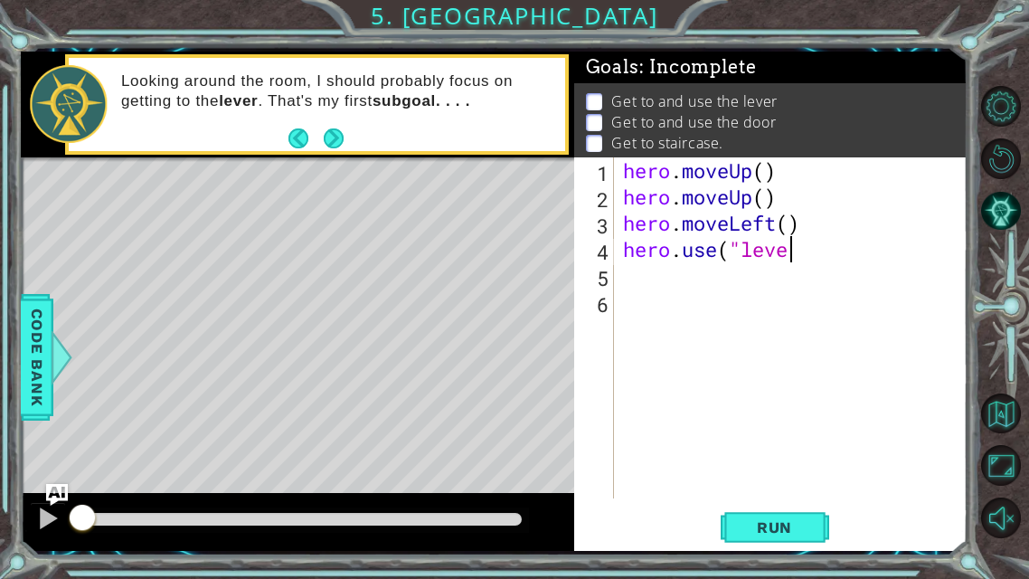
type textarea "hero.use("leve"
click at [722, 278] on div "hero . moveUp ( ) hero . moveUp ( ) hero . moveLeft ( ) hero . use ( "leve" at bounding box center [796, 353] width 354 height 393
type textarea "h"
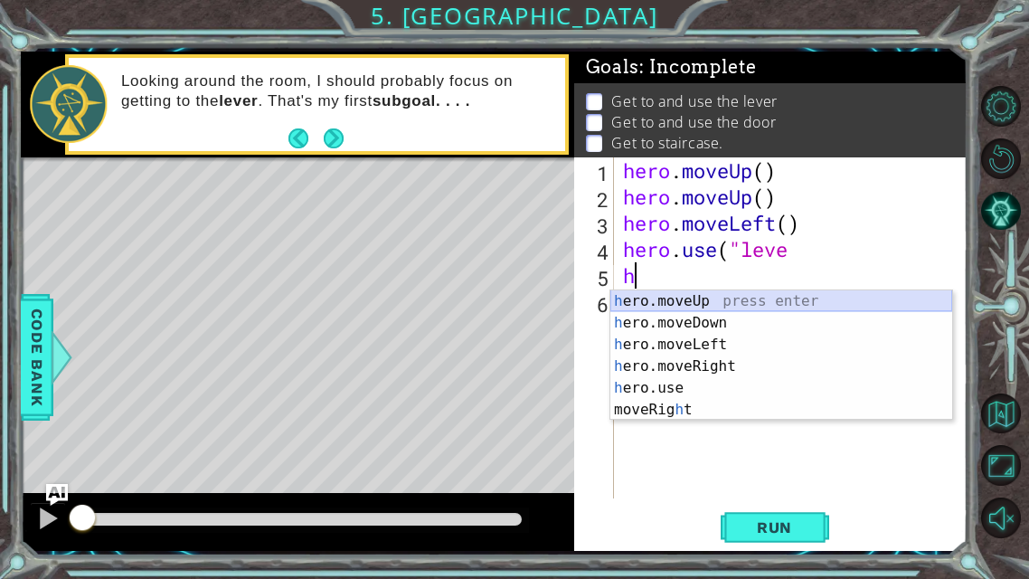
click at [681, 297] on div "h ero.moveUp press enter h ero.moveDown press enter h ero.moveLeft press enter …" at bounding box center [781, 377] width 342 height 174
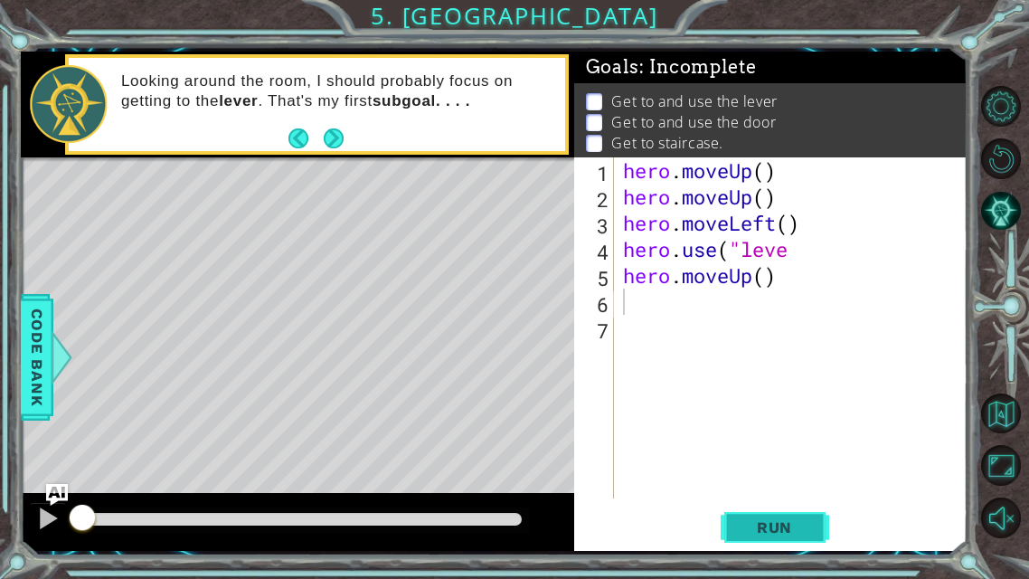
click at [824, 455] on button "Run" at bounding box center [775, 527] width 108 height 39
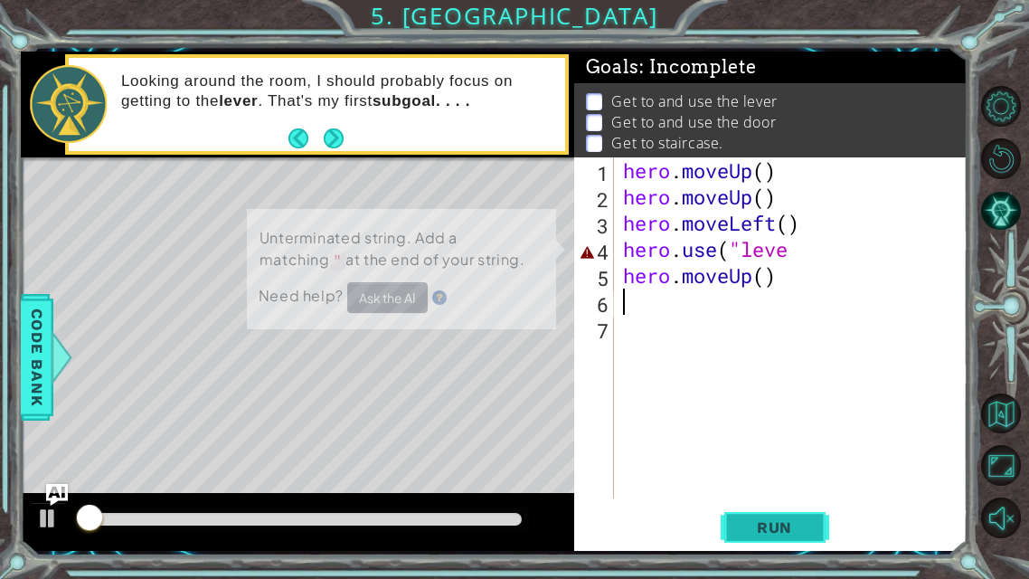
click at [815, 455] on button "Run" at bounding box center [775, 527] width 108 height 39
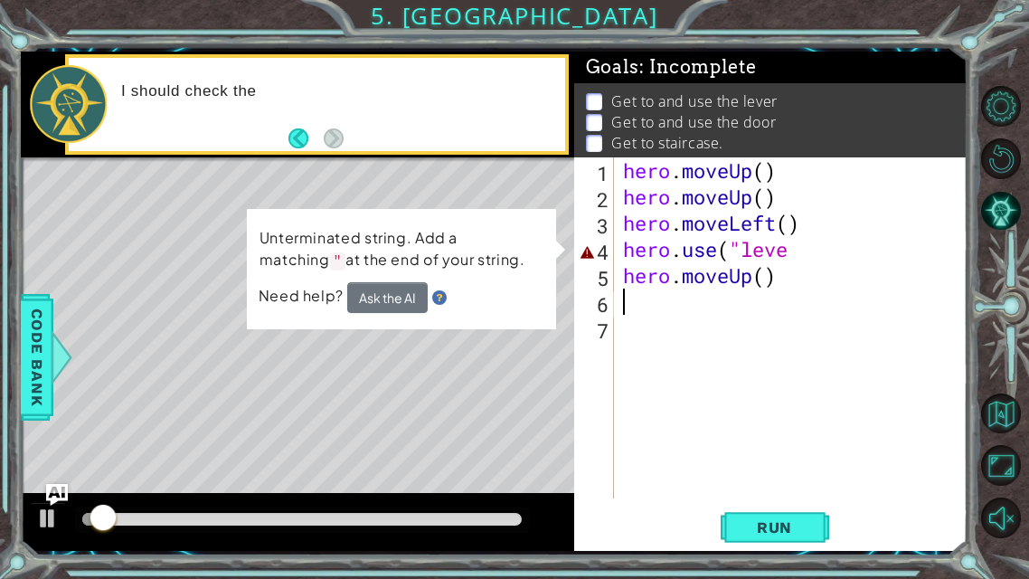
click at [809, 246] on div "hero . moveUp ( ) hero . moveUp ( ) hero . moveLeft ( ) hero . use ( "leve hero…" at bounding box center [796, 353] width 354 height 393
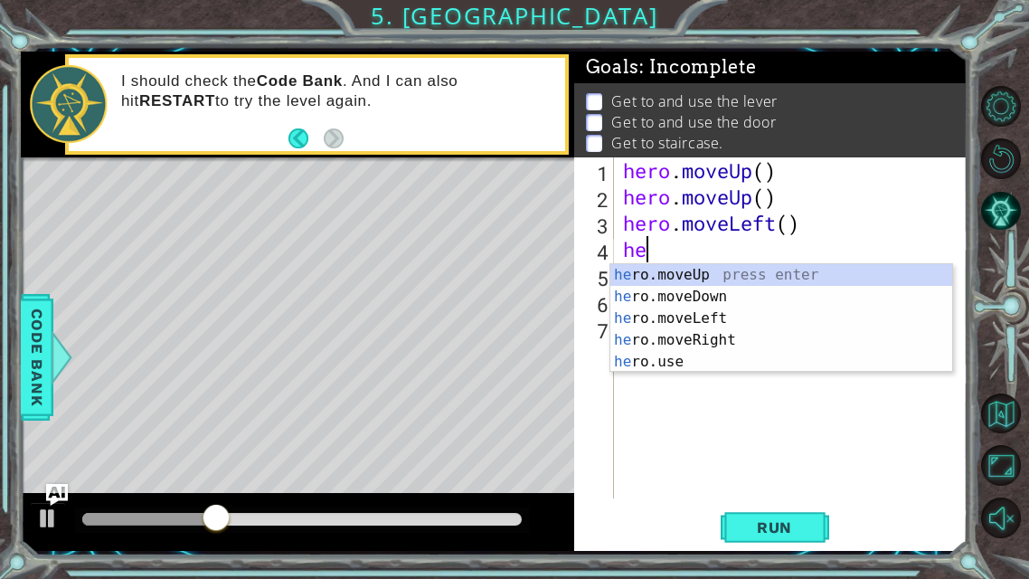
type textarea "h"
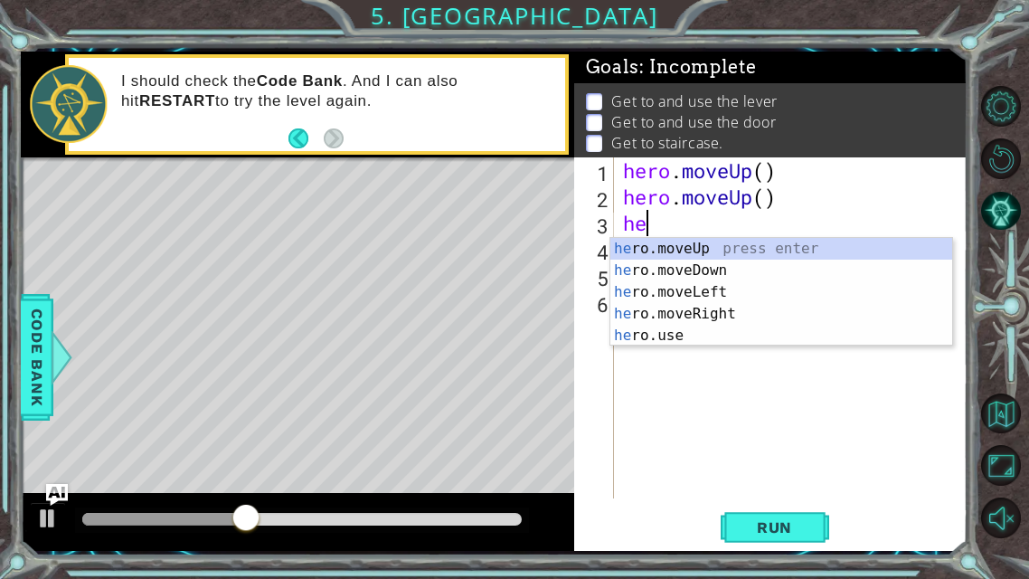
type textarea "h"
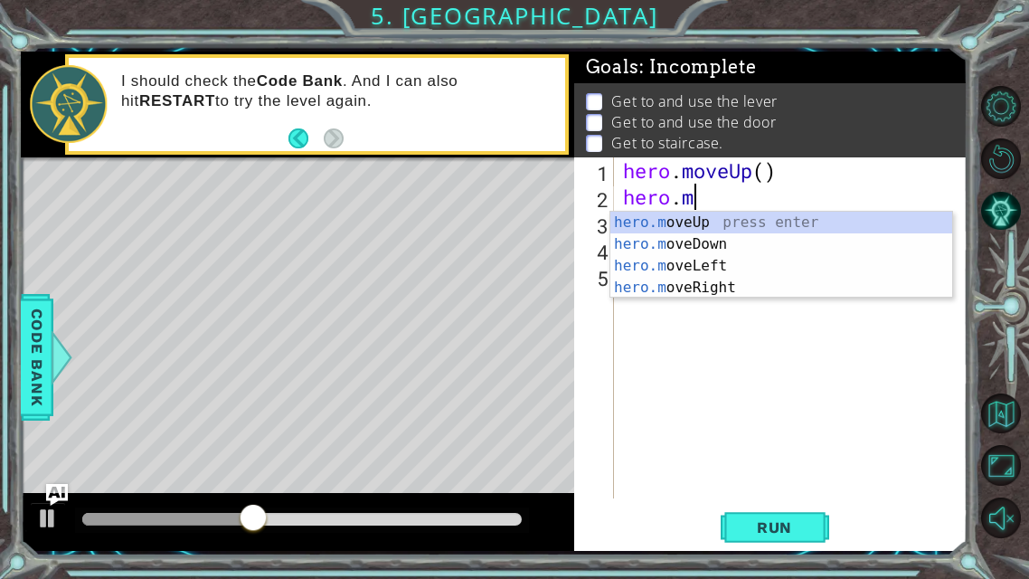
type textarea "h"
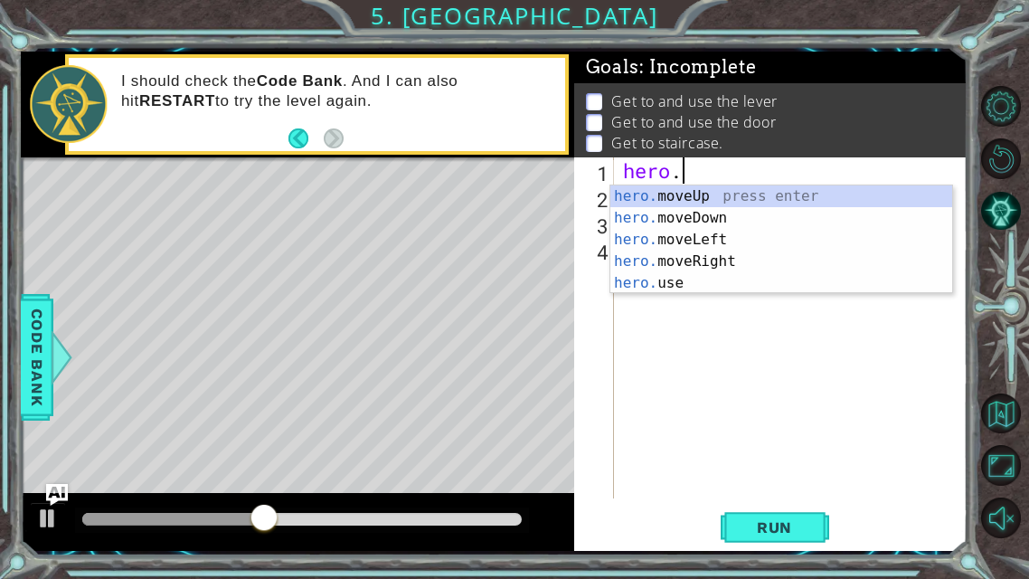
type textarea "hero"
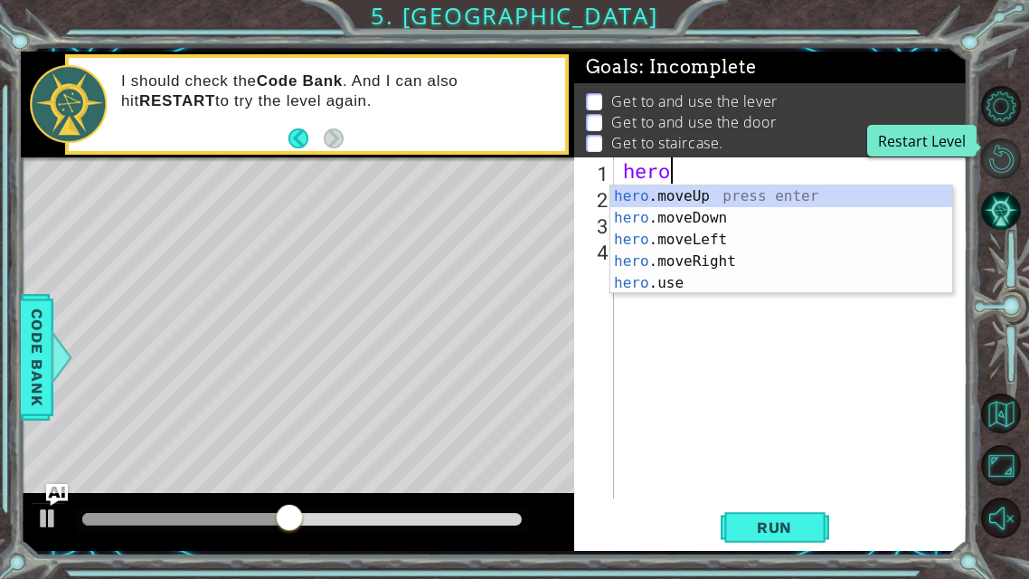
click at [1004, 147] on button "Restart Level" at bounding box center [1001, 158] width 41 height 41
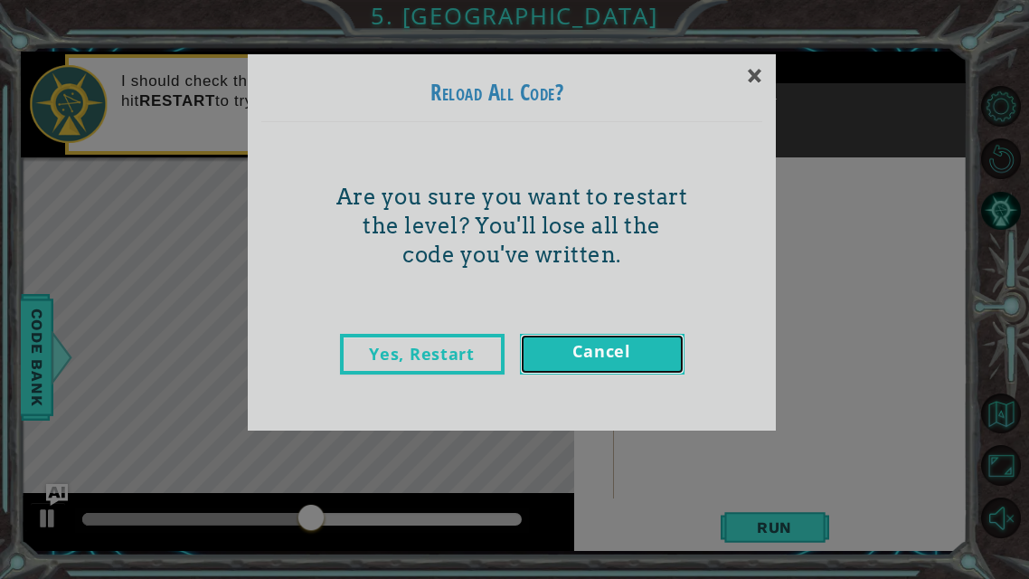
click at [618, 334] on link "Cancel" at bounding box center [602, 354] width 165 height 41
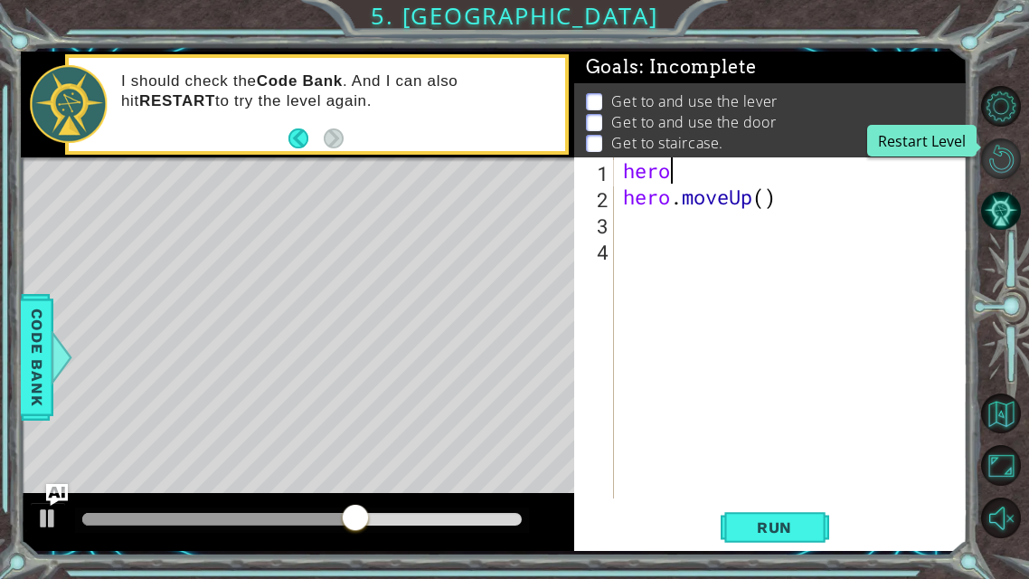
click at [997, 154] on button "Restart Level" at bounding box center [1001, 158] width 41 height 41
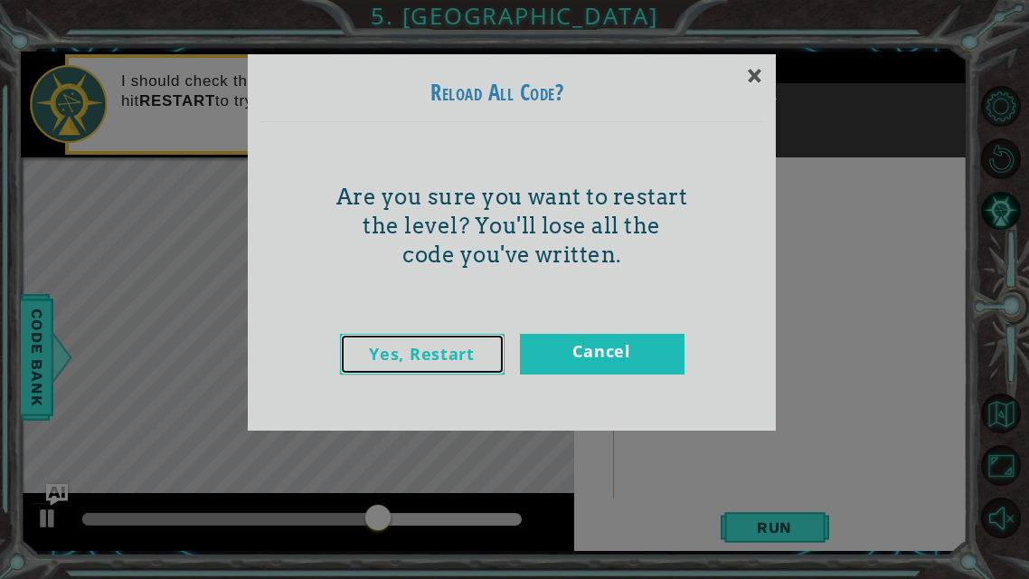
click at [486, 347] on link "Yes, Restart" at bounding box center [422, 354] width 165 height 41
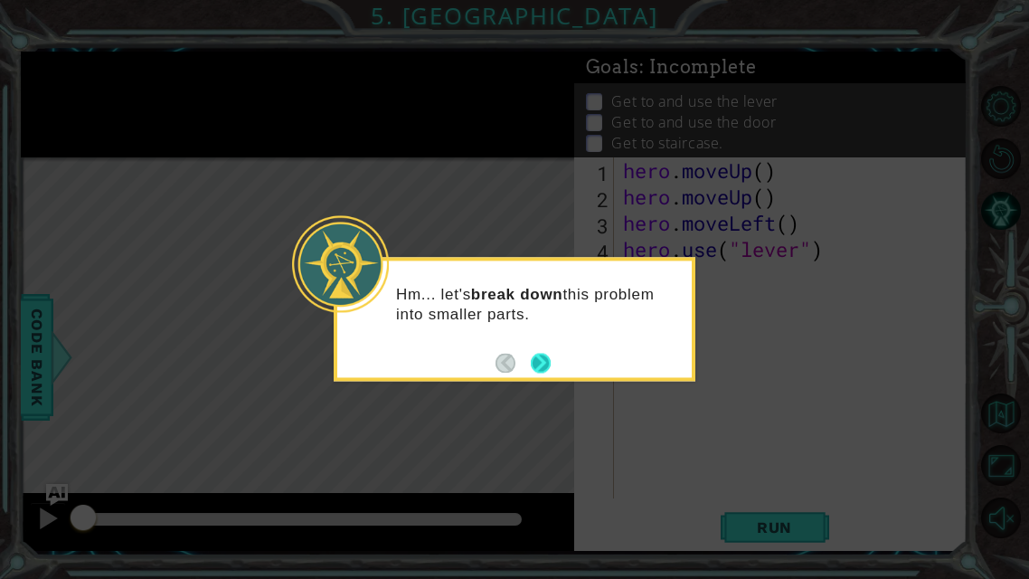
click at [535, 354] on button "Next" at bounding box center [541, 363] width 20 height 20
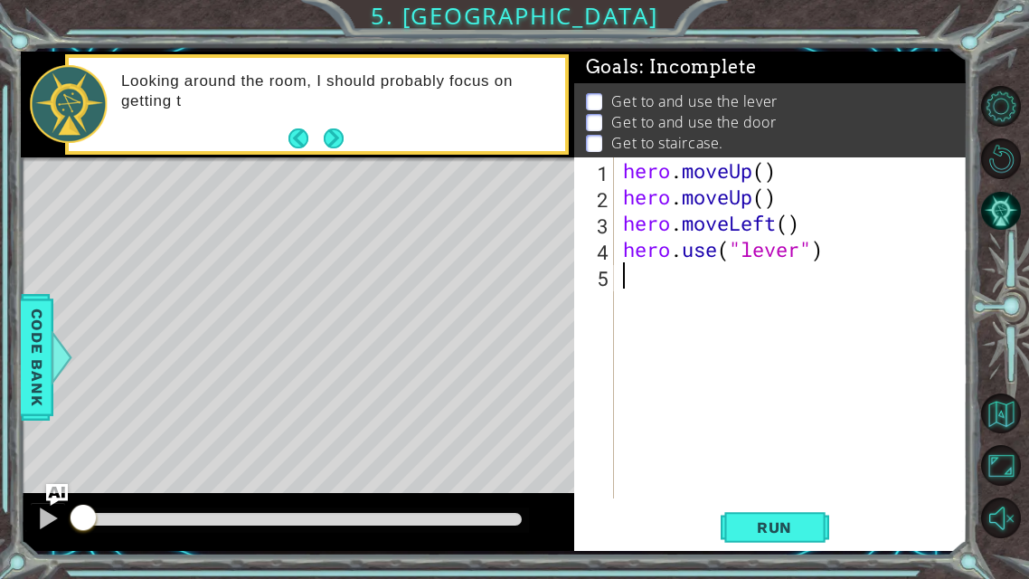
type textarea "he"
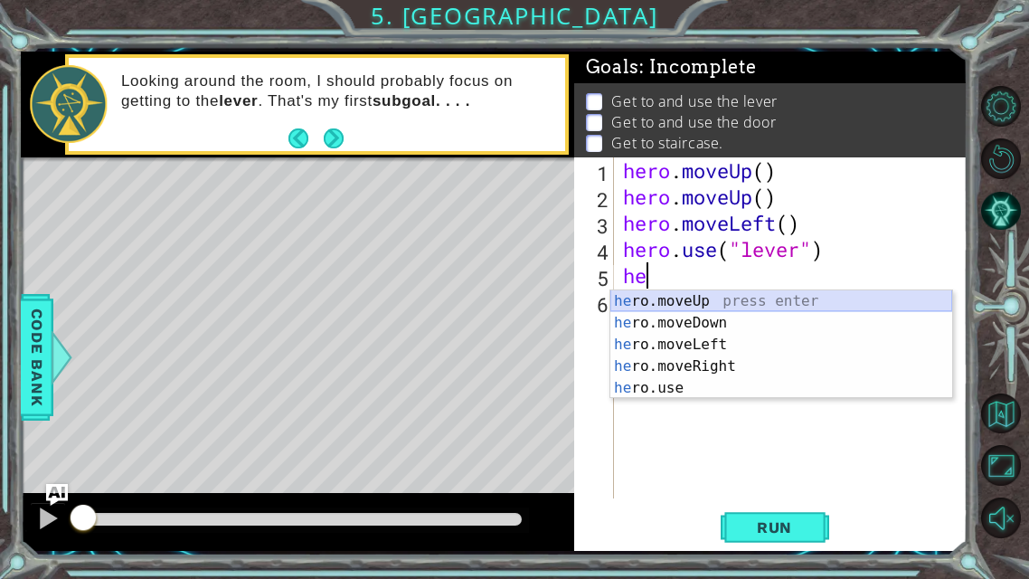
click at [693, 297] on div "he ro.moveUp press enter he ro.moveDown press enter he ro.moveLeft press enter …" at bounding box center [781, 366] width 342 height 152
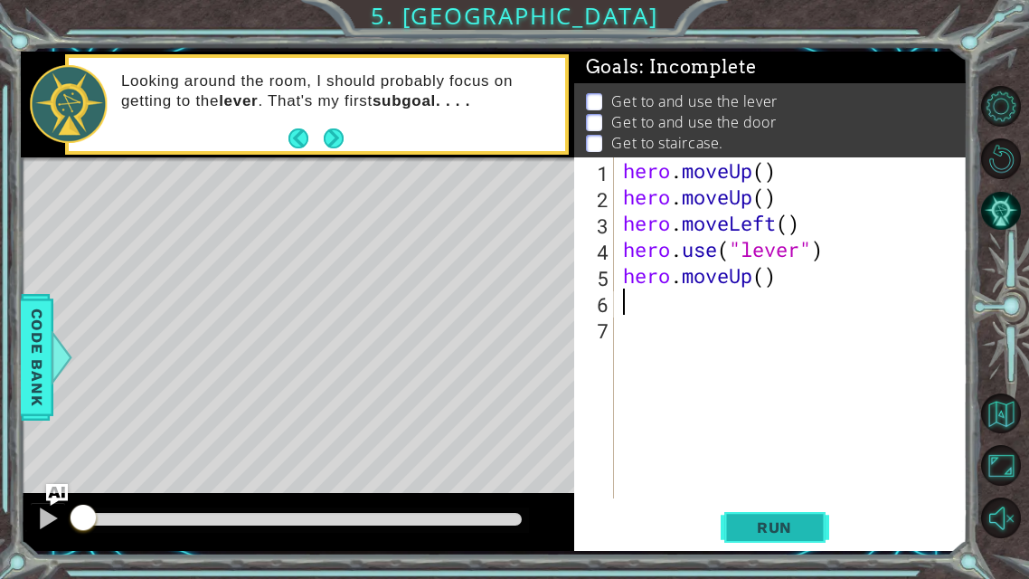
click at [754, 455] on span "Run" at bounding box center [774, 527] width 71 height 18
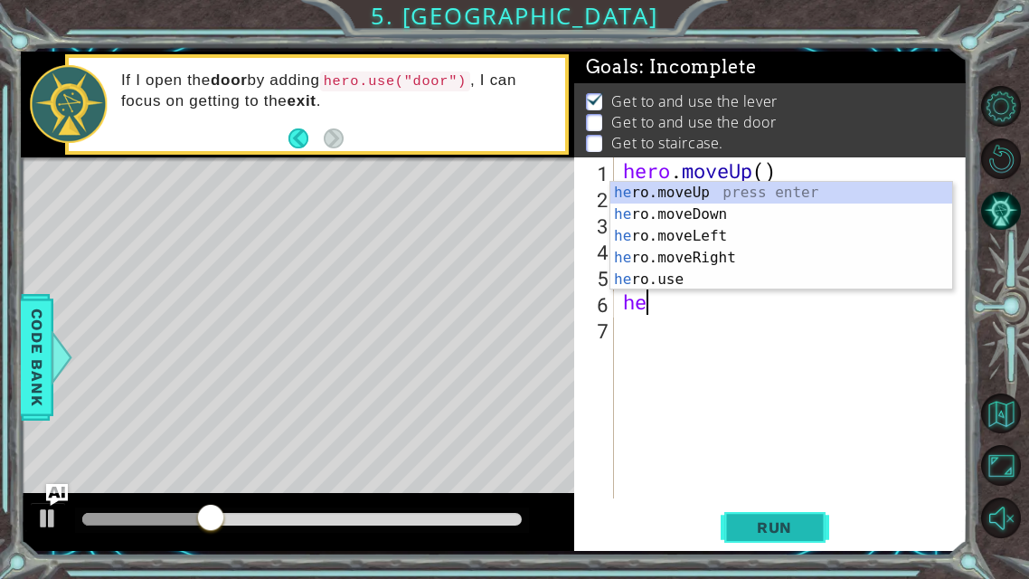
type textarea "her"
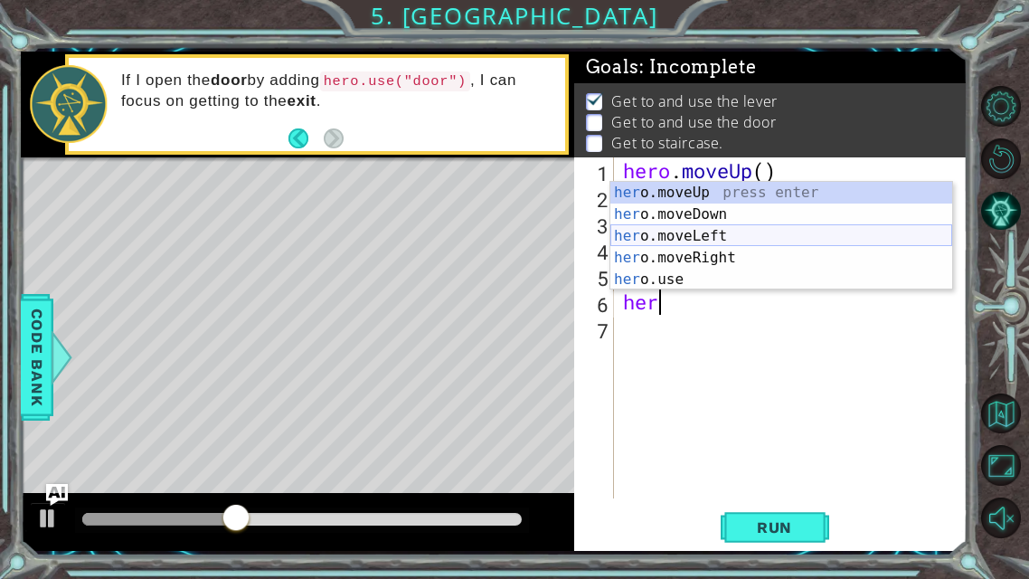
click at [730, 247] on div "her o.moveUp press enter her o.moveDown press enter her o.moveLeft press enter …" at bounding box center [781, 258] width 342 height 152
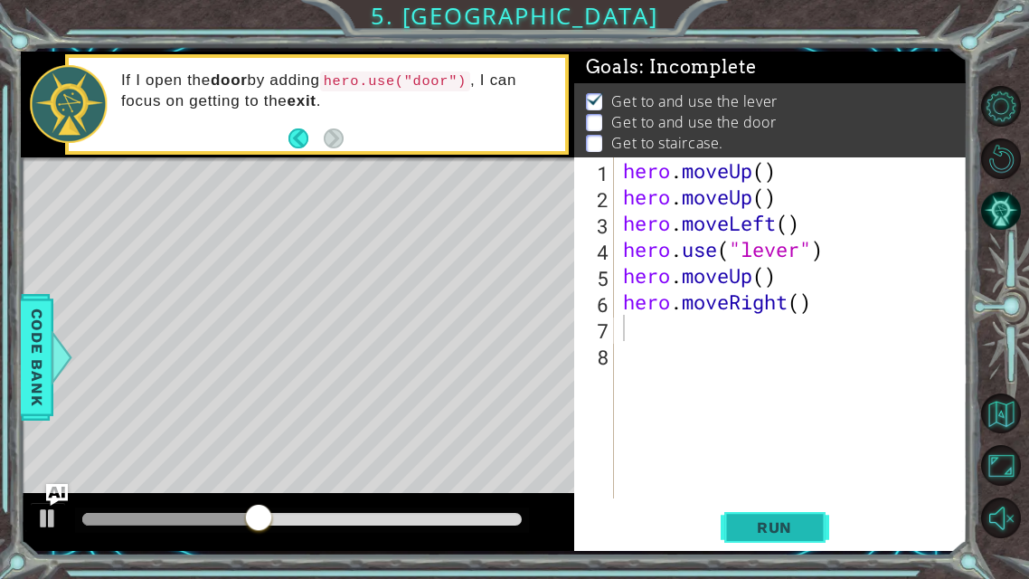
click at [773, 455] on span "Run" at bounding box center [774, 527] width 71 height 18
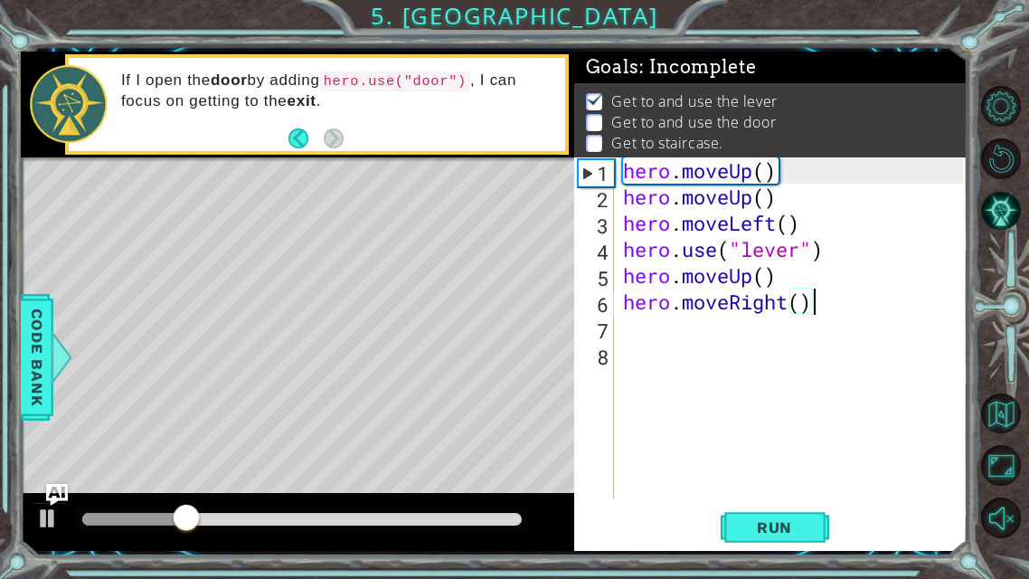
click at [819, 297] on div "hero . moveUp ( ) hero . moveUp ( ) hero . moveLeft ( ) hero . use ( "lever" ) …" at bounding box center [796, 353] width 354 height 393
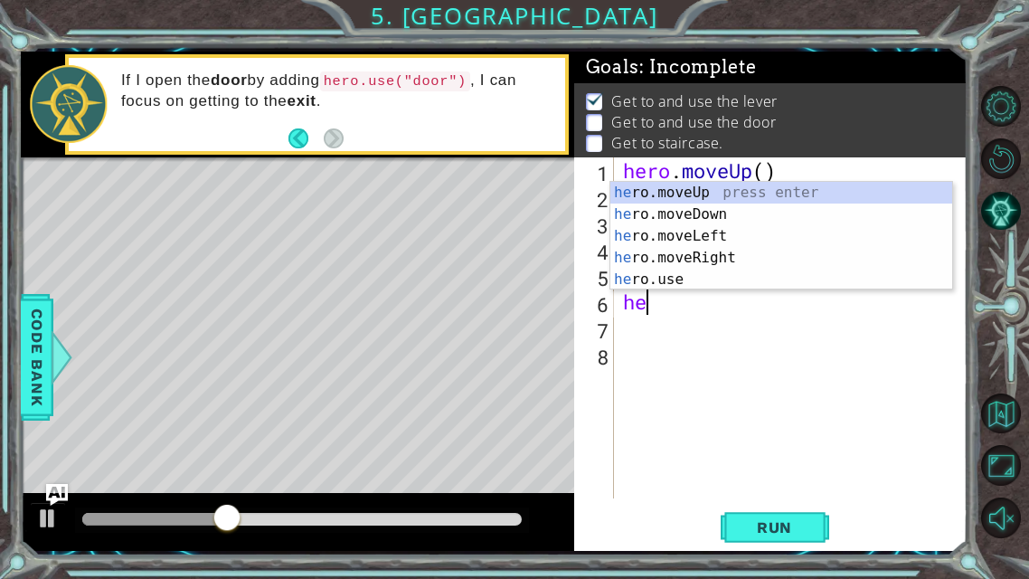
type textarea "h"
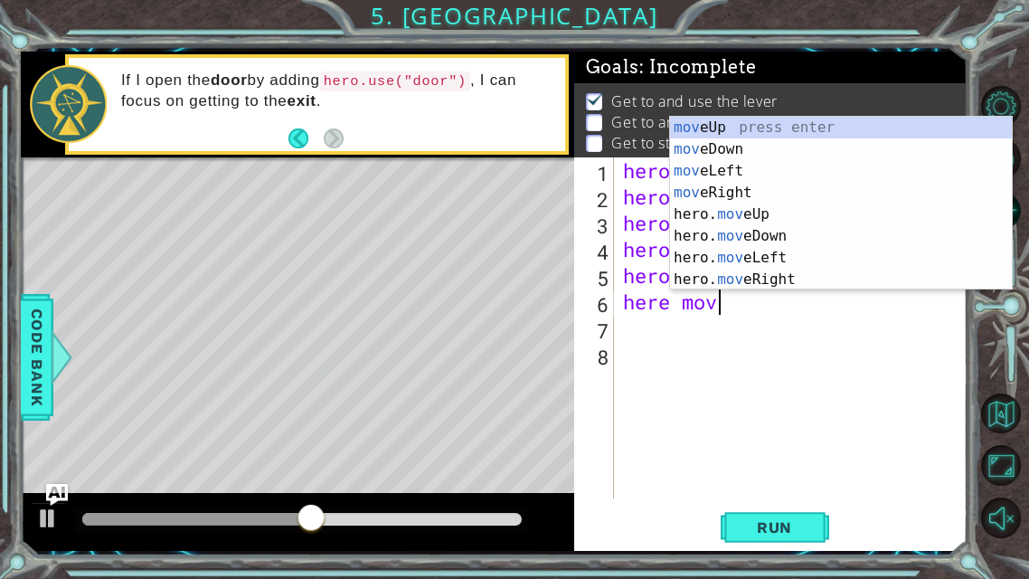
scroll to position [0, 4]
type textarea "here move"
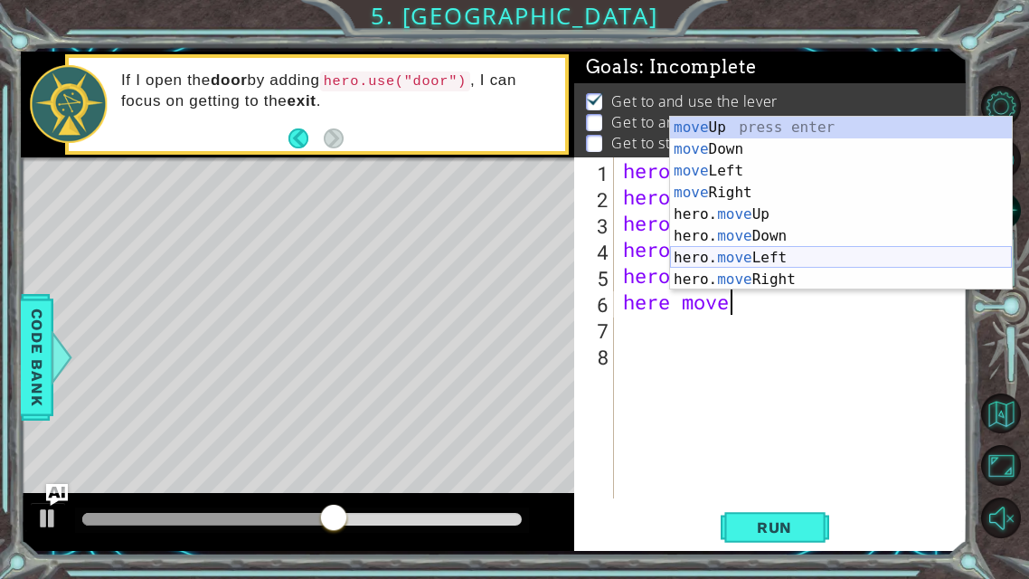
click at [765, 256] on div "move Up press enter move Down press enter move Left press enter move Right pres…" at bounding box center [841, 225] width 342 height 217
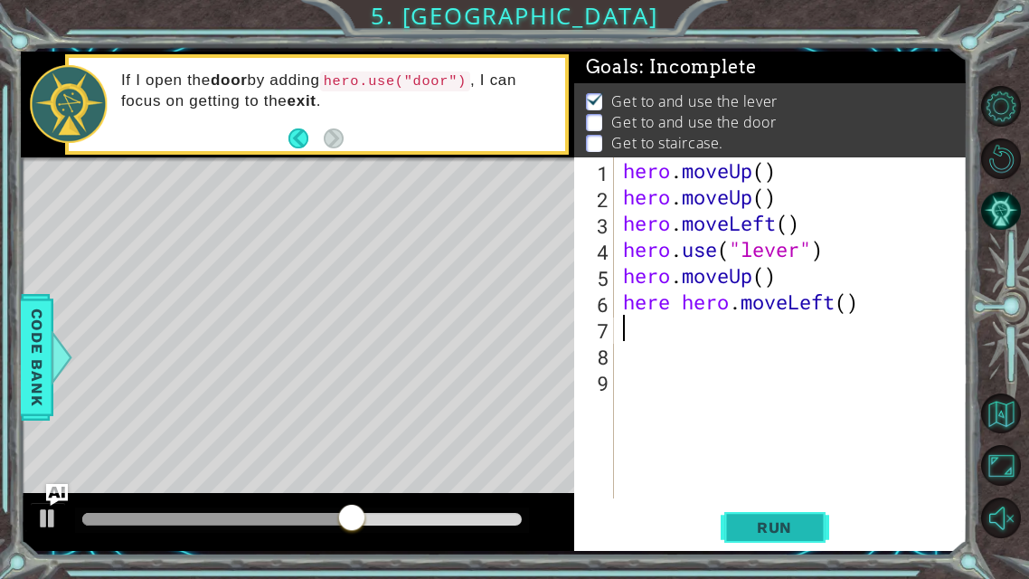
click at [768, 455] on button "Run" at bounding box center [775, 527] width 108 height 39
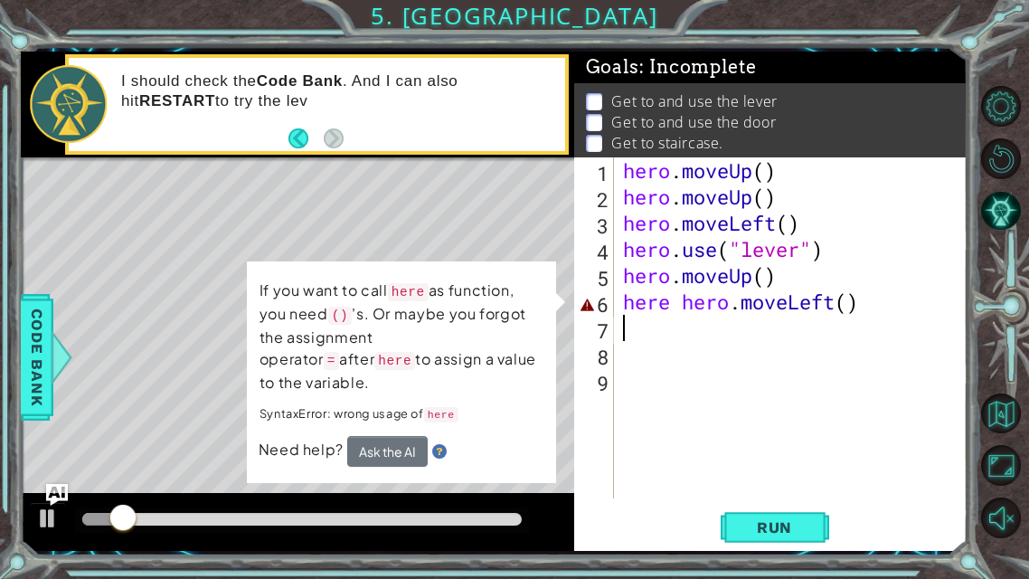
click at [871, 302] on div "hero . moveUp ( ) hero . moveUp ( ) hero . moveLeft ( ) hero . use ( "lever" ) …" at bounding box center [796, 353] width 354 height 393
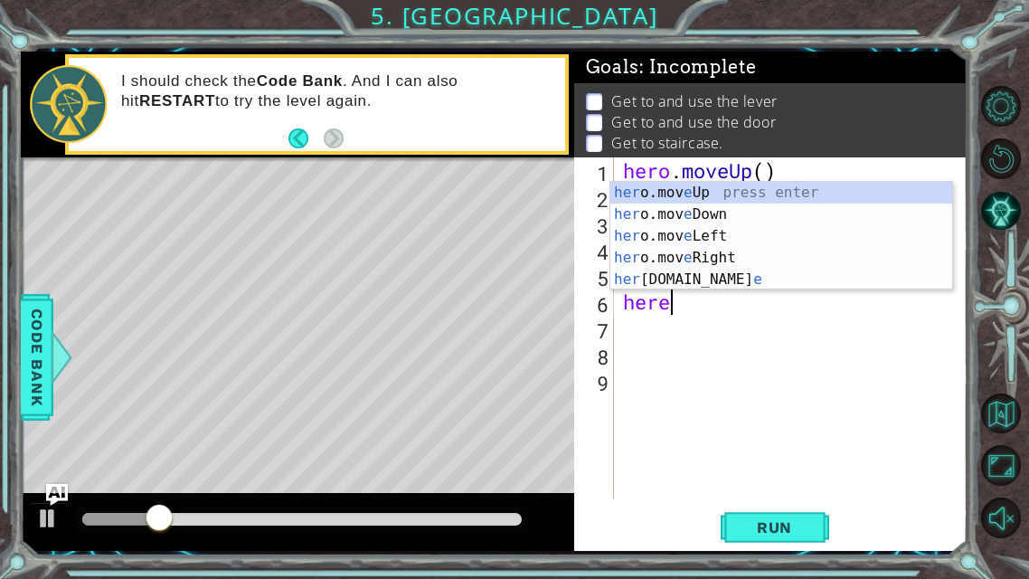
type textarea "h"
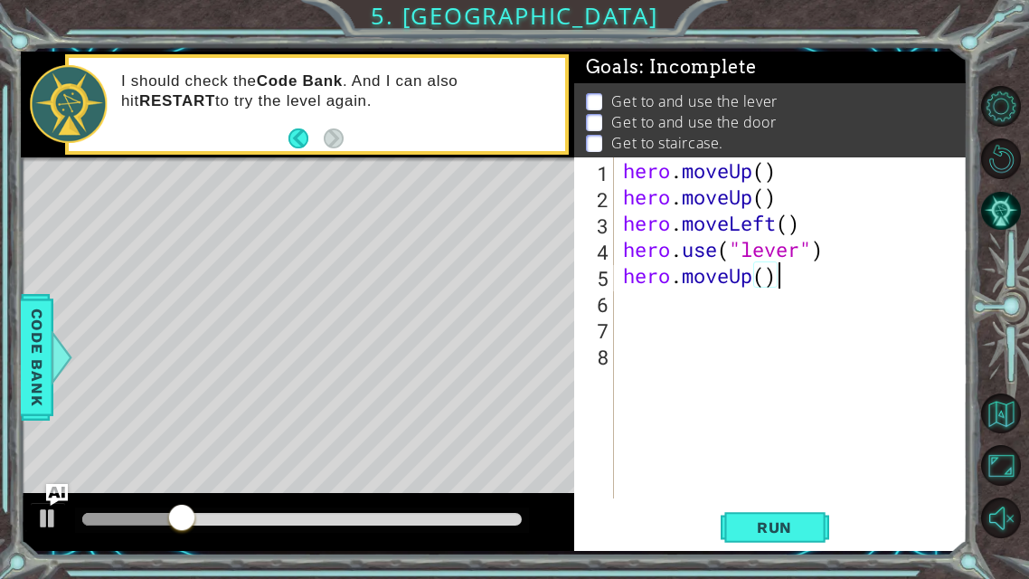
type textarea "hero.moveUp()"
click at [620, 299] on div "hero . moveUp ( ) hero . moveUp ( ) hero . moveLeft ( ) hero . use ( "lever" ) …" at bounding box center [796, 353] width 354 height 393
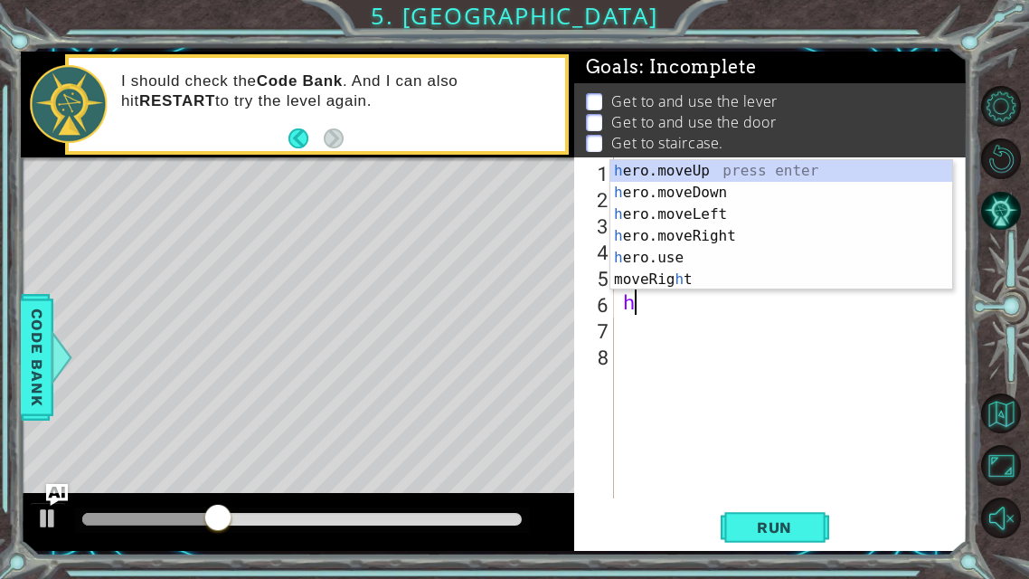
type textarea "he"
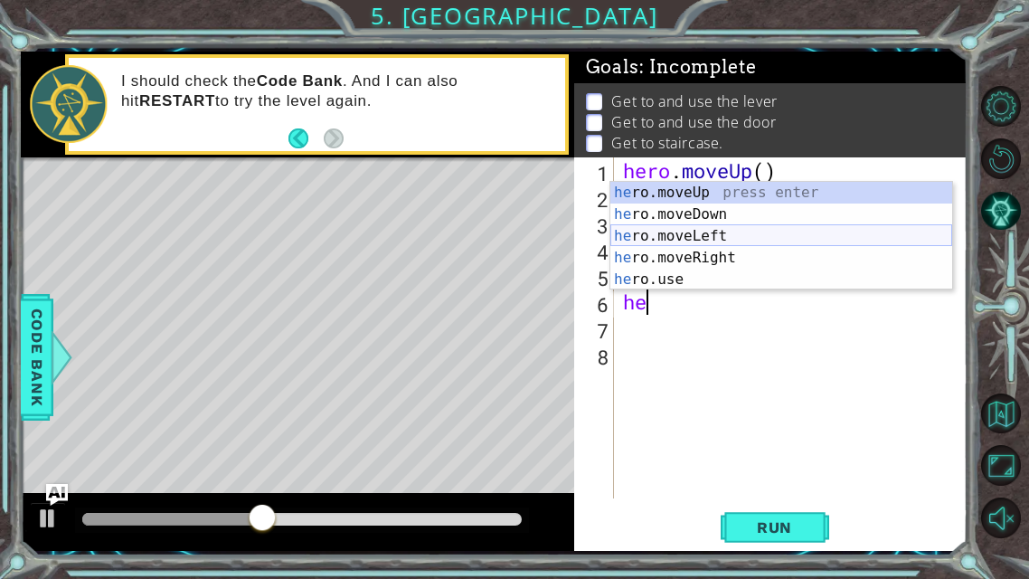
click at [701, 233] on div "he ro.moveUp press enter he ro.moveDown press enter he ro.moveLeft press enter …" at bounding box center [781, 258] width 342 height 152
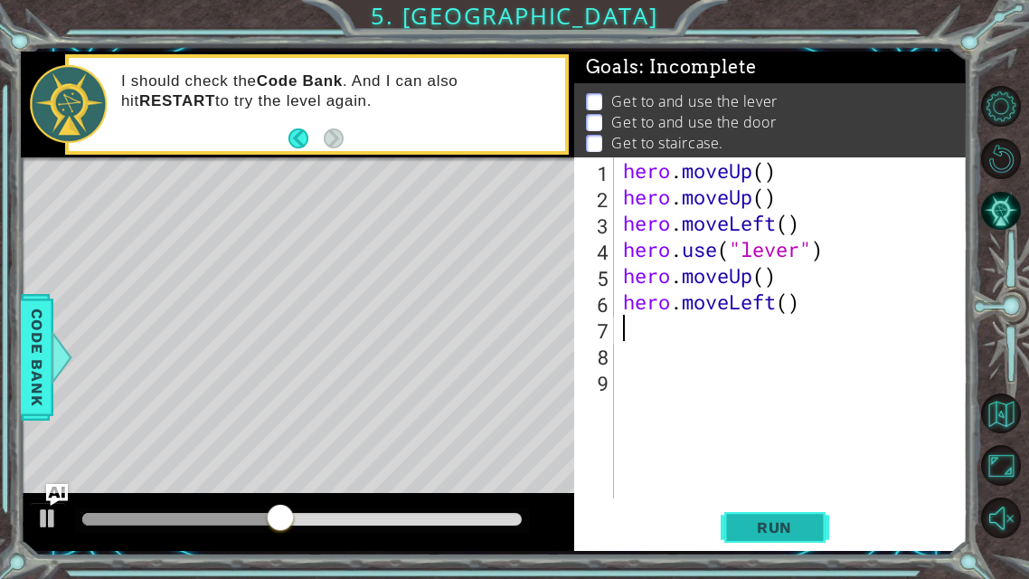
click at [810, 455] on button "Run" at bounding box center [775, 527] width 108 height 39
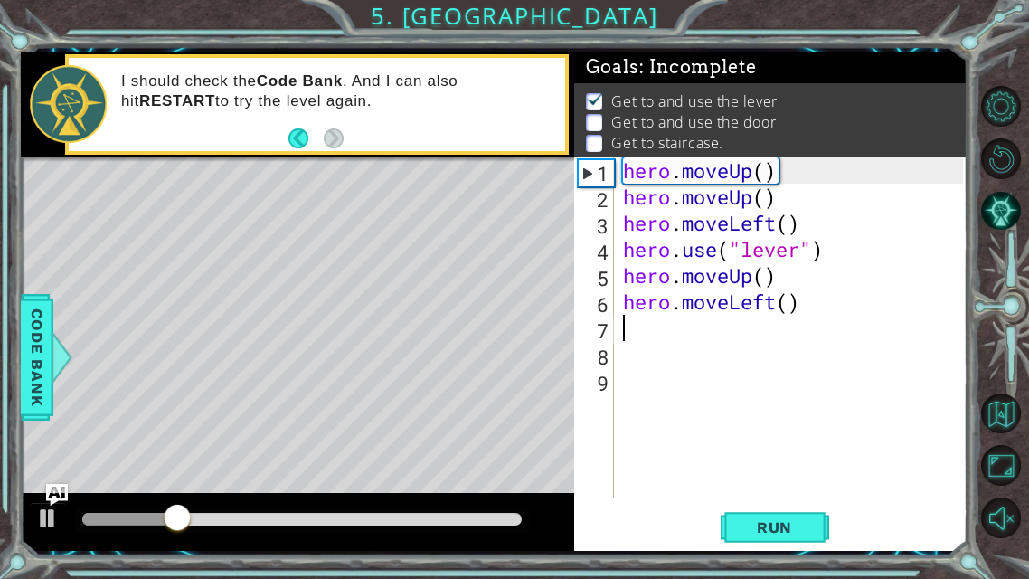
click at [835, 314] on div "hero . moveUp ( ) hero . moveUp ( ) hero . moveLeft ( ) hero . use ( "lever" ) …" at bounding box center [796, 353] width 354 height 393
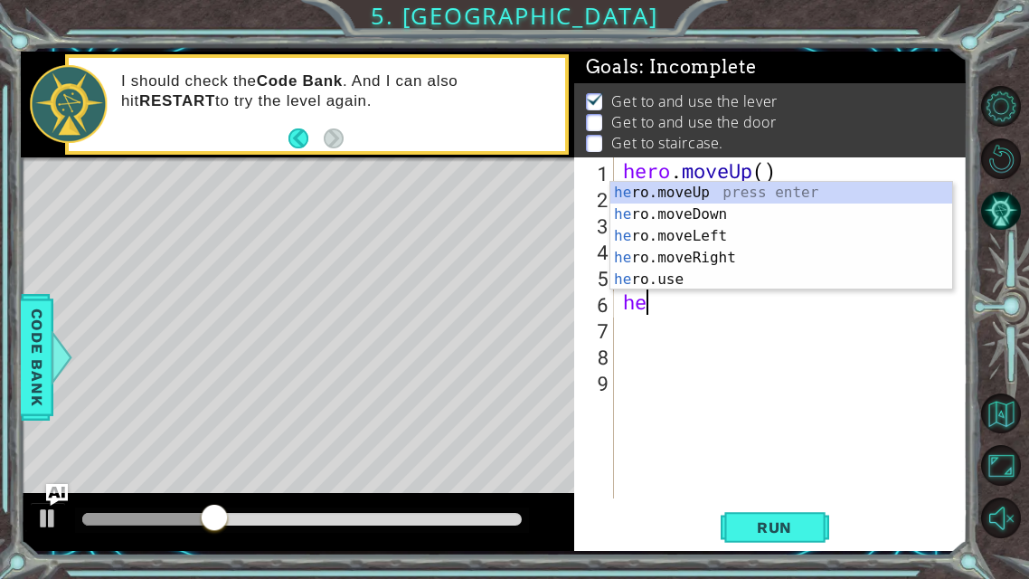
type textarea "h"
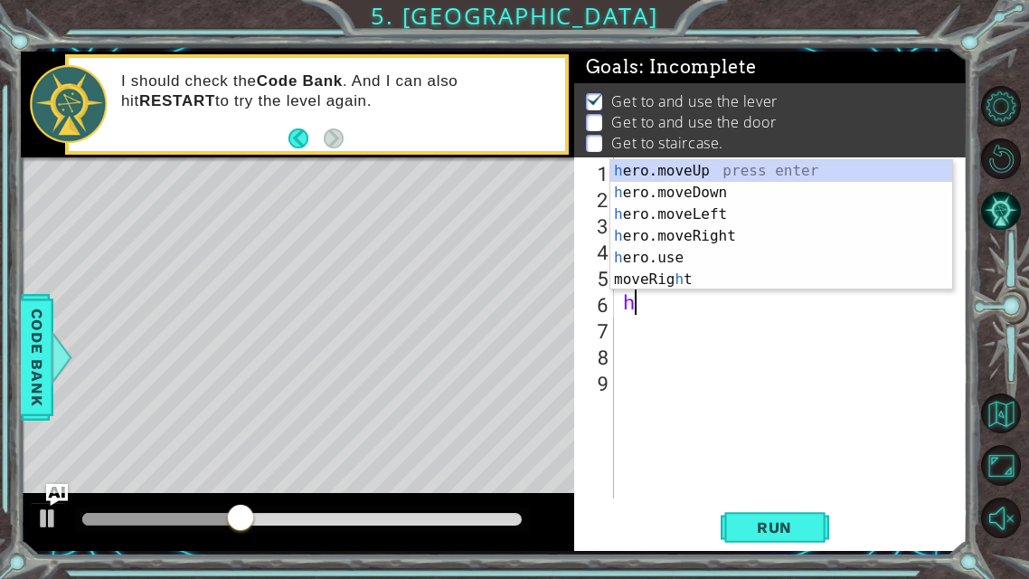
type textarea "he"
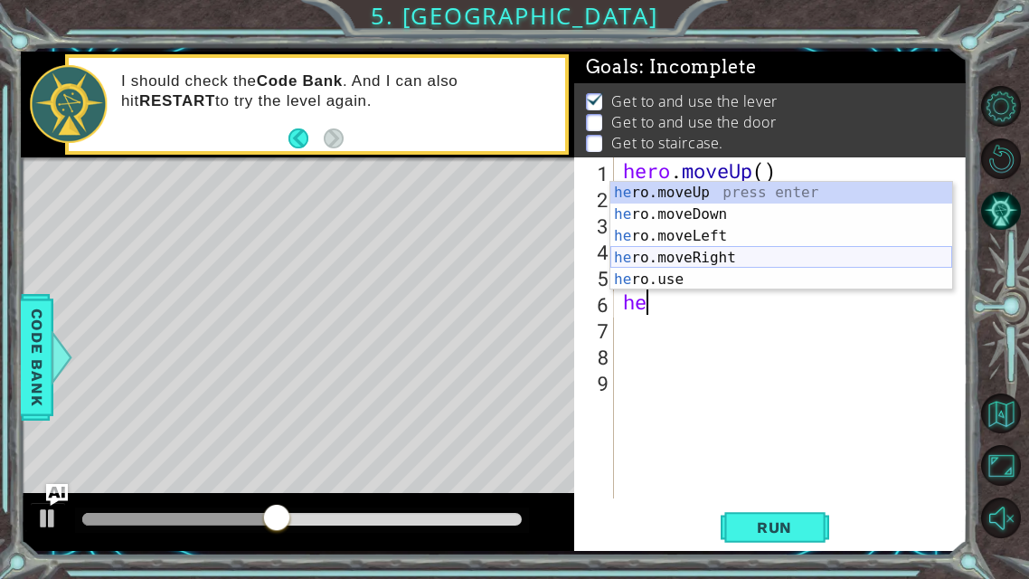
click at [739, 254] on div "he ro.moveUp press enter he ro.moveDown press enter he ro.moveLeft press enter …" at bounding box center [781, 258] width 342 height 152
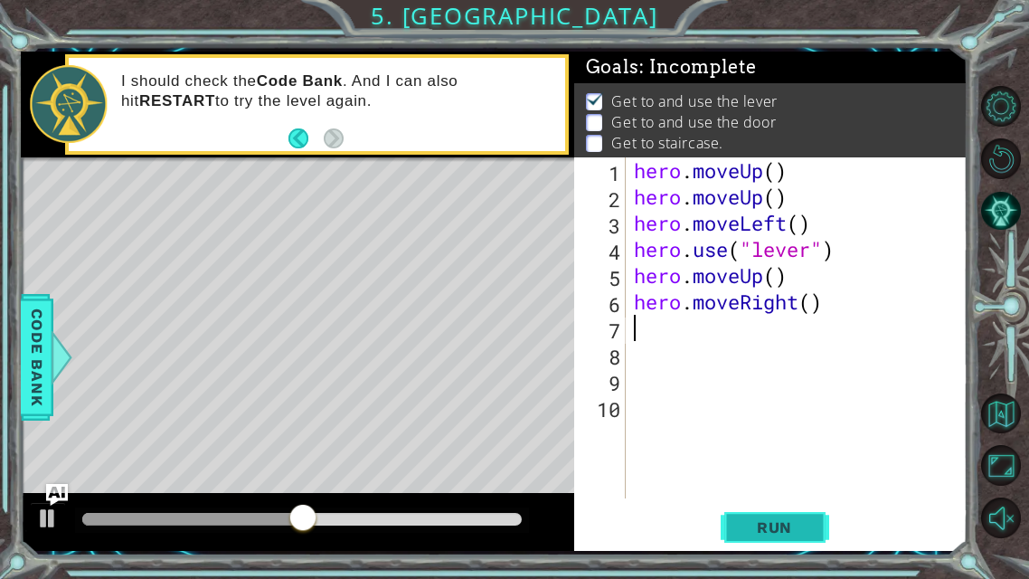
click at [776, 455] on button "Run" at bounding box center [775, 527] width 108 height 39
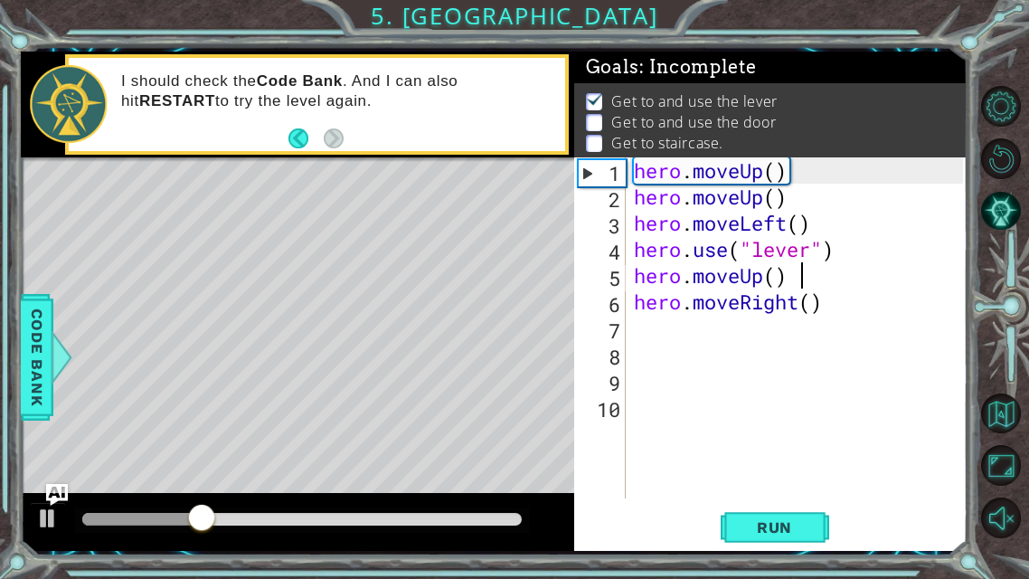
click at [799, 278] on div "hero . moveUp ( ) hero . moveUp ( ) hero . moveLeft ( ) hero . use ( "lever" ) …" at bounding box center [801, 353] width 343 height 393
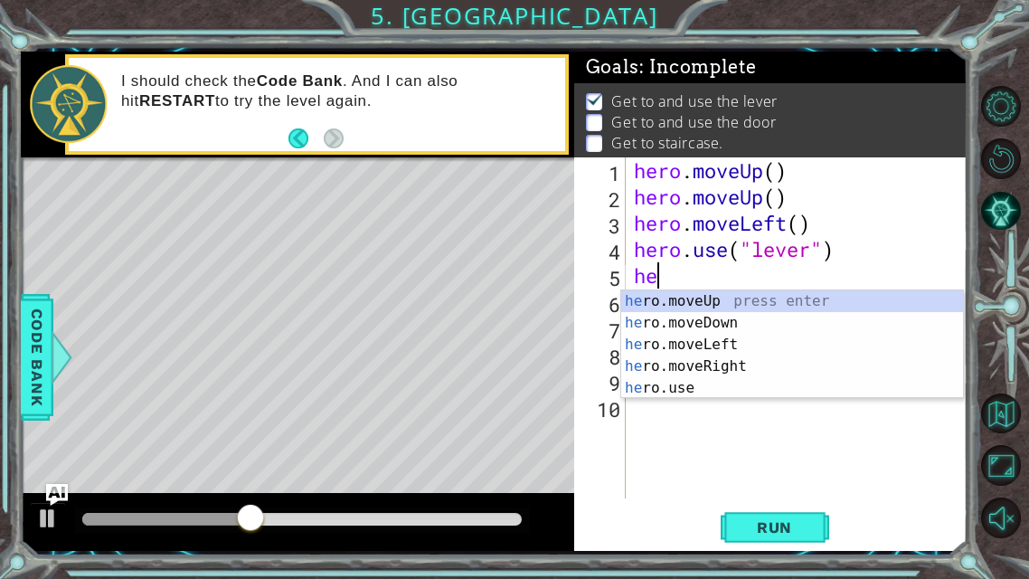
type textarea "h"
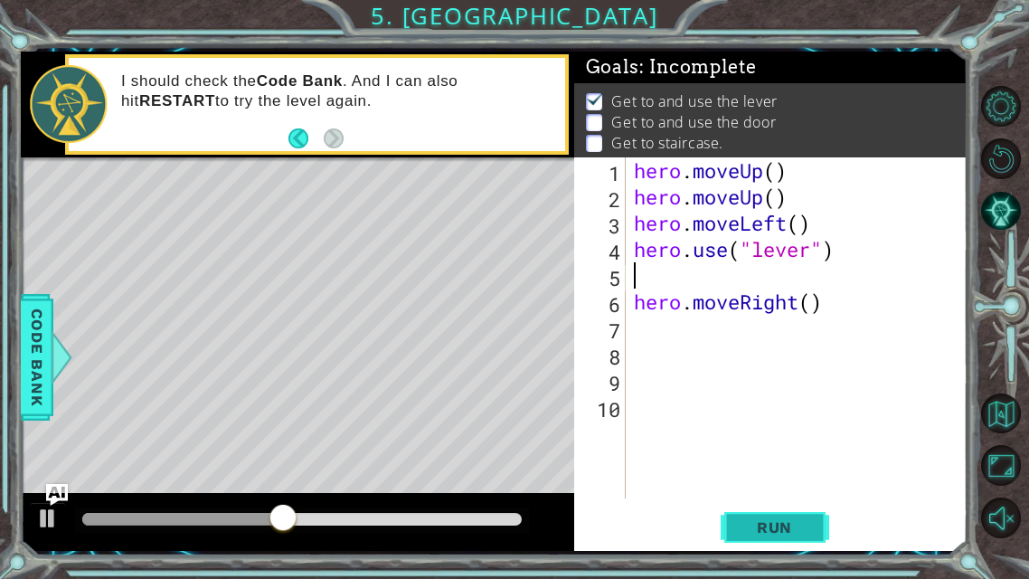
click at [803, 455] on span "Run" at bounding box center [774, 527] width 71 height 18
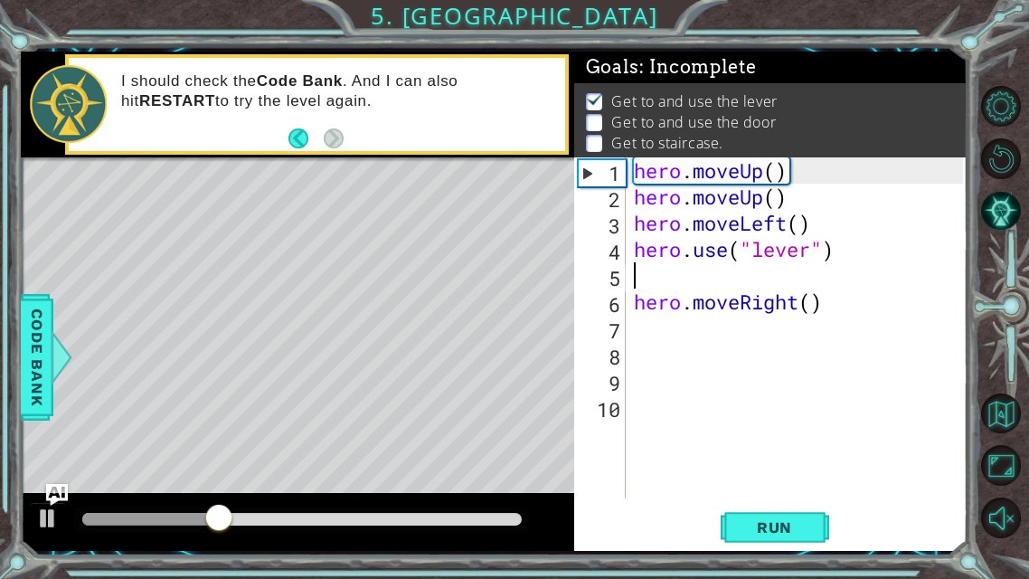
click at [630, 329] on div "hero . moveUp ( ) hero . moveUp ( ) hero . moveLeft ( ) hero . use ( "lever" ) …" at bounding box center [801, 353] width 343 height 393
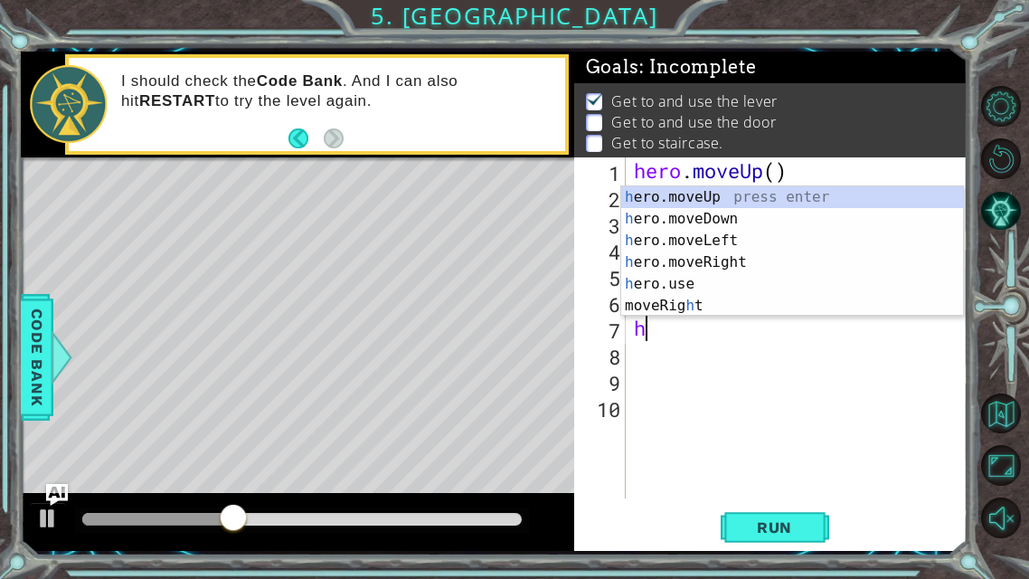
type textarea "he"
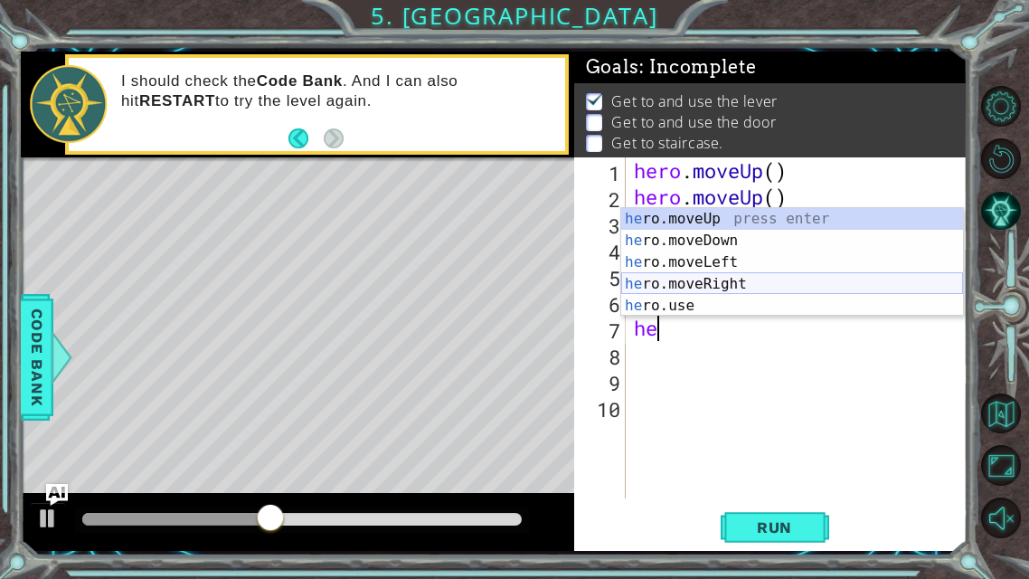
click at [741, 282] on div "he ro.moveUp press enter he ro.moveDown press enter he ro.moveLeft press enter …" at bounding box center [792, 284] width 342 height 152
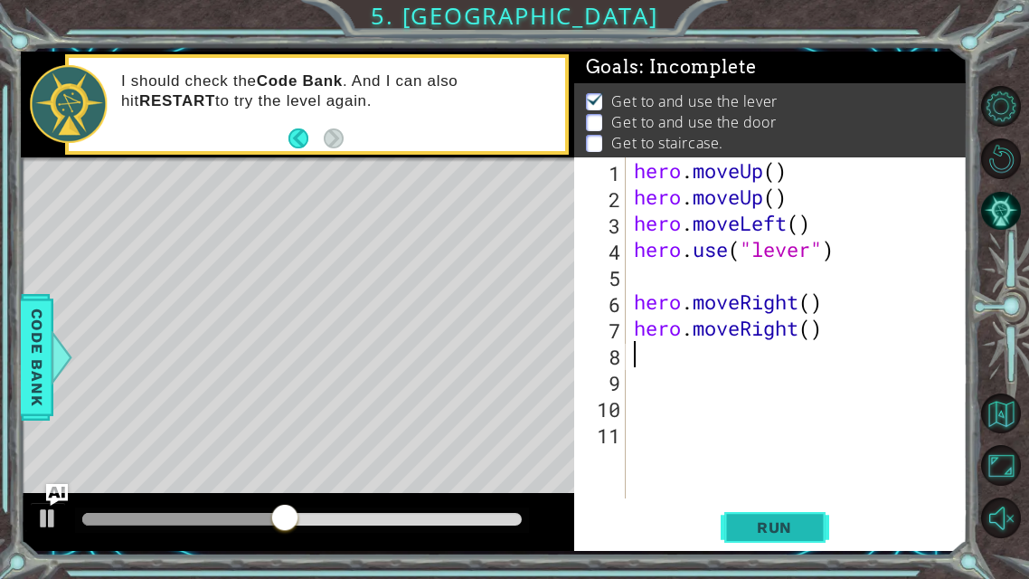
click at [764, 455] on span "Run" at bounding box center [774, 527] width 71 height 18
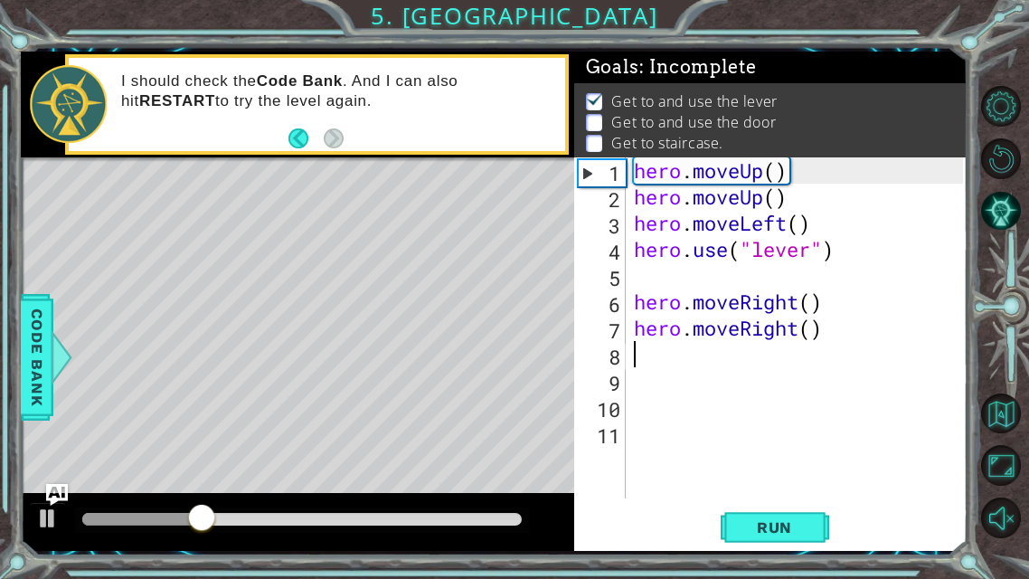
type textarea "h"
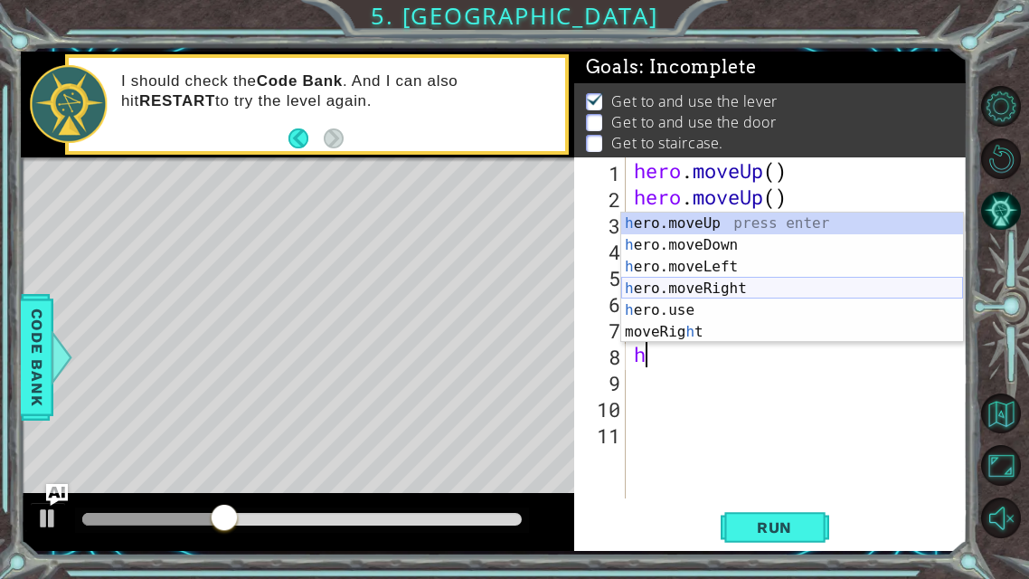
click at [733, 287] on div "h ero.moveUp press enter h ero.moveDown press enter h ero.moveLeft press enter …" at bounding box center [792, 299] width 342 height 174
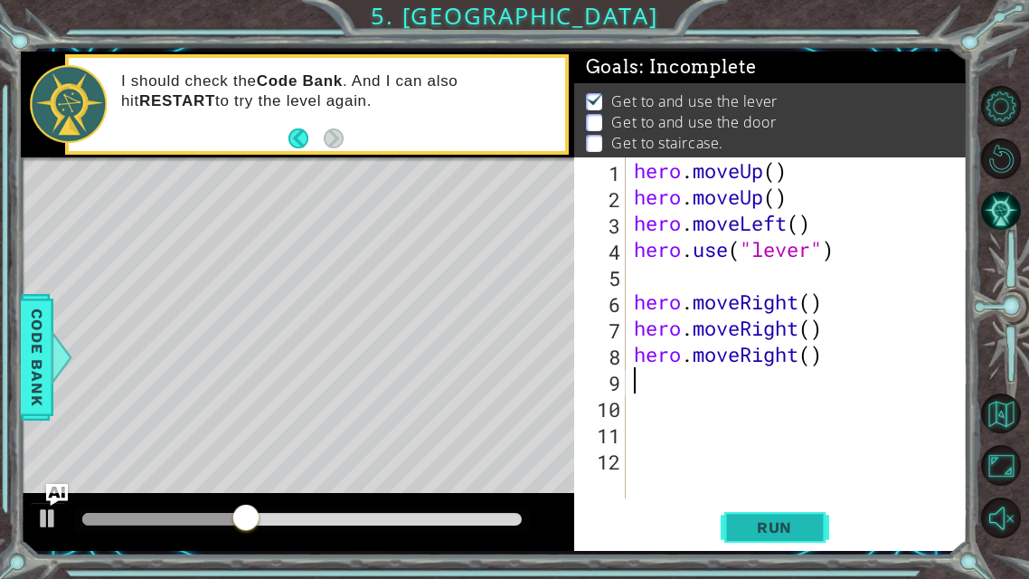
click at [787, 455] on span "Run" at bounding box center [774, 527] width 71 height 18
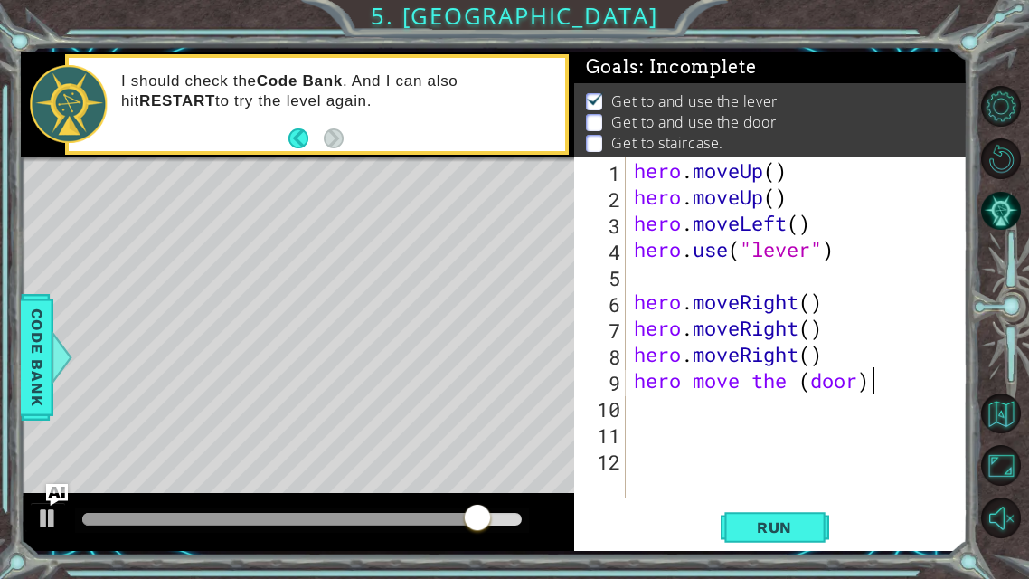
scroll to position [0, 9]
click at [784, 455] on span "Run" at bounding box center [774, 527] width 71 height 18
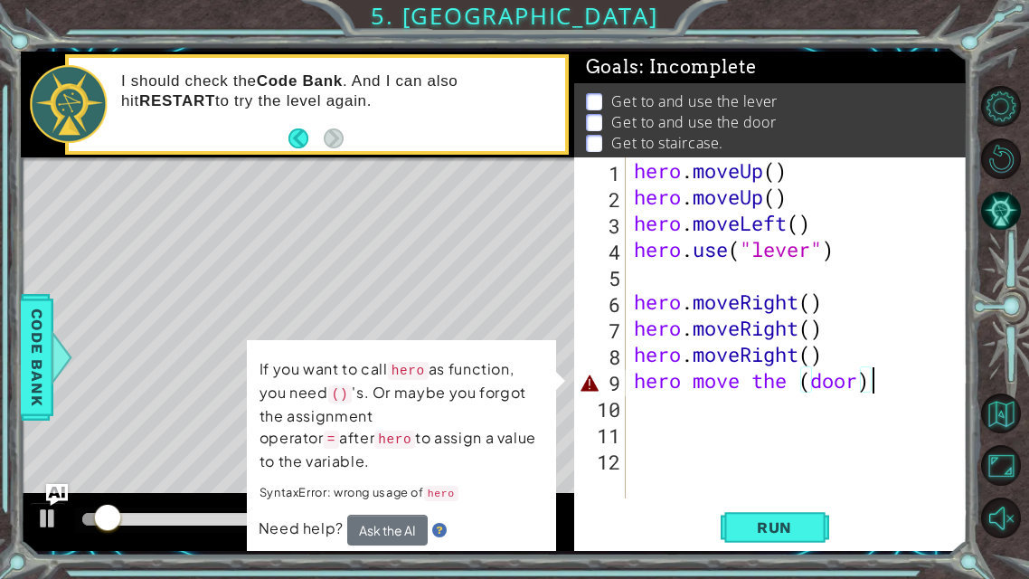
click at [889, 382] on div "hero . moveUp ( ) hero . moveUp ( ) hero . moveLeft ( ) hero . use ( "lever" ) …" at bounding box center [801, 353] width 343 height 393
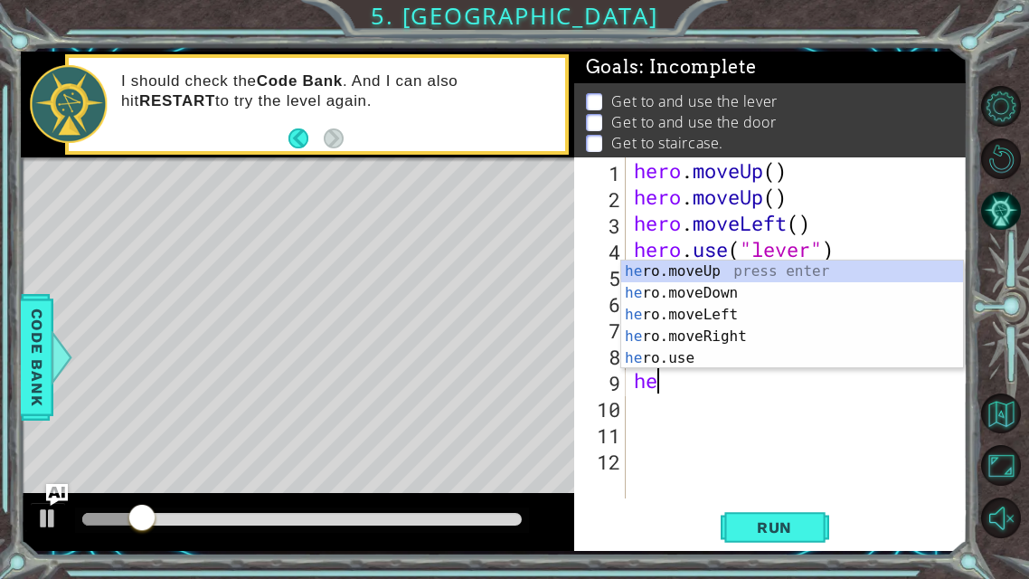
type textarea "h"
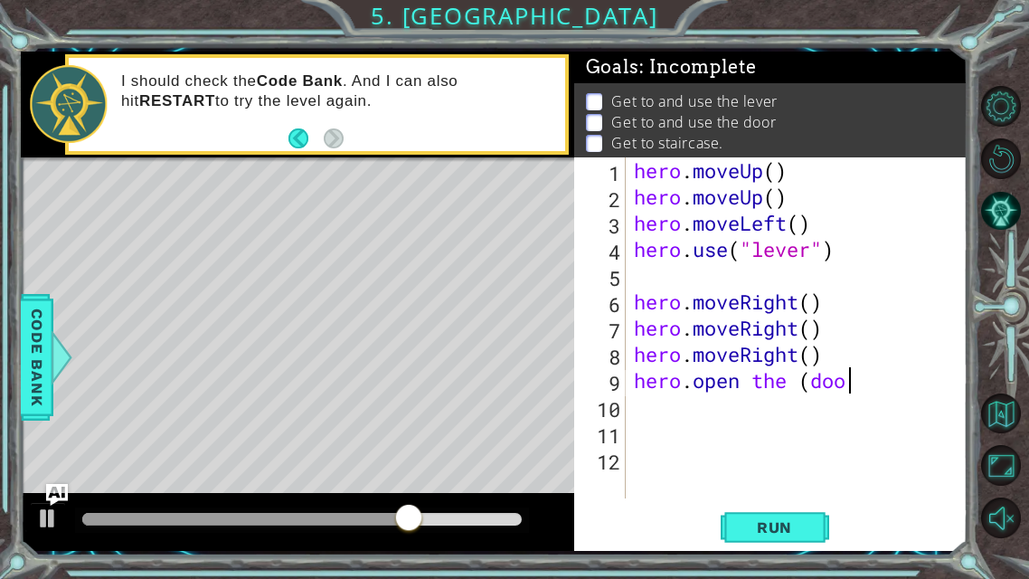
scroll to position [0, 8]
type textarea "[DOMAIN_NAME] the (door)"
click at [804, 455] on span "Run" at bounding box center [774, 527] width 71 height 18
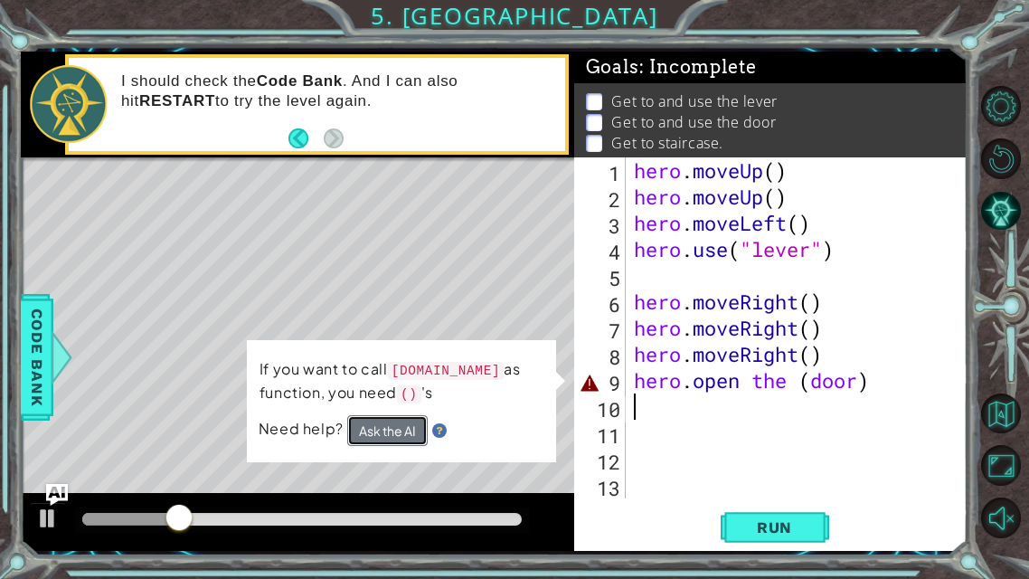
click at [395, 426] on button "Ask the AI" at bounding box center [386, 430] width 80 height 32
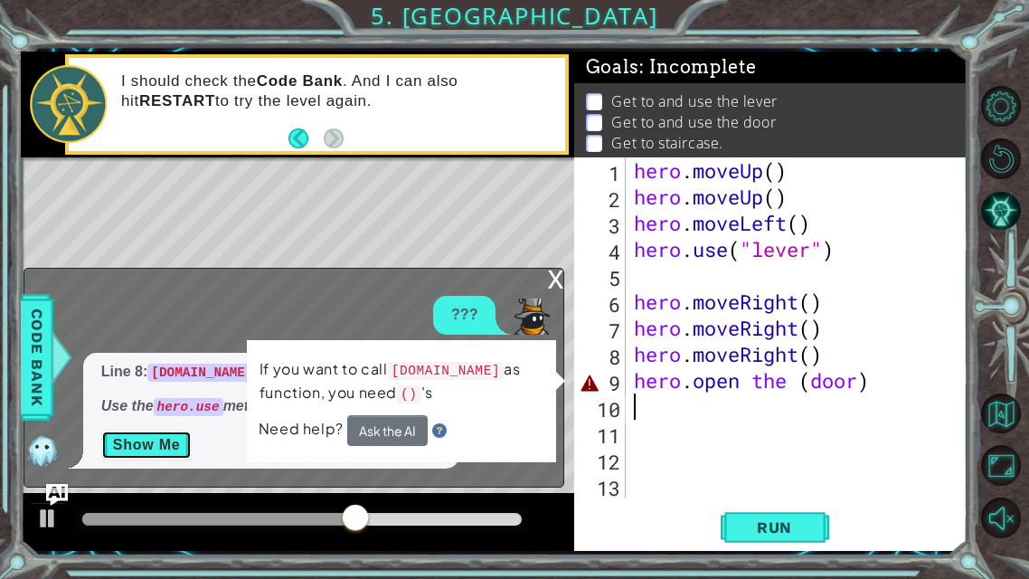
click at [161, 438] on button "Show Me" at bounding box center [146, 444] width 91 height 29
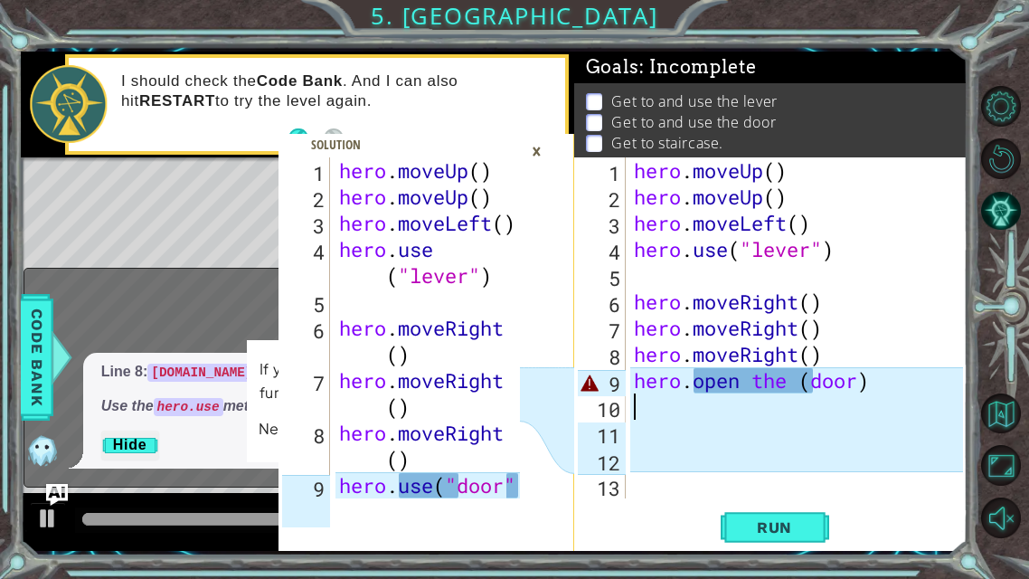
scroll to position [52, 0]
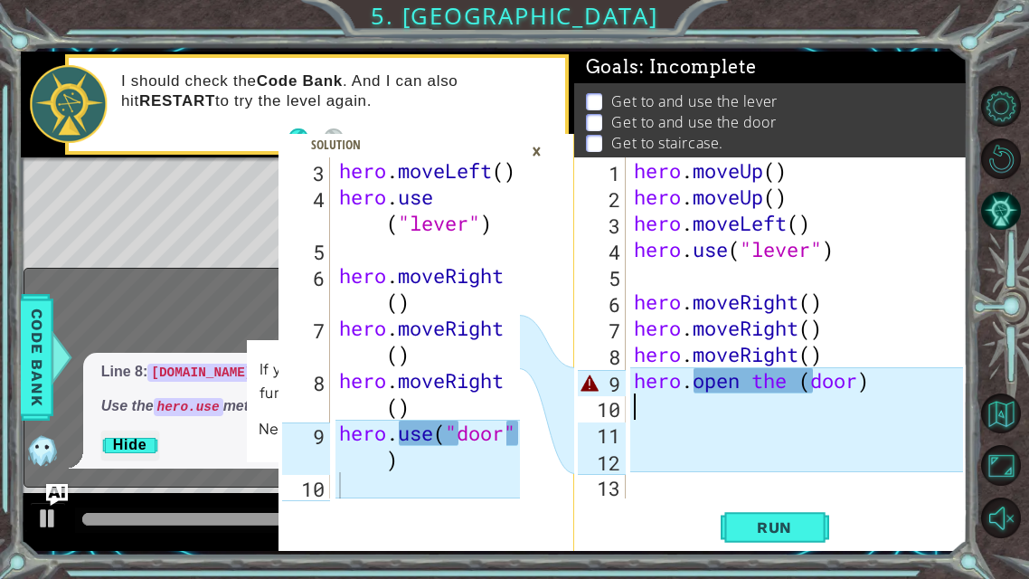
type textarea "hero.use("door")"
click at [449, 455] on div "hero . moveLeft ( ) hero . use ( "lever" ) hero . moveRight ( ) hero . moveRigh…" at bounding box center [431, 353] width 193 height 393
click at [809, 455] on span "Run" at bounding box center [774, 527] width 71 height 18
click at [753, 378] on div "hero . moveUp ( ) hero . moveUp ( ) hero . moveLeft ( ) hero . use ( "lever" ) …" at bounding box center [801, 353] width 343 height 393
click at [796, 382] on div "hero . moveUp ( ) hero . moveUp ( ) hero . moveLeft ( ) hero . use ( "lever" ) …" at bounding box center [801, 353] width 343 height 393
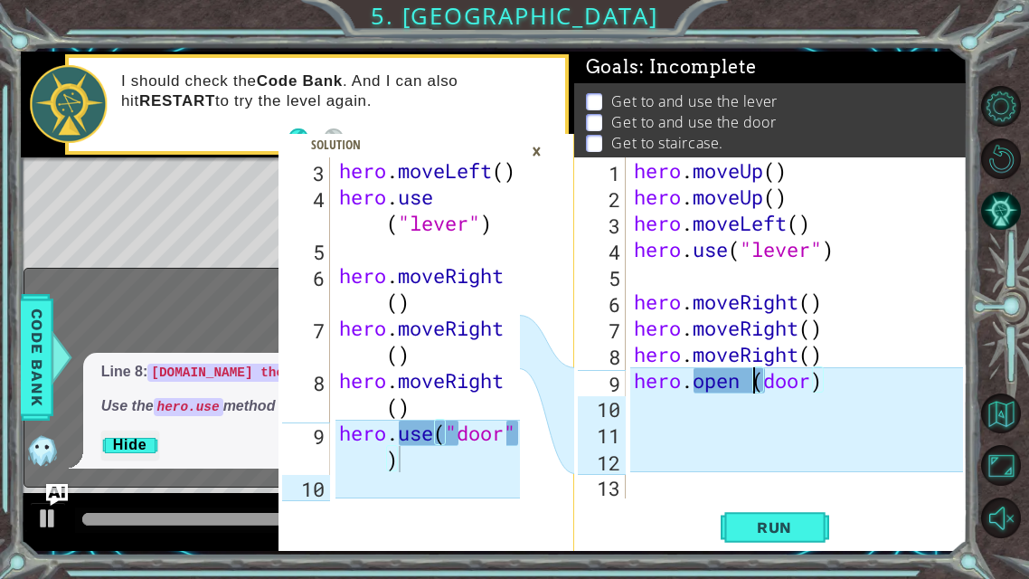
click at [763, 382] on div "hero . moveUp ( ) hero . moveUp ( ) hero . moveLeft ( ) hero . use ( "lever" ) …" at bounding box center [801, 353] width 343 height 393
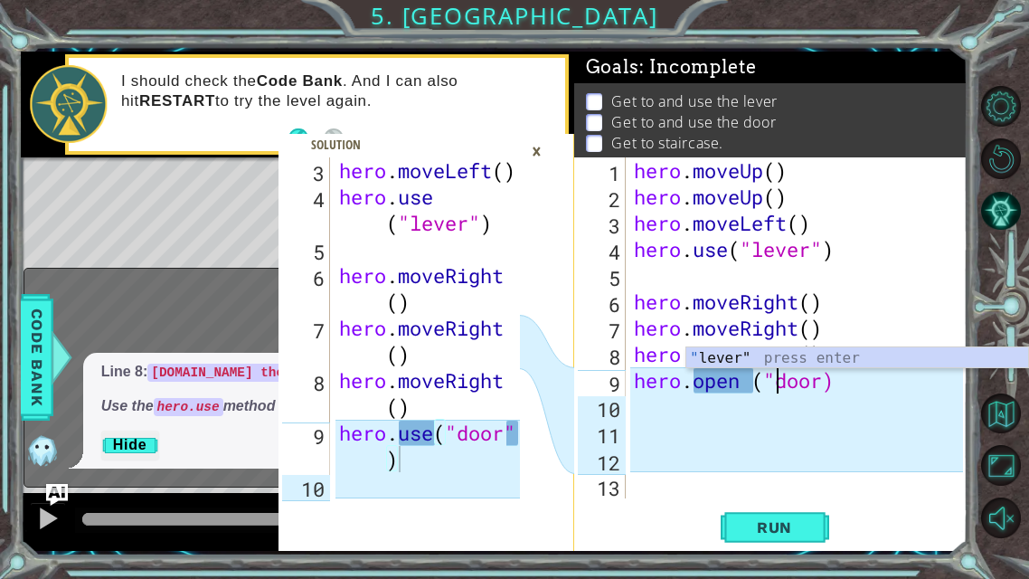
scroll to position [0, 5]
click at [825, 377] on div "hero . moveUp ( ) hero . moveUp ( ) hero . moveLeft ( ) hero . use ( "lever" ) …" at bounding box center [801, 353] width 343 height 393
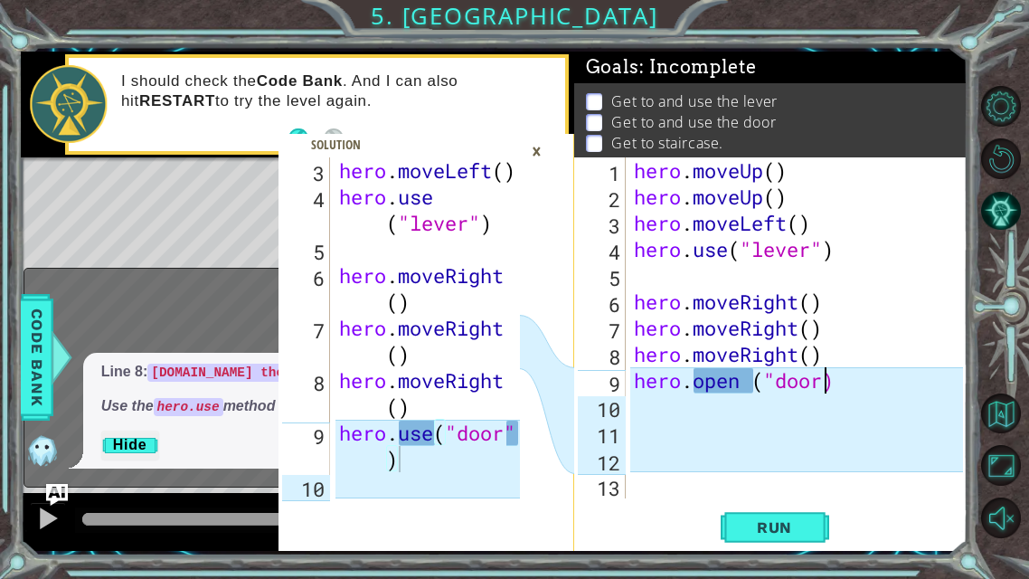
scroll to position [0, 8]
click at [753, 381] on div "hero . moveUp ( ) hero . moveUp ( ) hero . moveLeft ( ) hero . use ( "lever" ) …" at bounding box center [801, 353] width 343 height 393
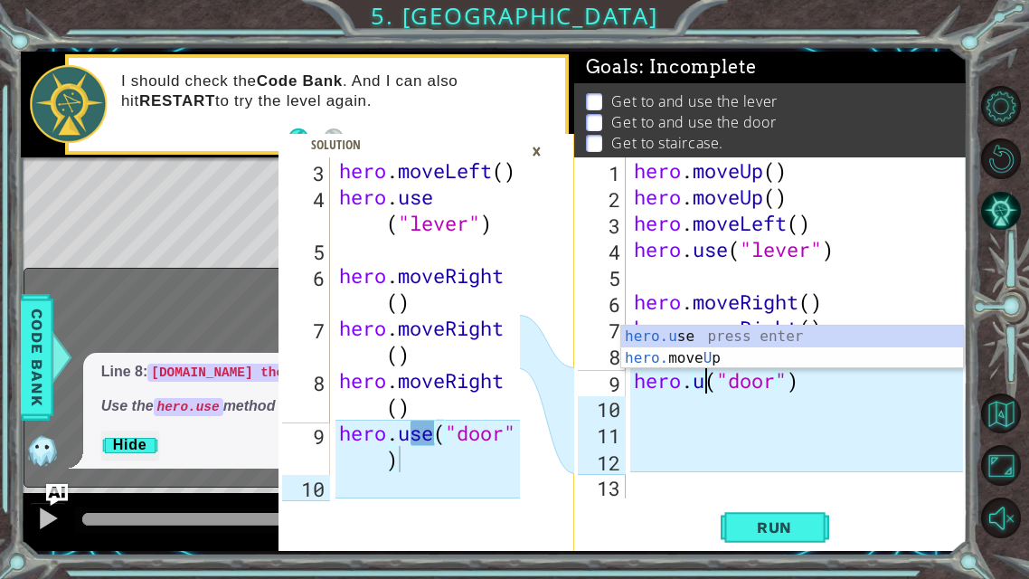
scroll to position [0, 4]
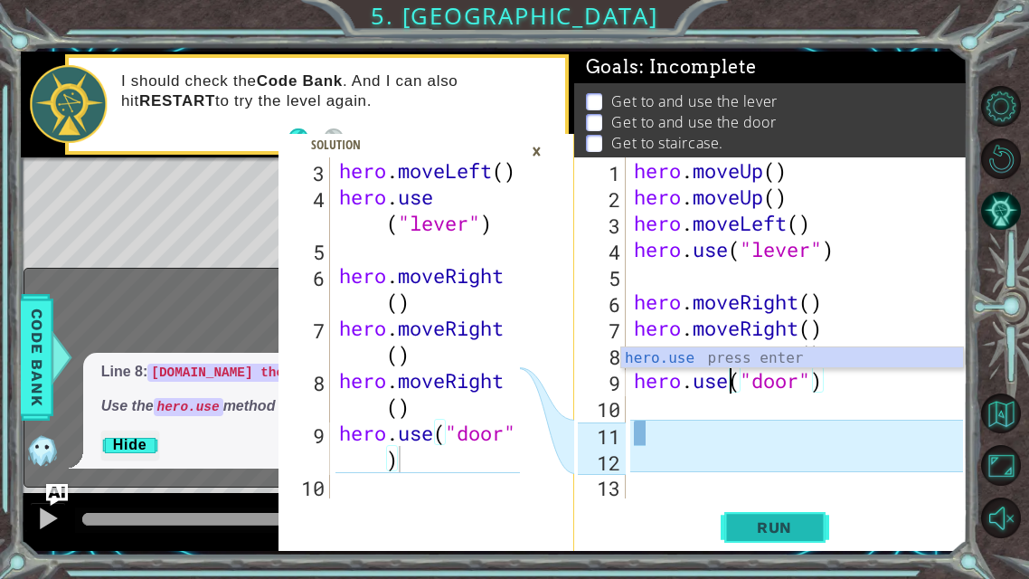
type textarea "hero.use("door")"
click at [741, 455] on button "Run" at bounding box center [775, 527] width 108 height 39
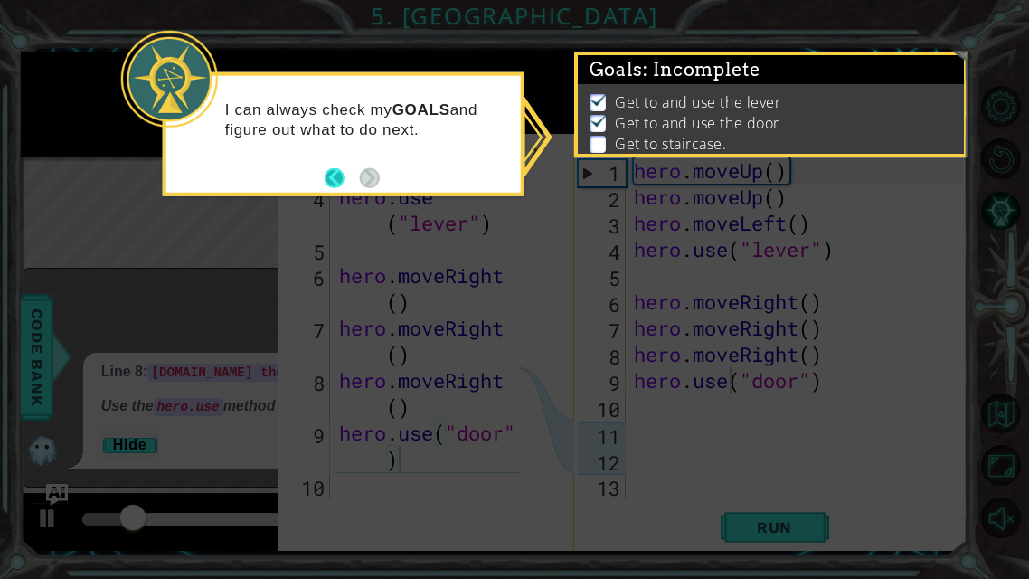
click at [343, 174] on button "Back" at bounding box center [342, 177] width 35 height 20
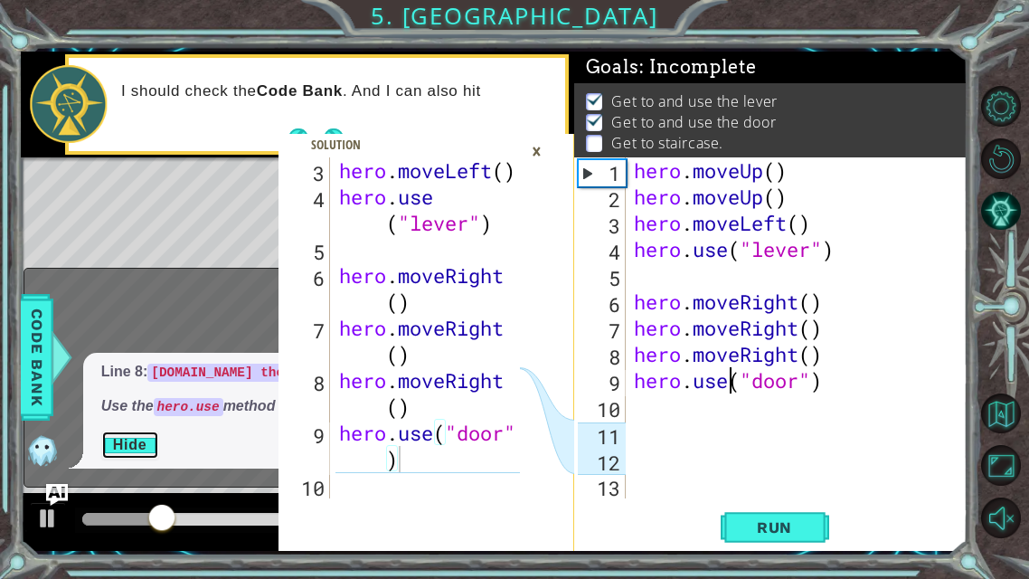
click at [120, 448] on button "Hide" at bounding box center [130, 444] width 58 height 29
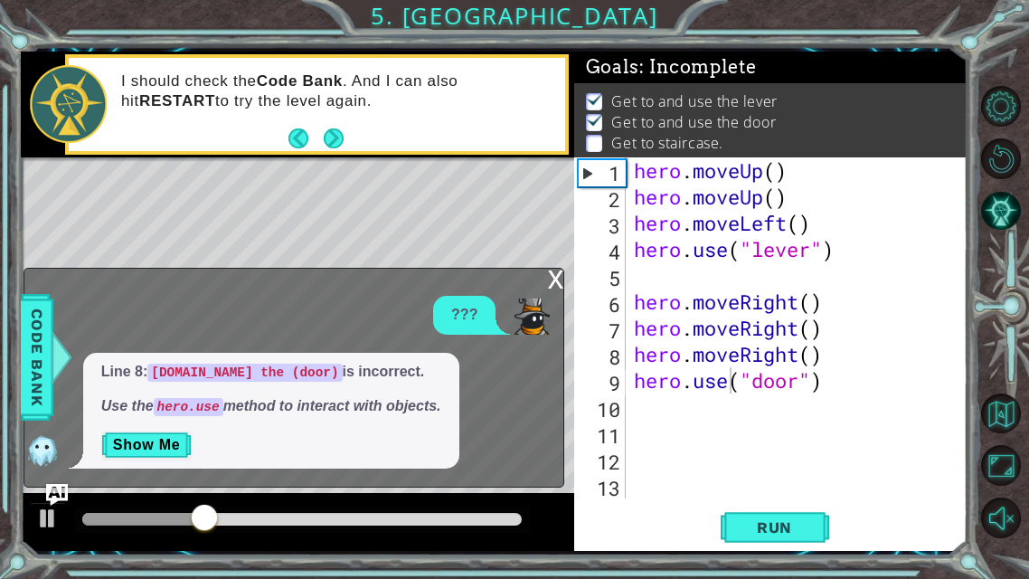
click at [553, 277] on div "x" at bounding box center [555, 278] width 16 height 18
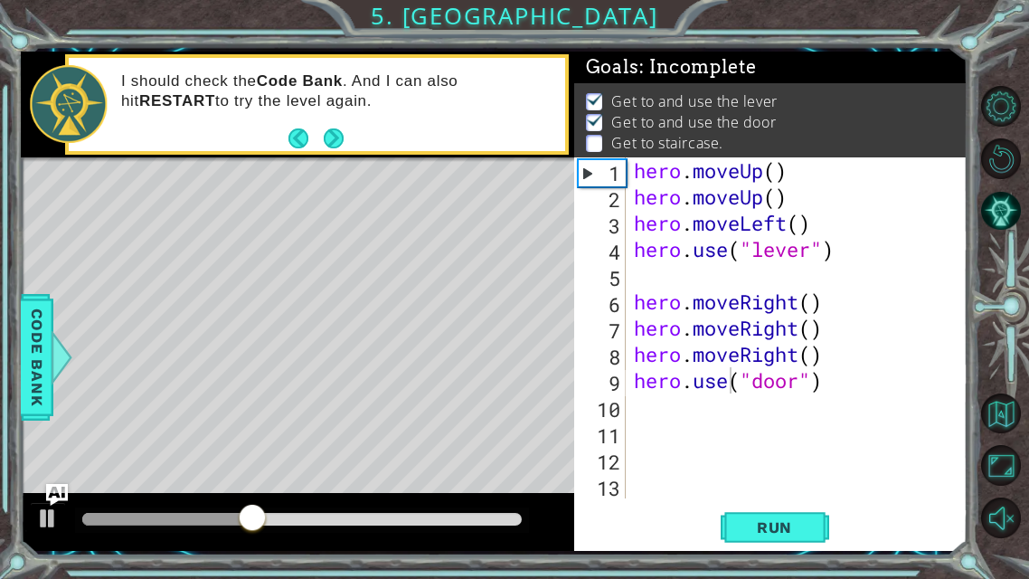
click at [664, 429] on div "hero . moveUp ( ) hero . moveUp ( ) hero . moveLeft ( ) hero . use ( "lever" ) …" at bounding box center [801, 353] width 343 height 393
click at [642, 416] on div "hero . moveUp ( ) hero . moveUp ( ) hero . moveLeft ( ) hero . use ( "lever" ) …" at bounding box center [801, 353] width 343 height 393
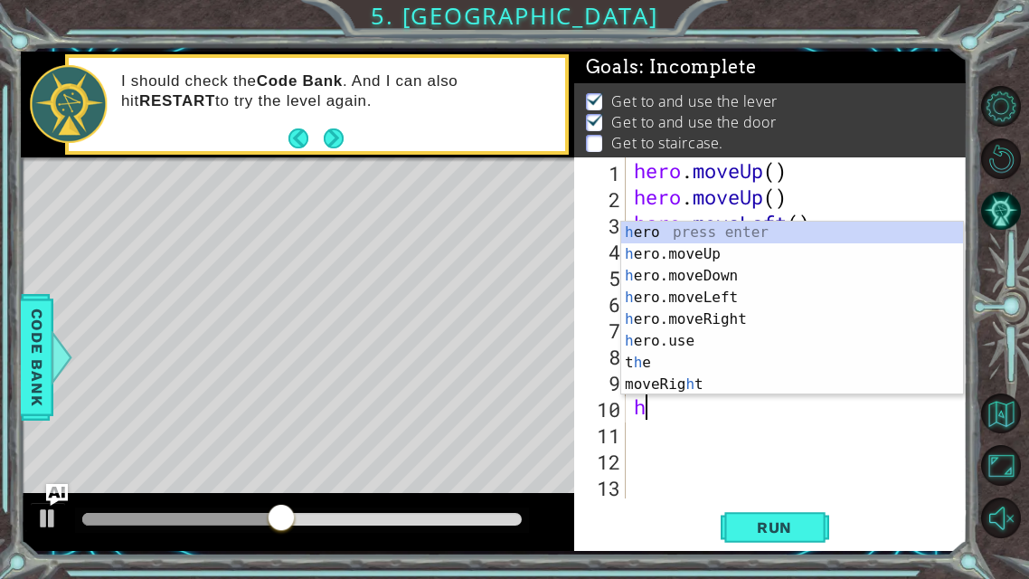
type textarea "he"
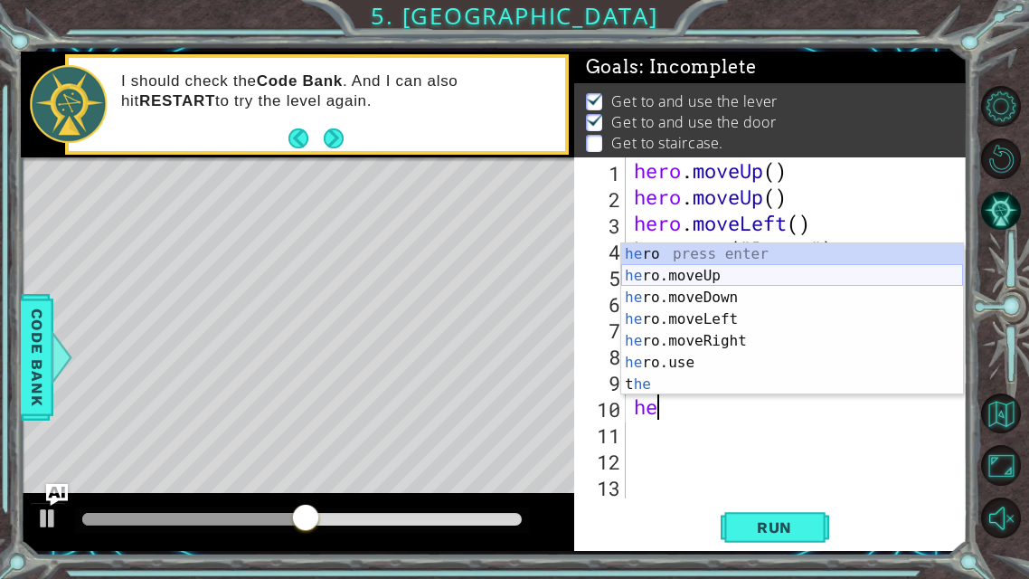
click at [759, 272] on div "he ro press enter he ro.moveUp press enter he ro.moveDown press enter he ro.mov…" at bounding box center [792, 340] width 342 height 195
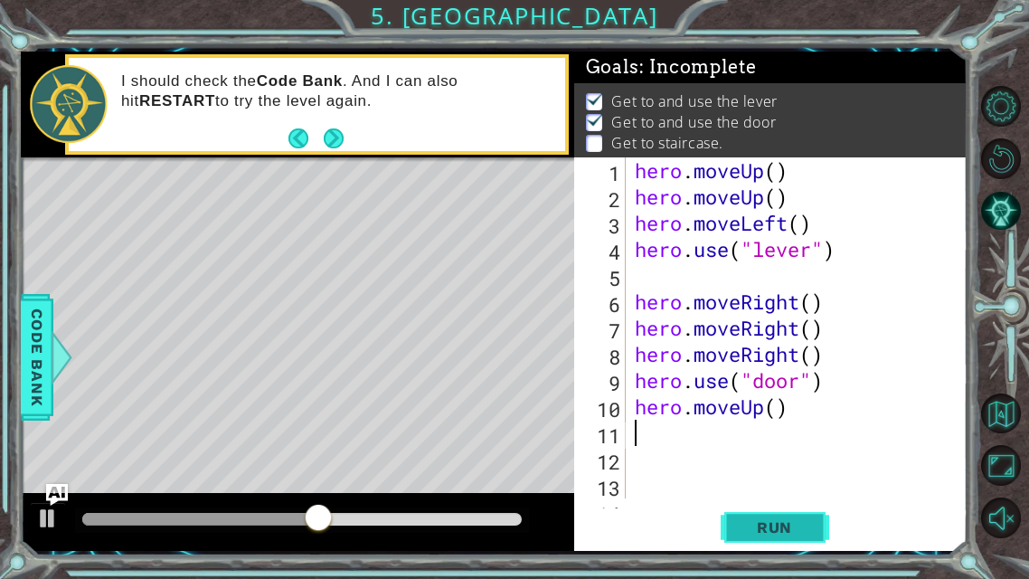
click at [797, 455] on button "Run" at bounding box center [775, 527] width 108 height 39
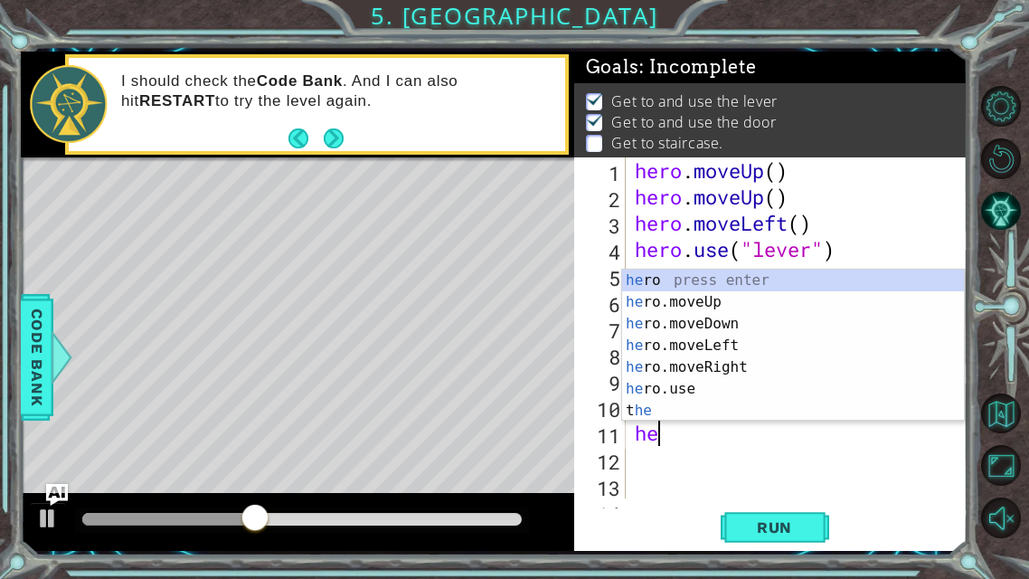
type textarea "her"
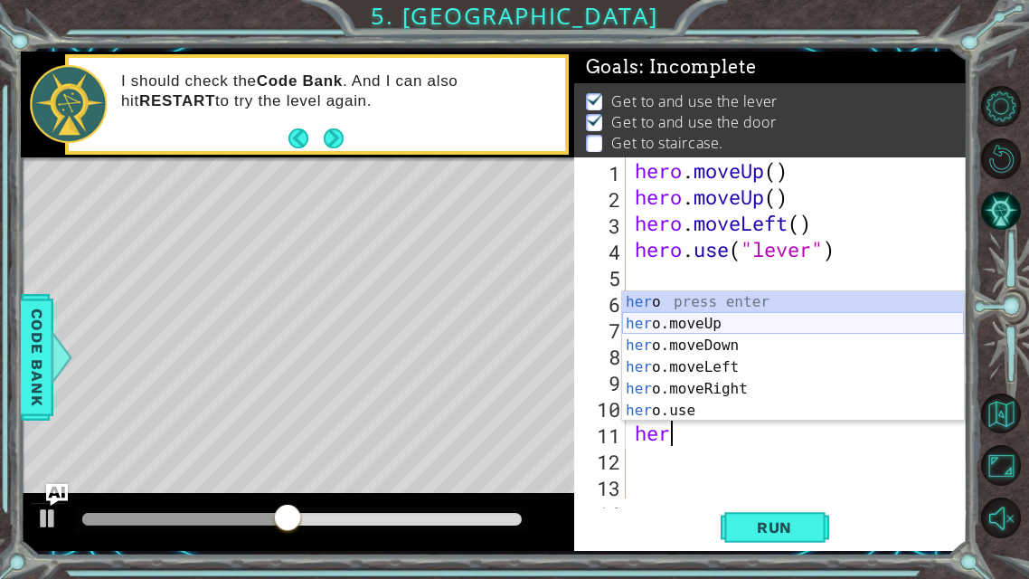
click at [712, 324] on div "her o press enter her o.moveUp press enter her o.moveDown press enter her o.mov…" at bounding box center [793, 378] width 342 height 174
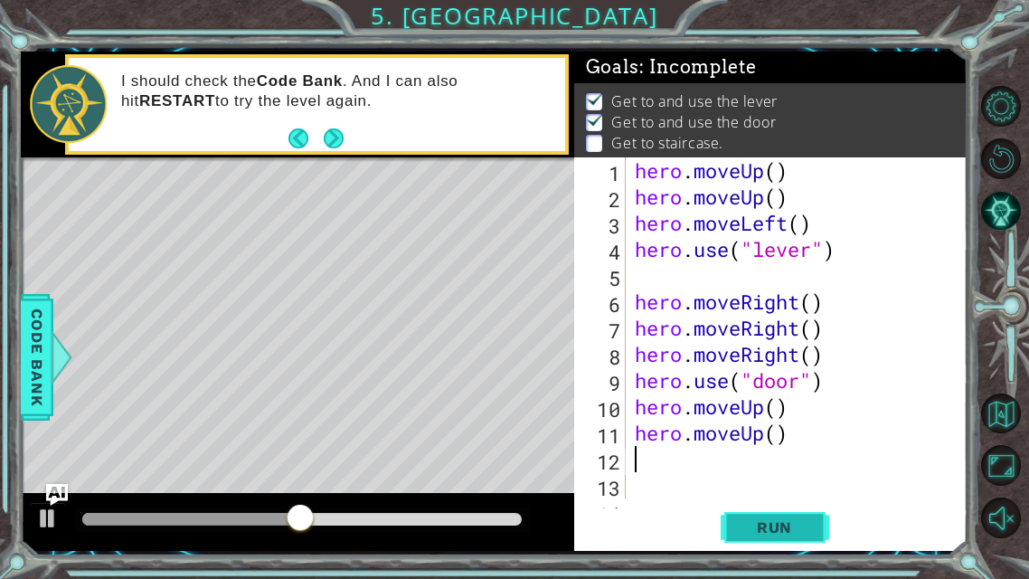
click at [765, 455] on span "Run" at bounding box center [774, 527] width 71 height 18
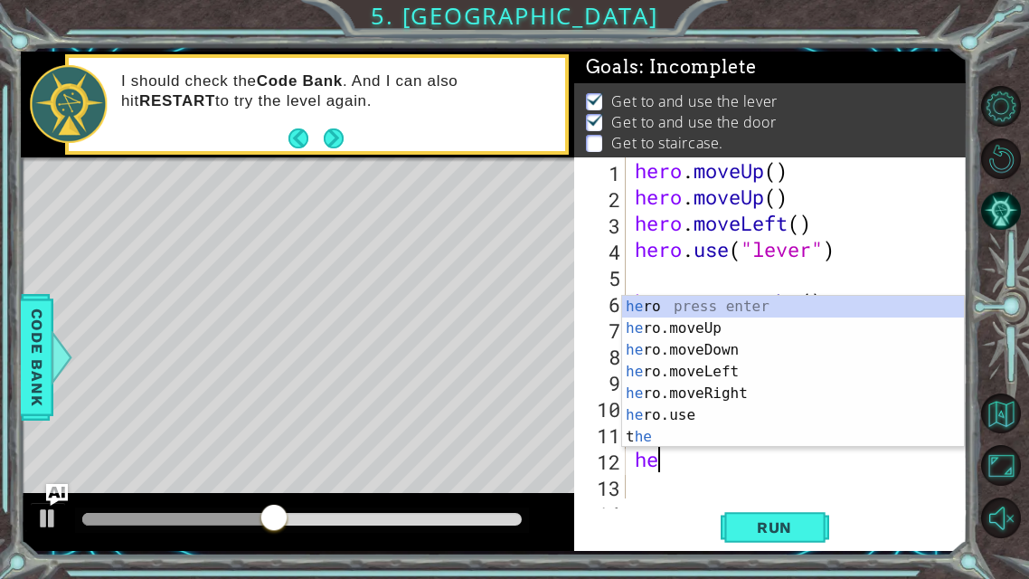
type textarea "her"
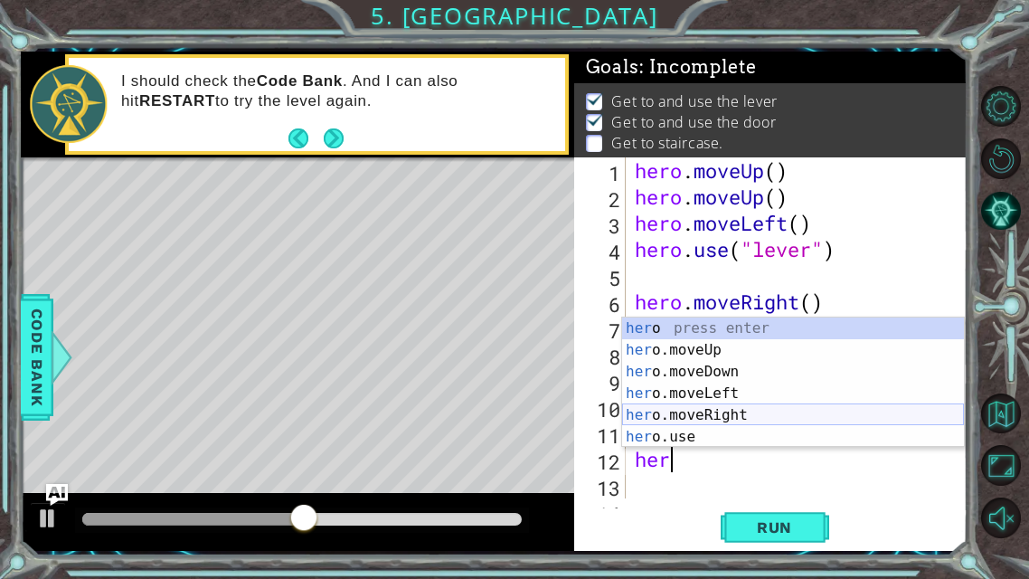
click at [756, 408] on div "her o press enter her o.moveUp press enter her o.moveDown press enter her o.mov…" at bounding box center [793, 404] width 342 height 174
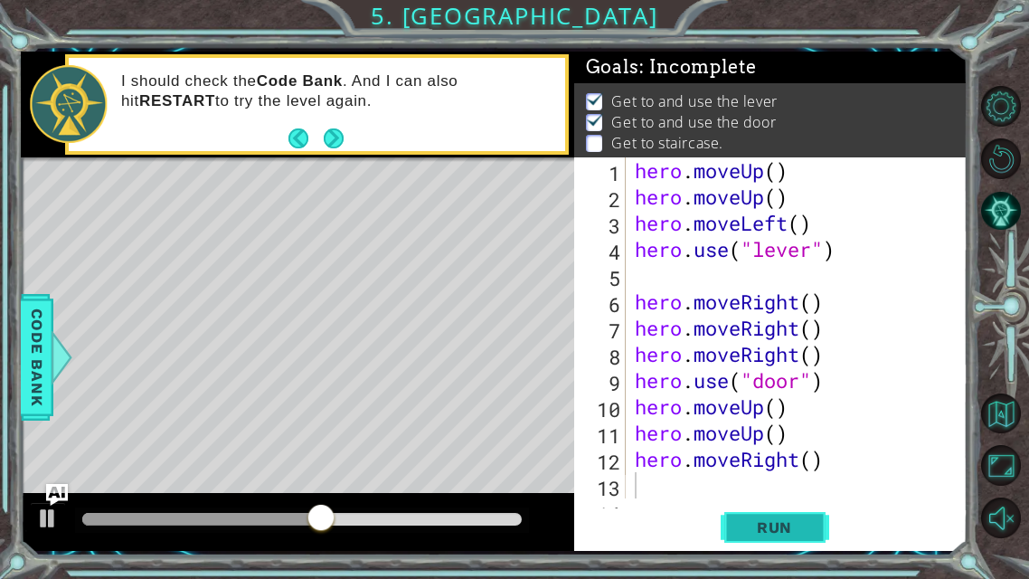
click at [769, 455] on span "Run" at bounding box center [774, 527] width 71 height 18
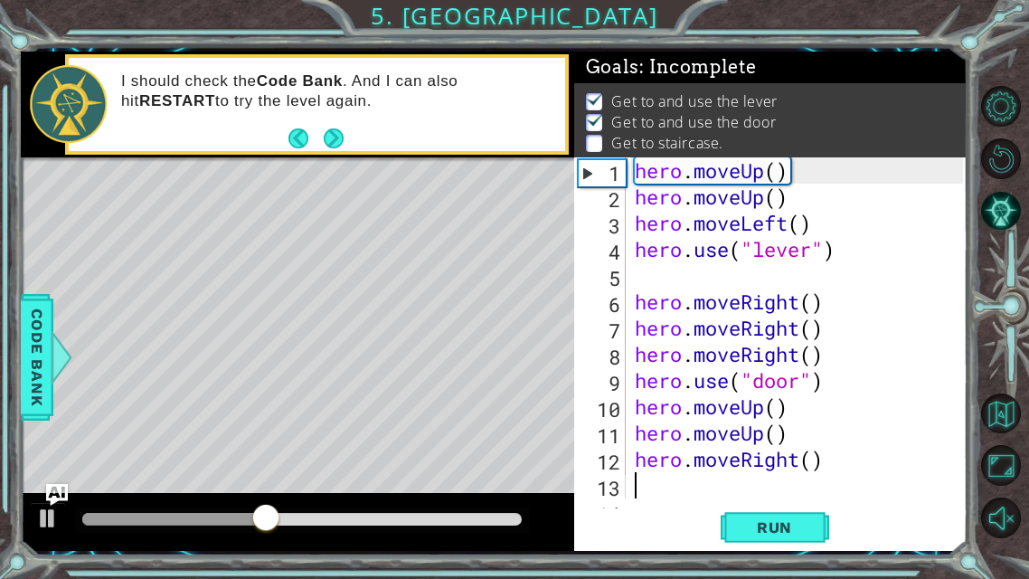
click at [835, 455] on div "hero . moveUp ( ) hero . moveUp ( ) hero . moveLeft ( ) hero . use ( "lever" ) …" at bounding box center [802, 353] width 342 height 393
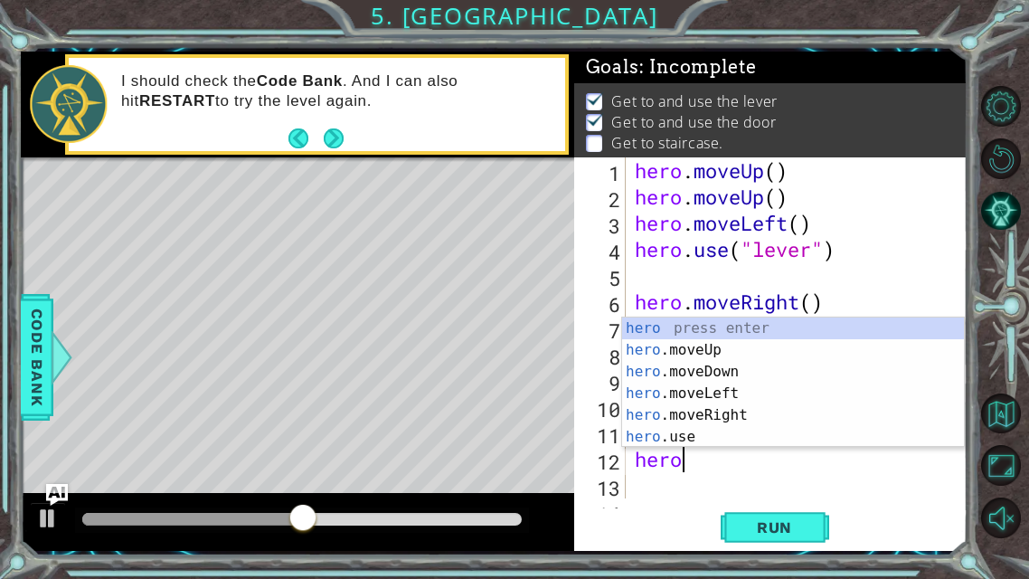
type textarea "her"
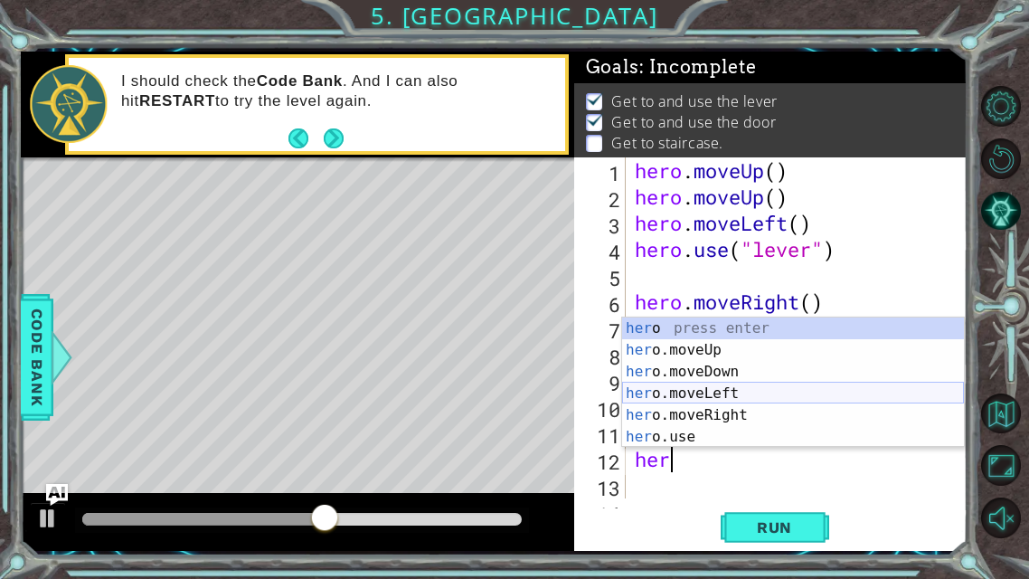
click at [752, 391] on div "her o press enter her o.moveUp press enter her o.moveDown press enter her o.mov…" at bounding box center [793, 404] width 342 height 174
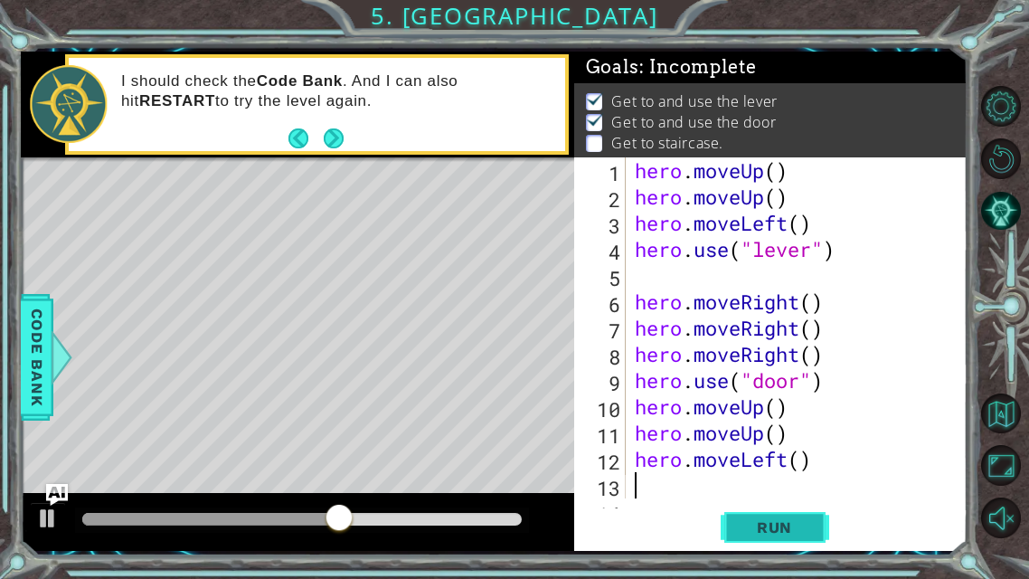
click at [767, 455] on span "Run" at bounding box center [774, 527] width 71 height 18
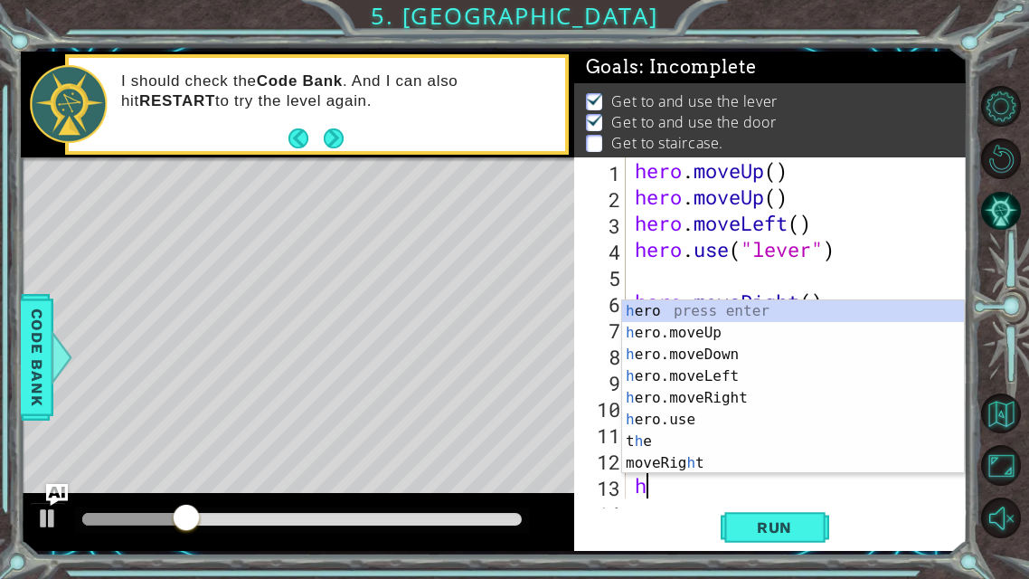
type textarea "he"
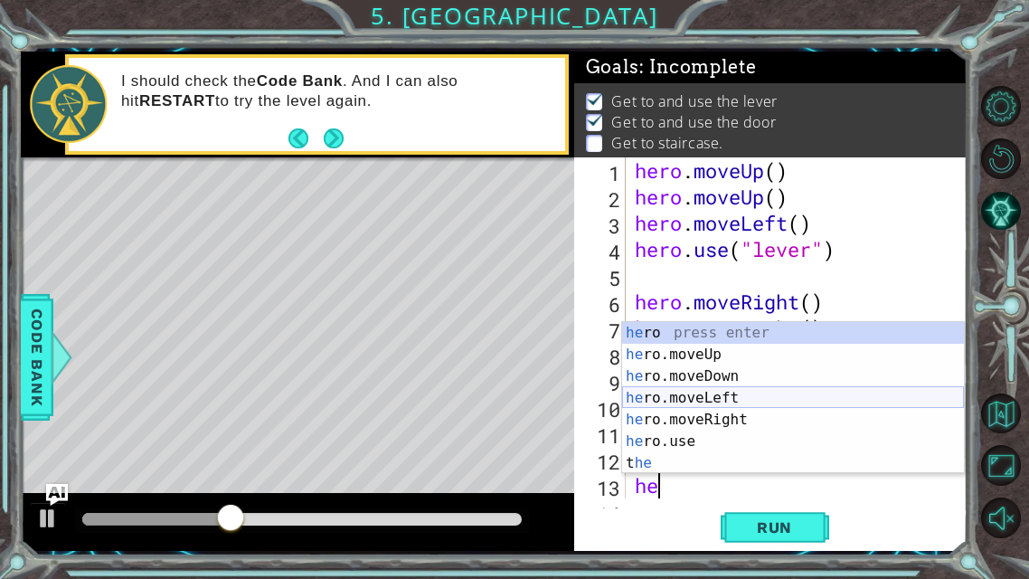
click at [738, 391] on div "he ro press enter he ro.moveUp press enter he ro.moveDown press enter he ro.mov…" at bounding box center [793, 419] width 342 height 195
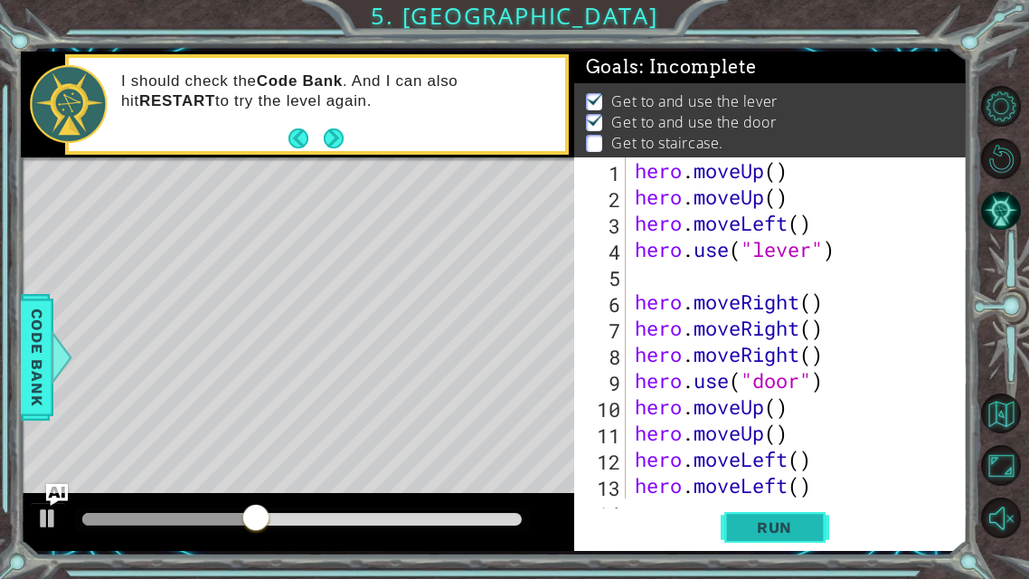
click at [765, 455] on span "Run" at bounding box center [774, 527] width 71 height 18
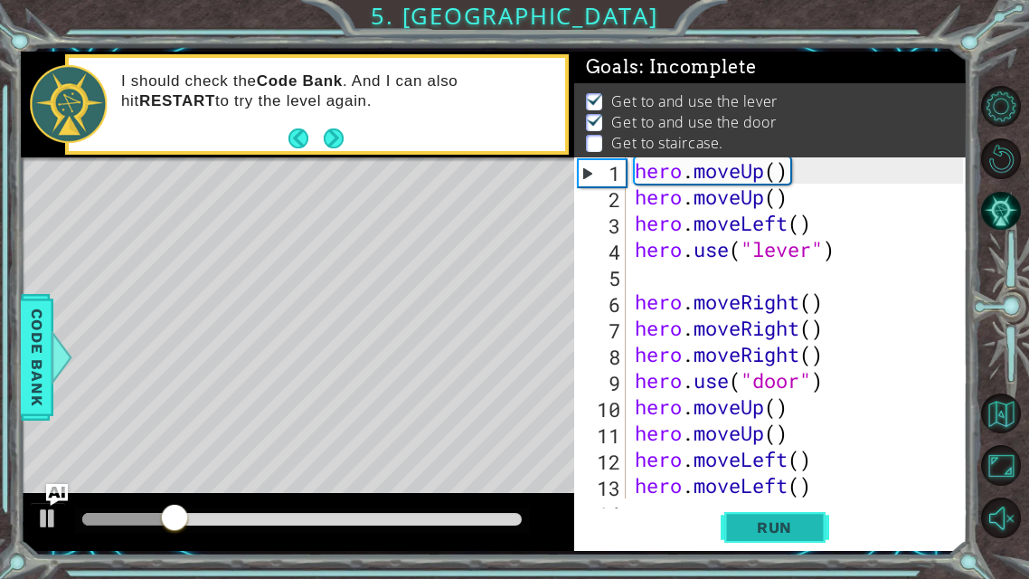
click at [755, 455] on span "Run" at bounding box center [774, 527] width 71 height 18
click at [333, 125] on footer at bounding box center [315, 138] width 55 height 27
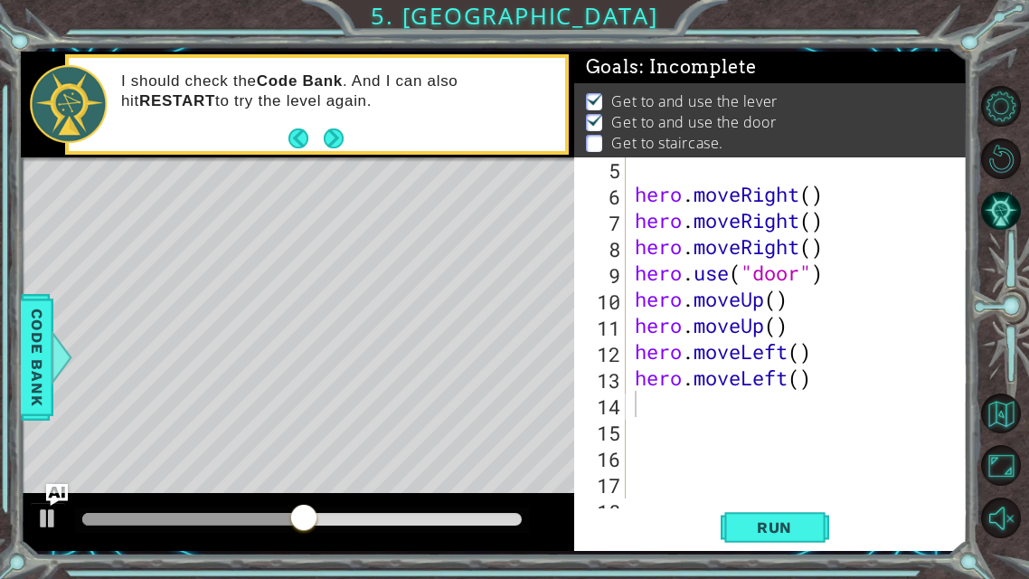
scroll to position [130, 0]
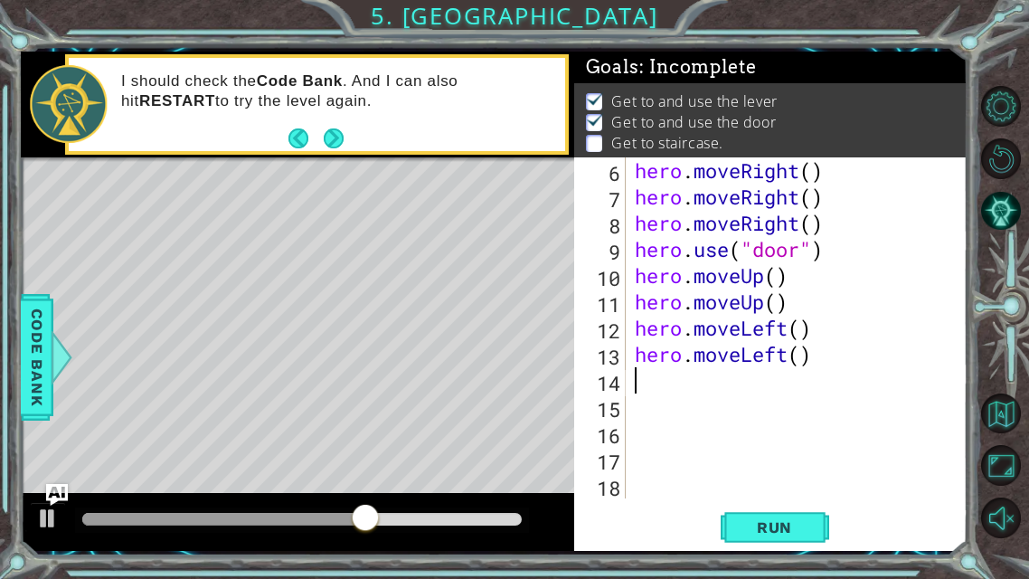
click at [638, 378] on div "hero . moveRight ( ) hero . moveRight ( ) hero . moveRight ( ) hero . use ( "do…" at bounding box center [802, 353] width 342 height 393
type textarea "he"
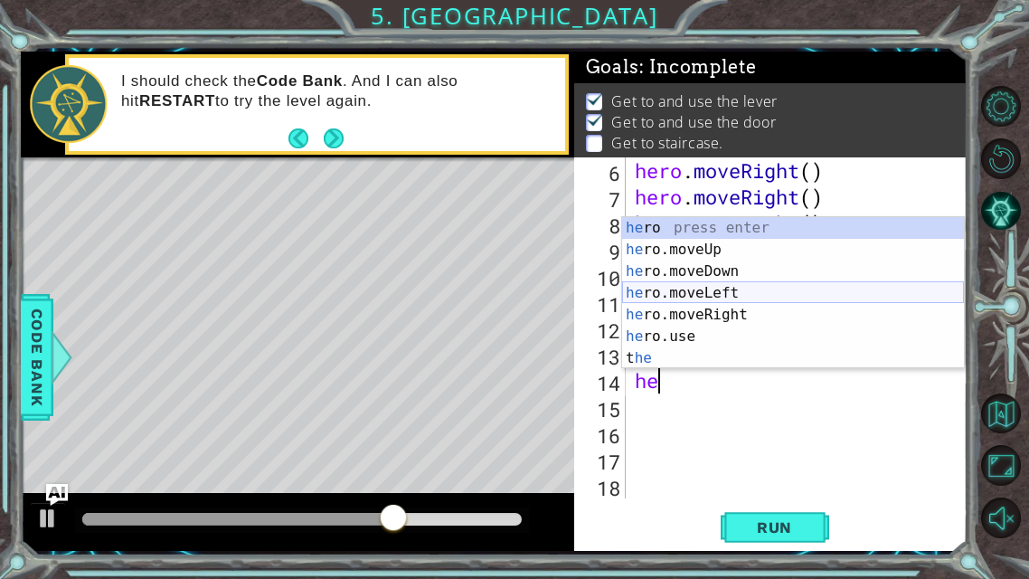
click at [740, 291] on div "he ro press enter he ro.moveUp press enter he ro.moveDown press enter he ro.mov…" at bounding box center [793, 314] width 342 height 195
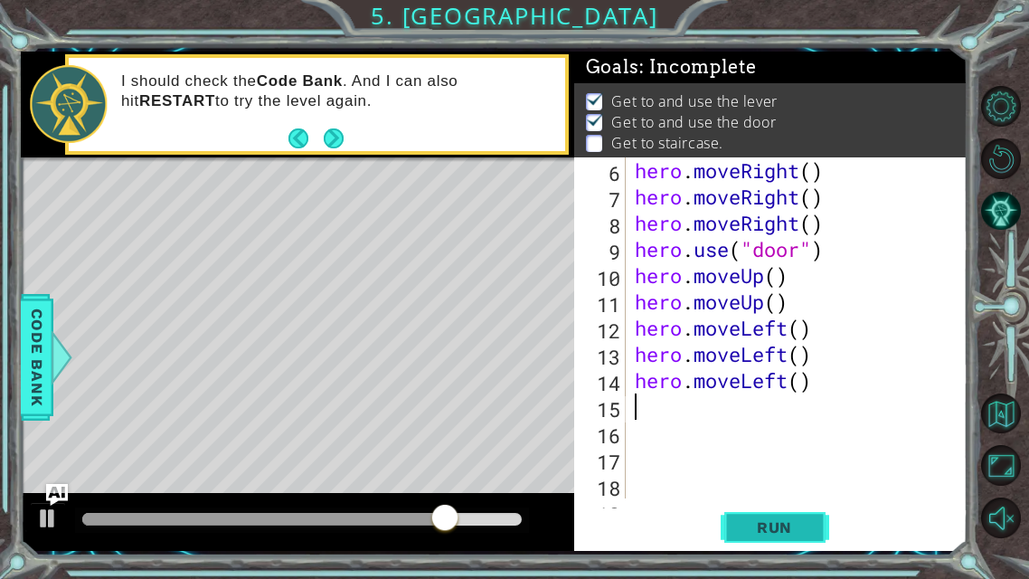
click at [741, 455] on span "Run" at bounding box center [774, 527] width 71 height 18
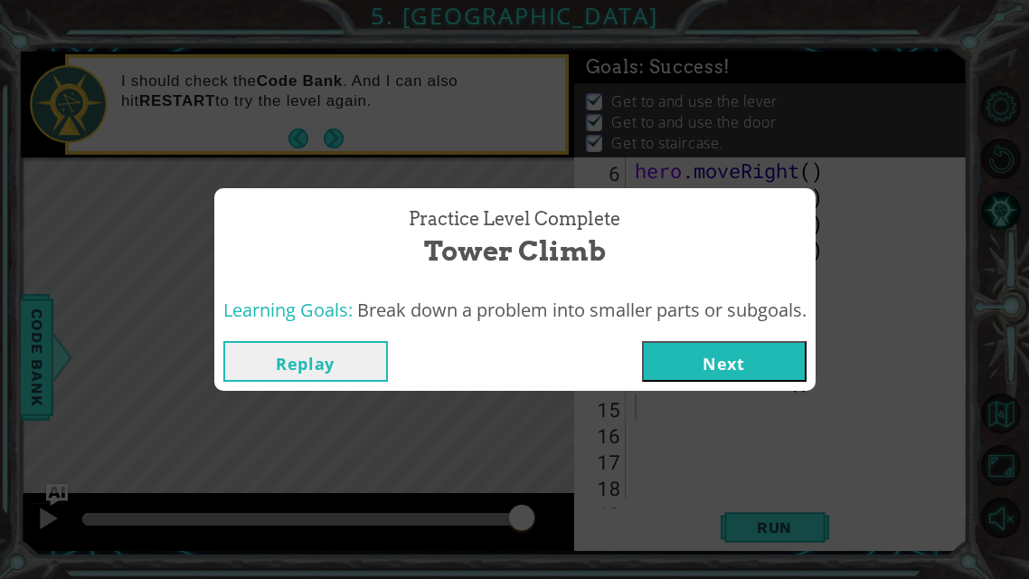
click at [722, 356] on button "Next" at bounding box center [724, 361] width 165 height 41
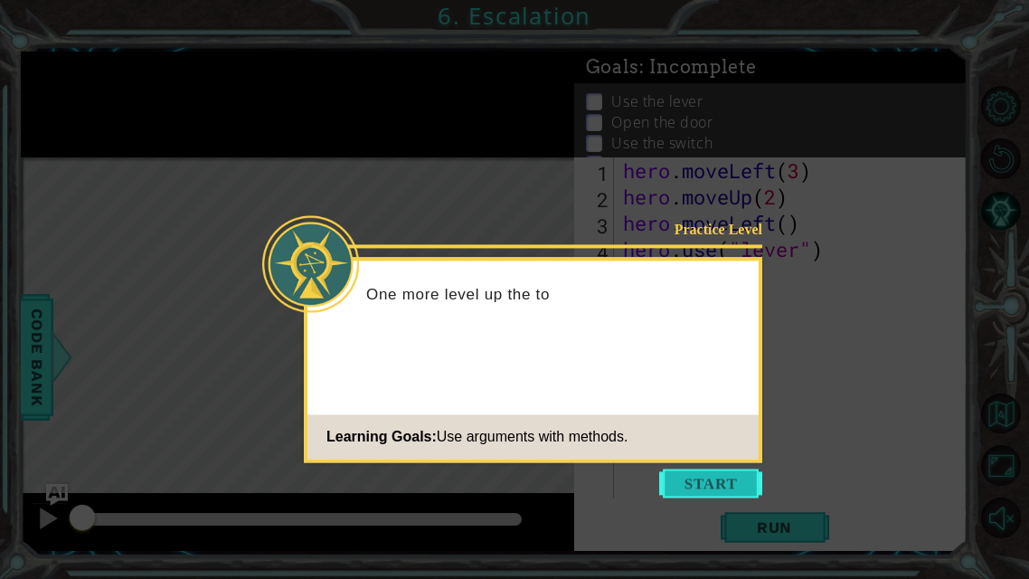
click at [711, 455] on button "Start" at bounding box center [710, 482] width 103 height 29
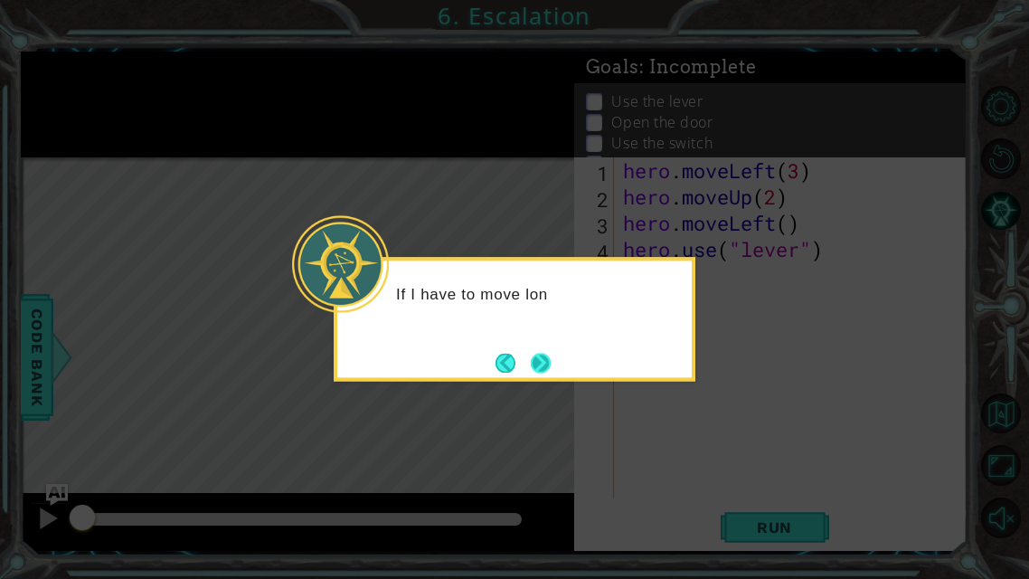
click at [551, 369] on button "Next" at bounding box center [541, 363] width 20 height 20
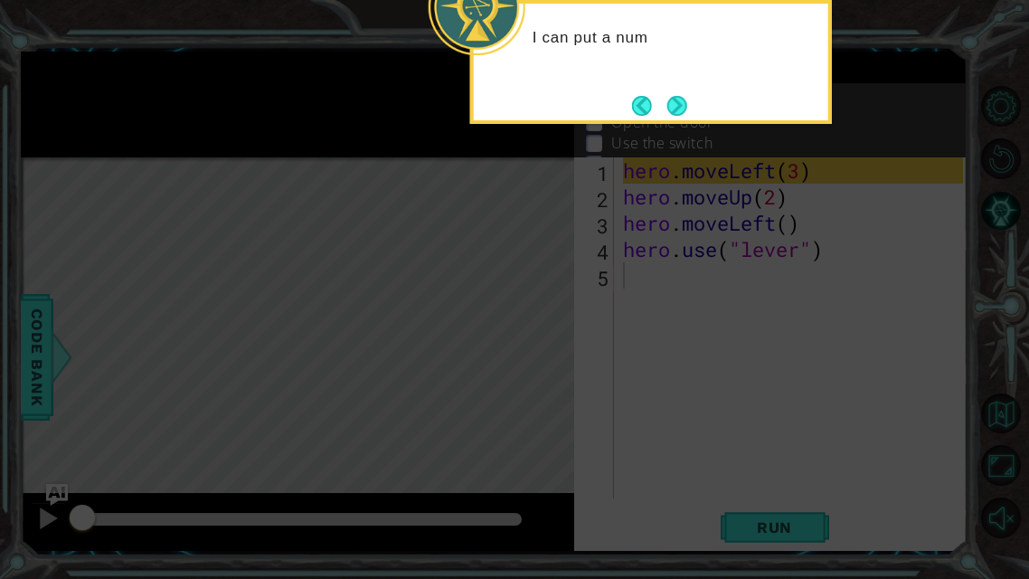
click at [760, 455] on icon at bounding box center [514, 289] width 1029 height 579
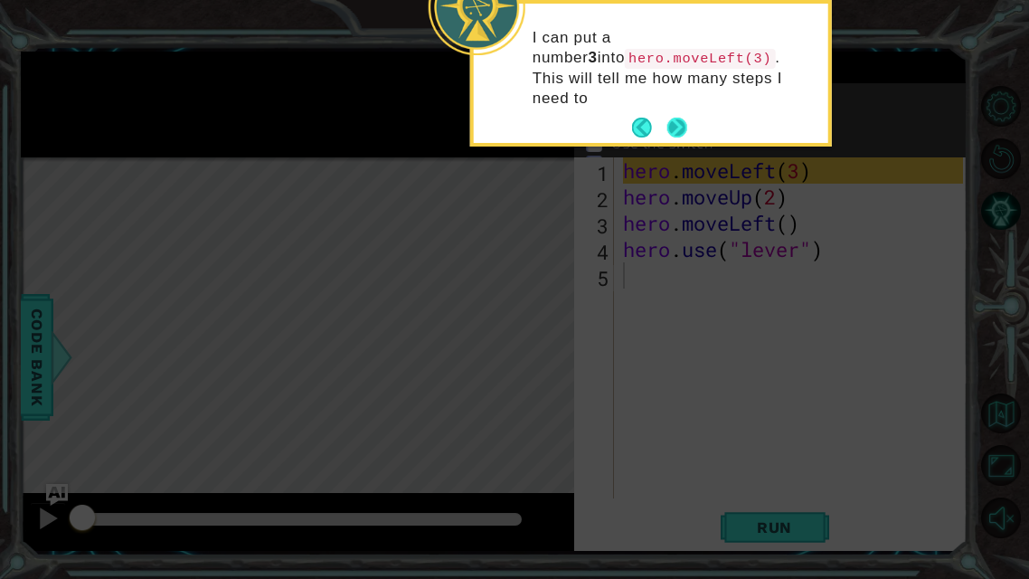
click at [667, 118] on button "Next" at bounding box center [677, 128] width 20 height 20
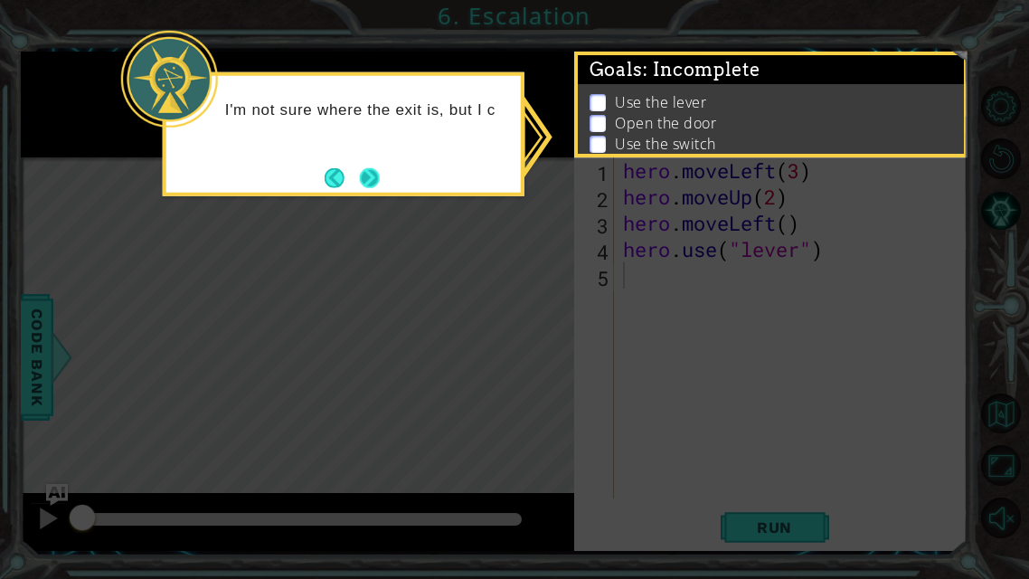
click at [380, 173] on button "Next" at bounding box center [370, 177] width 20 height 20
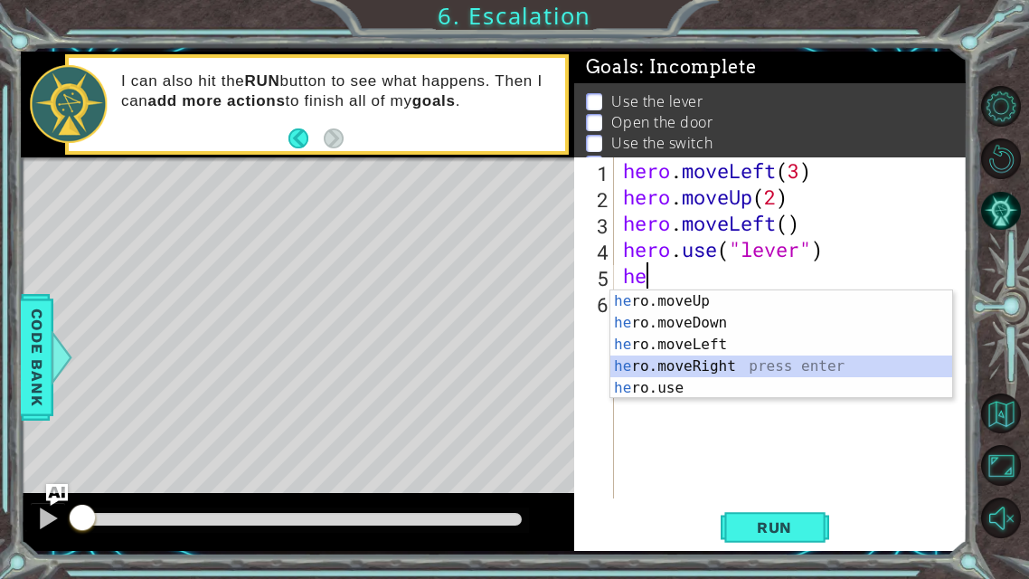
click at [739, 364] on div "he ro.moveUp press enter he ro.moveDown press enter he ro.moveLeft press enter …" at bounding box center [781, 366] width 342 height 152
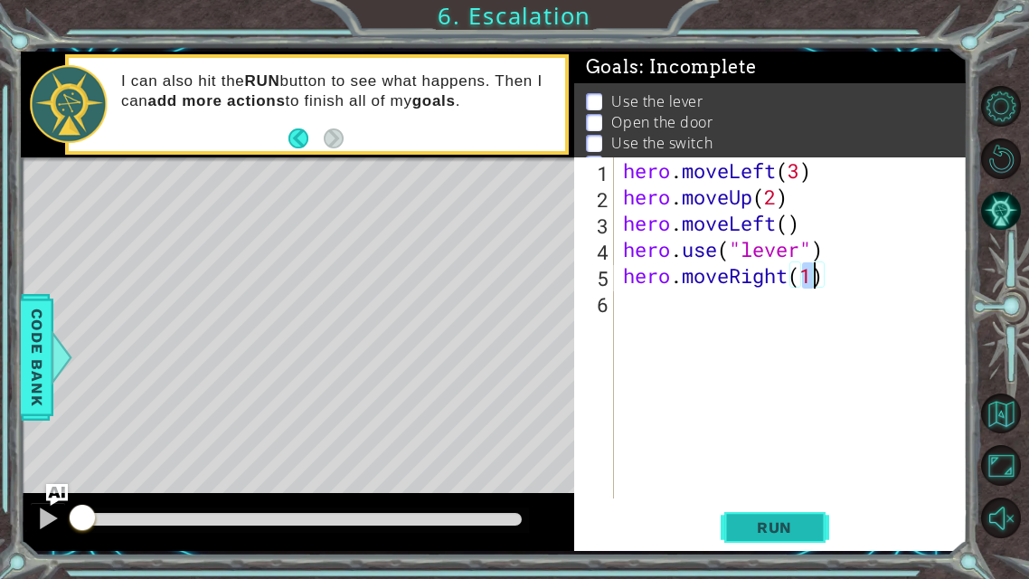
type textarea "hero.moveRight(1)"
click at [752, 455] on span "Run" at bounding box center [774, 527] width 71 height 18
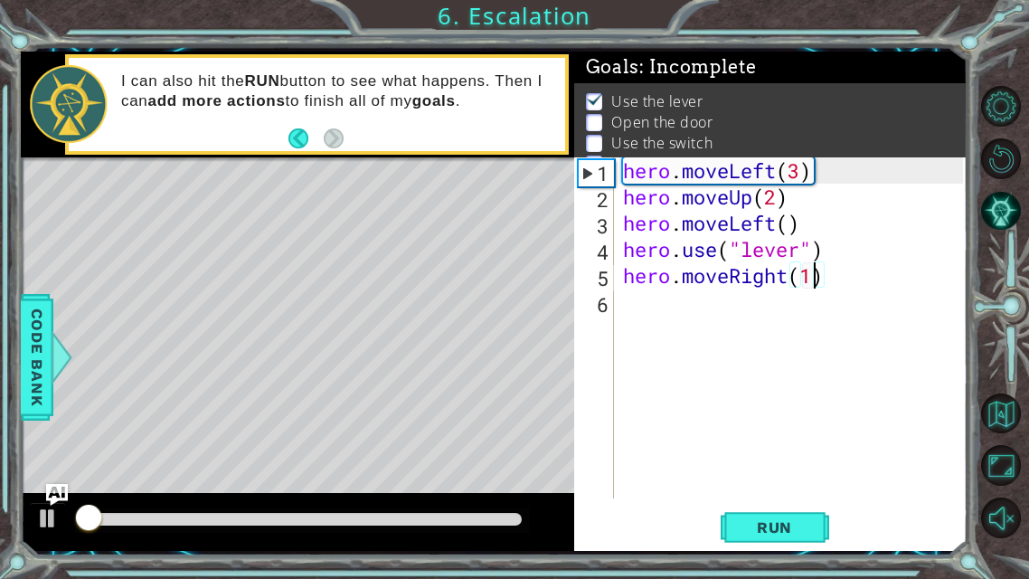
scroll to position [13, 0]
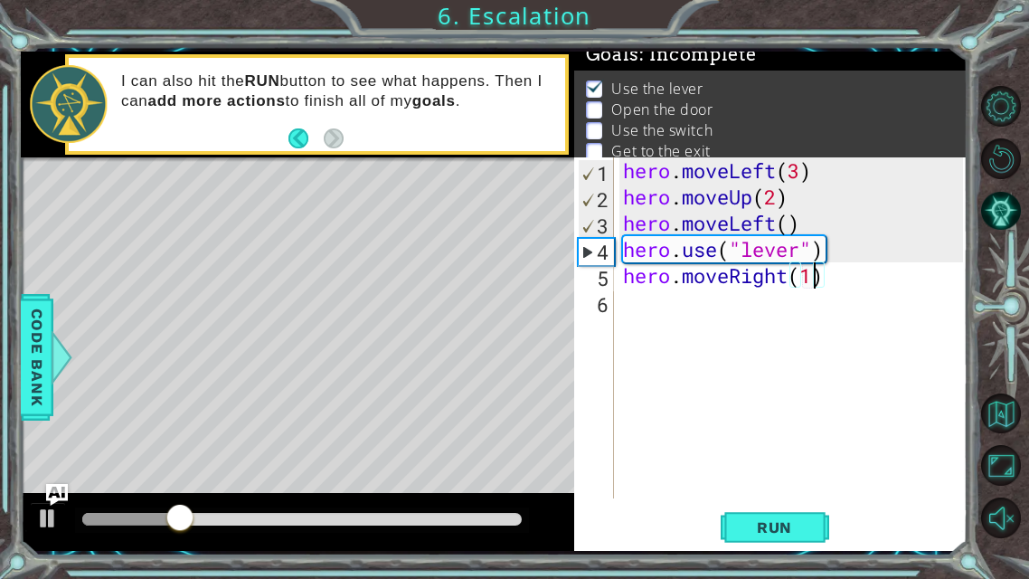
click at [624, 308] on div "hero . moveLeft ( 3 ) hero . moveUp ( 2 ) hero . moveLeft ( ) hero . use ( "lev…" at bounding box center [796, 353] width 354 height 393
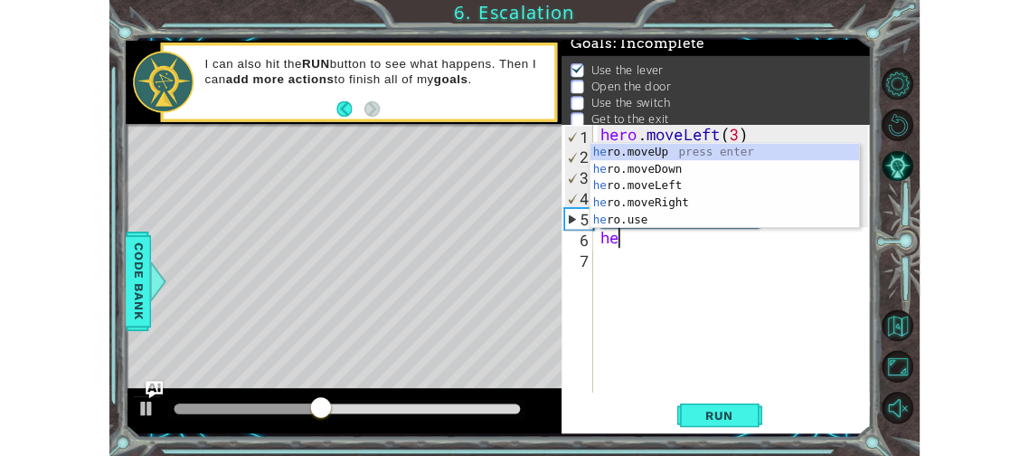
scroll to position [0, 0]
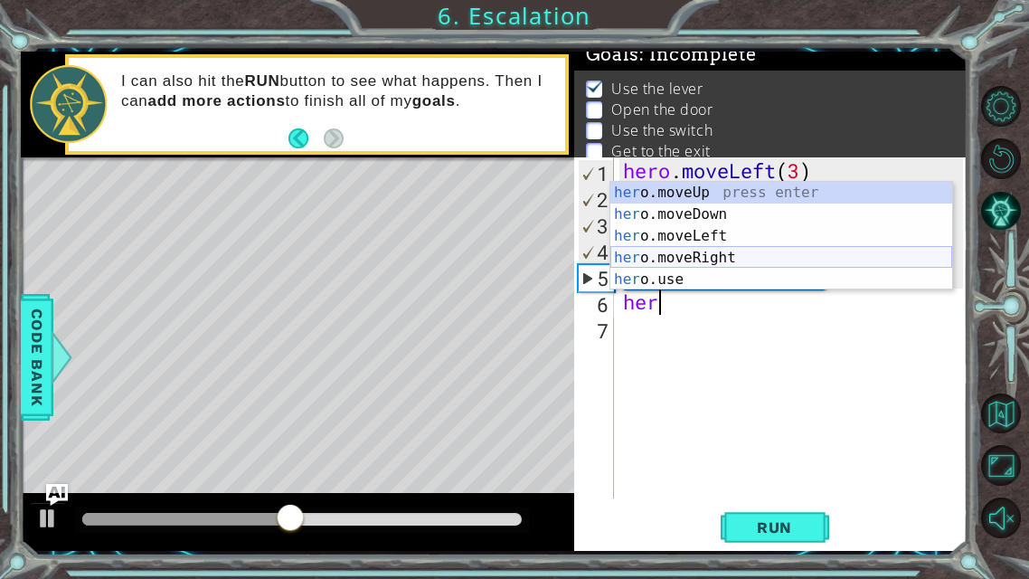
click at [723, 249] on div "her o.moveUp press enter her o.moveDown press enter her o.moveLeft press enter …" at bounding box center [781, 258] width 342 height 152
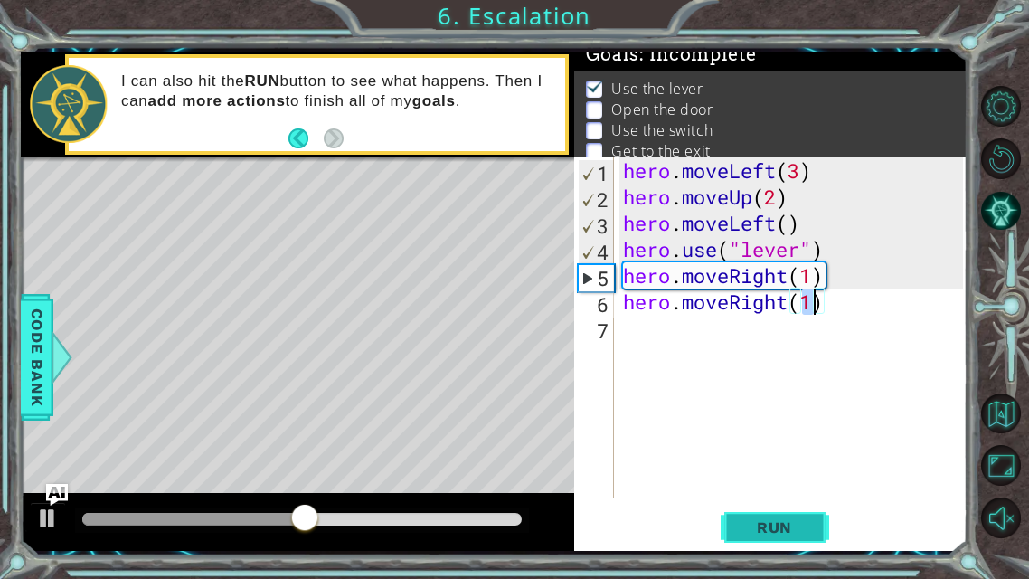
type textarea "hero.moveRight(1)"
click at [801, 455] on span "Run" at bounding box center [774, 527] width 71 height 18
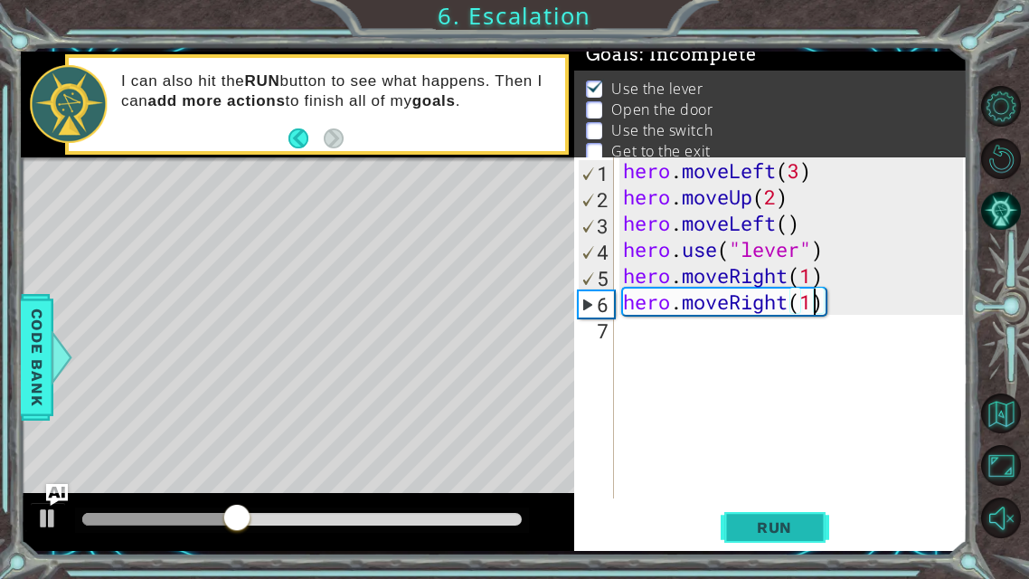
click at [799, 455] on span "Run" at bounding box center [774, 527] width 71 height 18
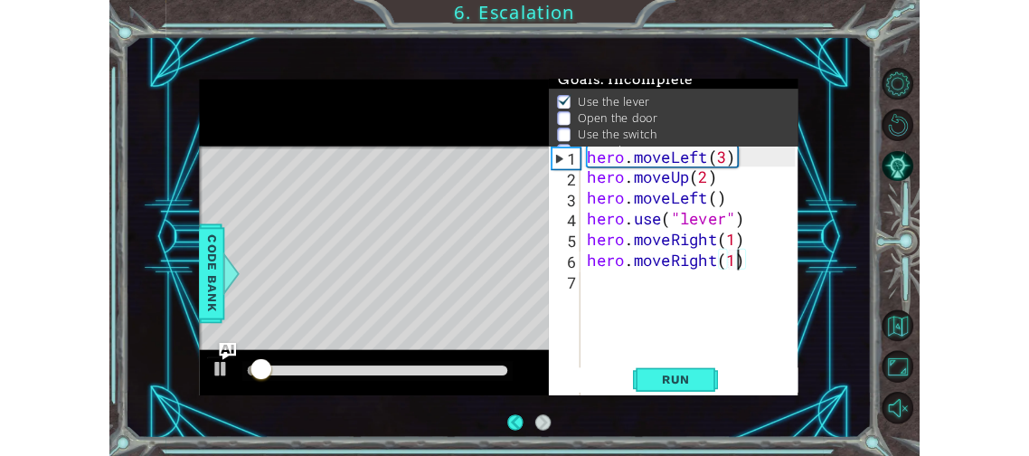
scroll to position [9, 0]
